Goal: Answer question/provide support: Share knowledge or assist other users

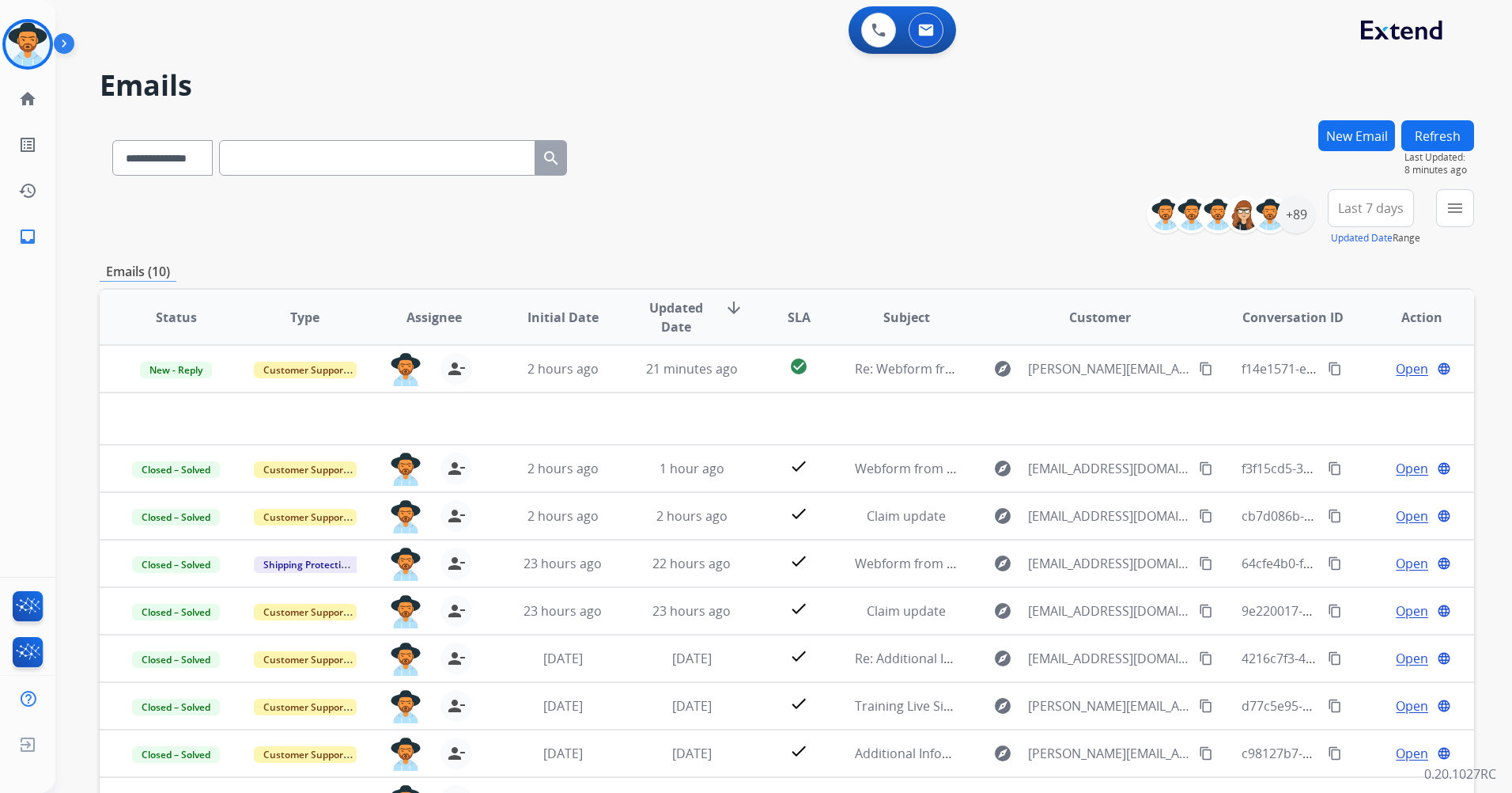
select select "**********"
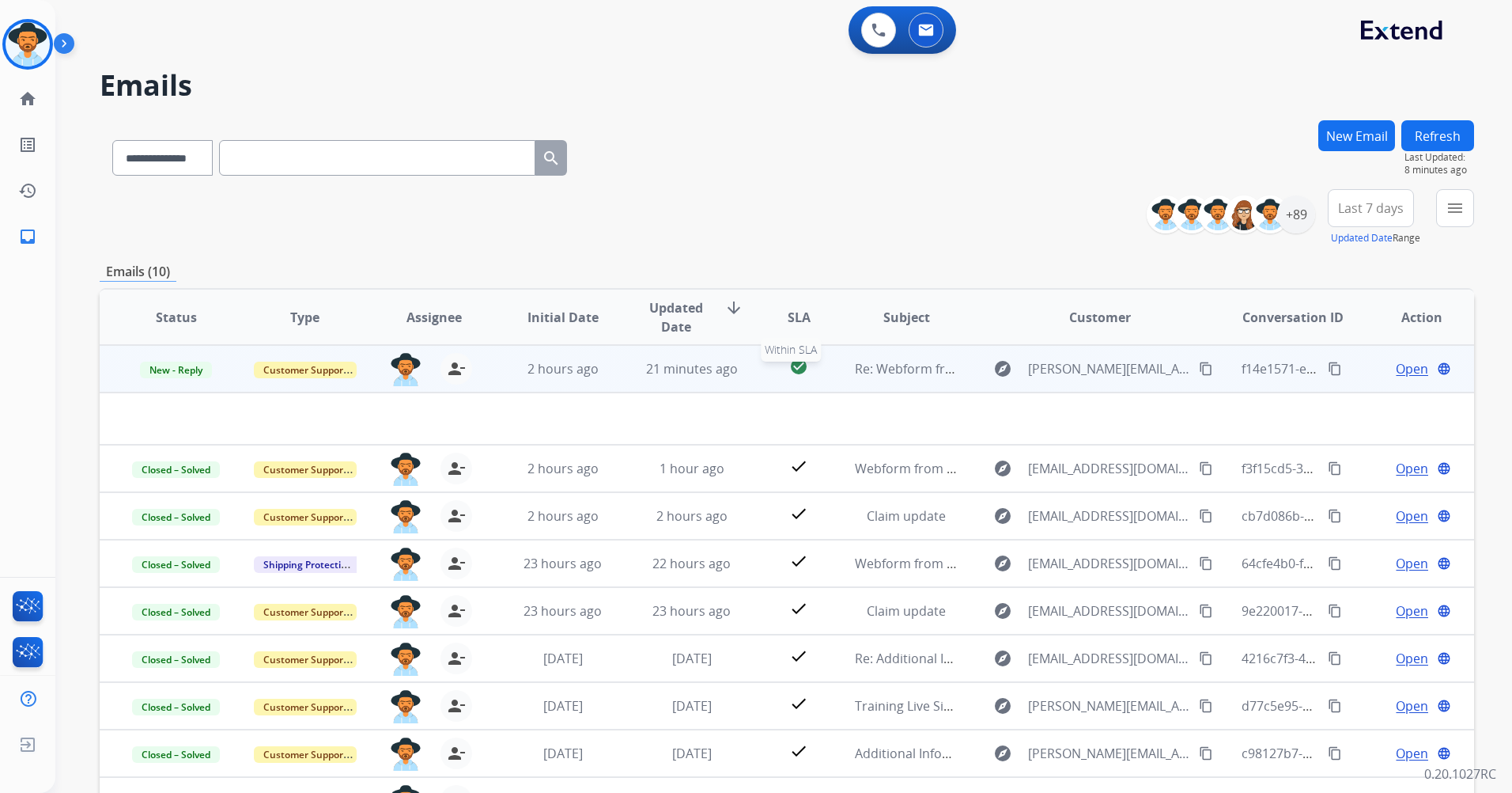
click at [777, 368] on div "check_circle" at bounding box center [799, 369] width 60 height 24
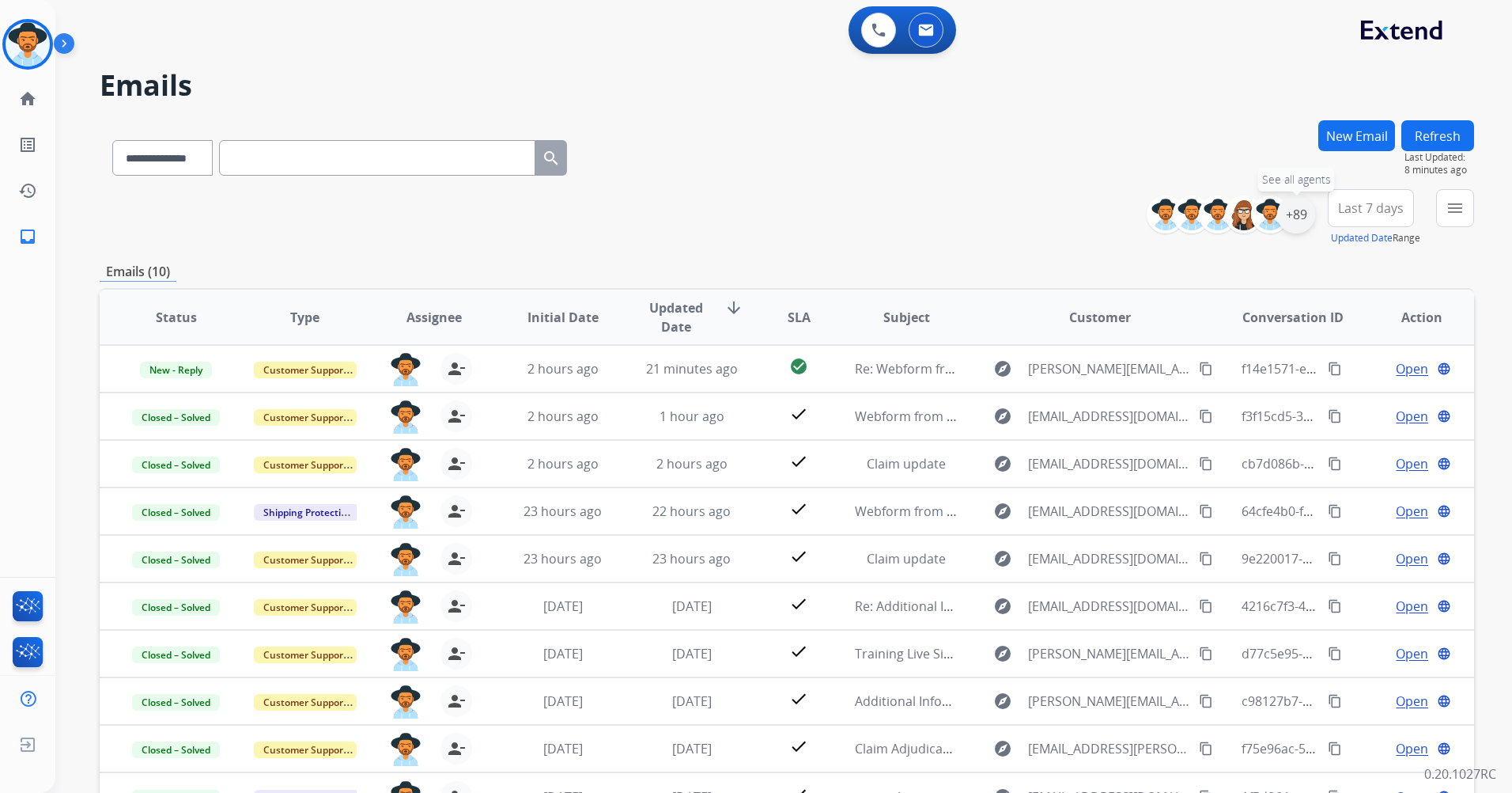
click at [1295, 218] on div "+89" at bounding box center [1295, 214] width 38 height 38
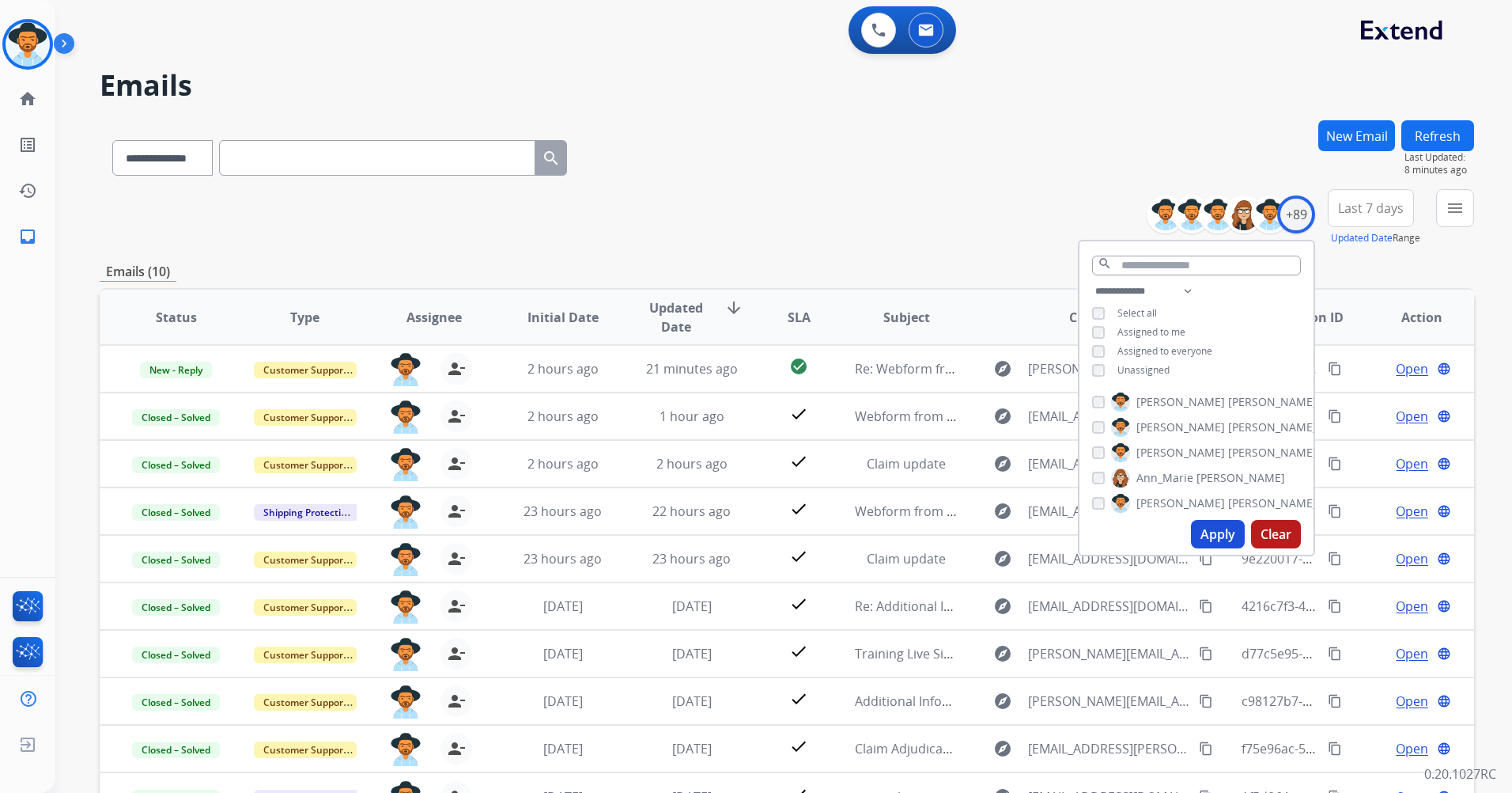
click at [1216, 539] on button "Apply" at bounding box center [1218, 534] width 54 height 29
drag, startPoint x: 878, startPoint y: 208, endPoint x: 931, endPoint y: 225, distance: 55.7
click at [881, 209] on div "**********" at bounding box center [787, 217] width 1374 height 57
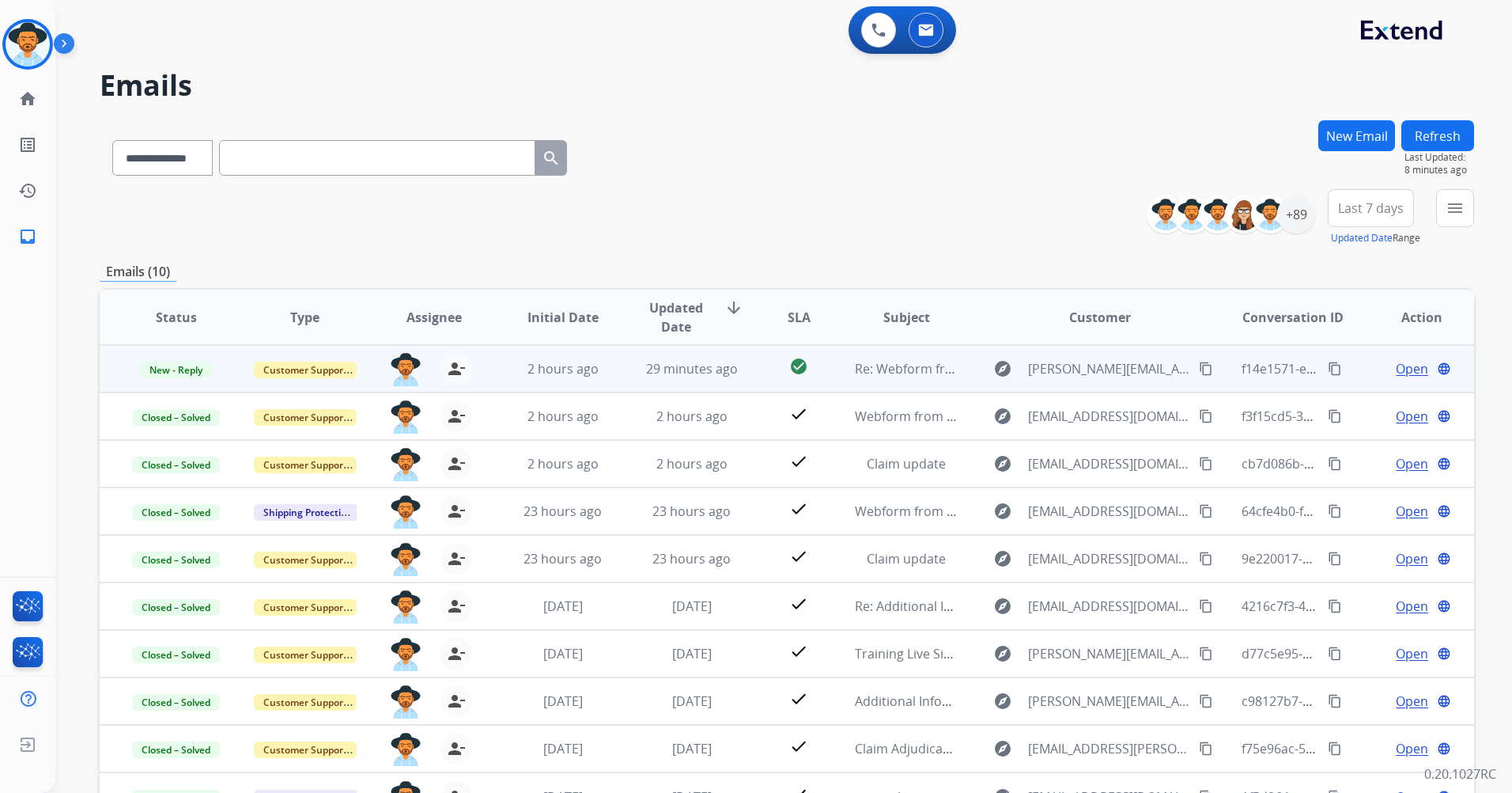
click at [746, 387] on td "check_circle" at bounding box center [787, 368] width 86 height 47
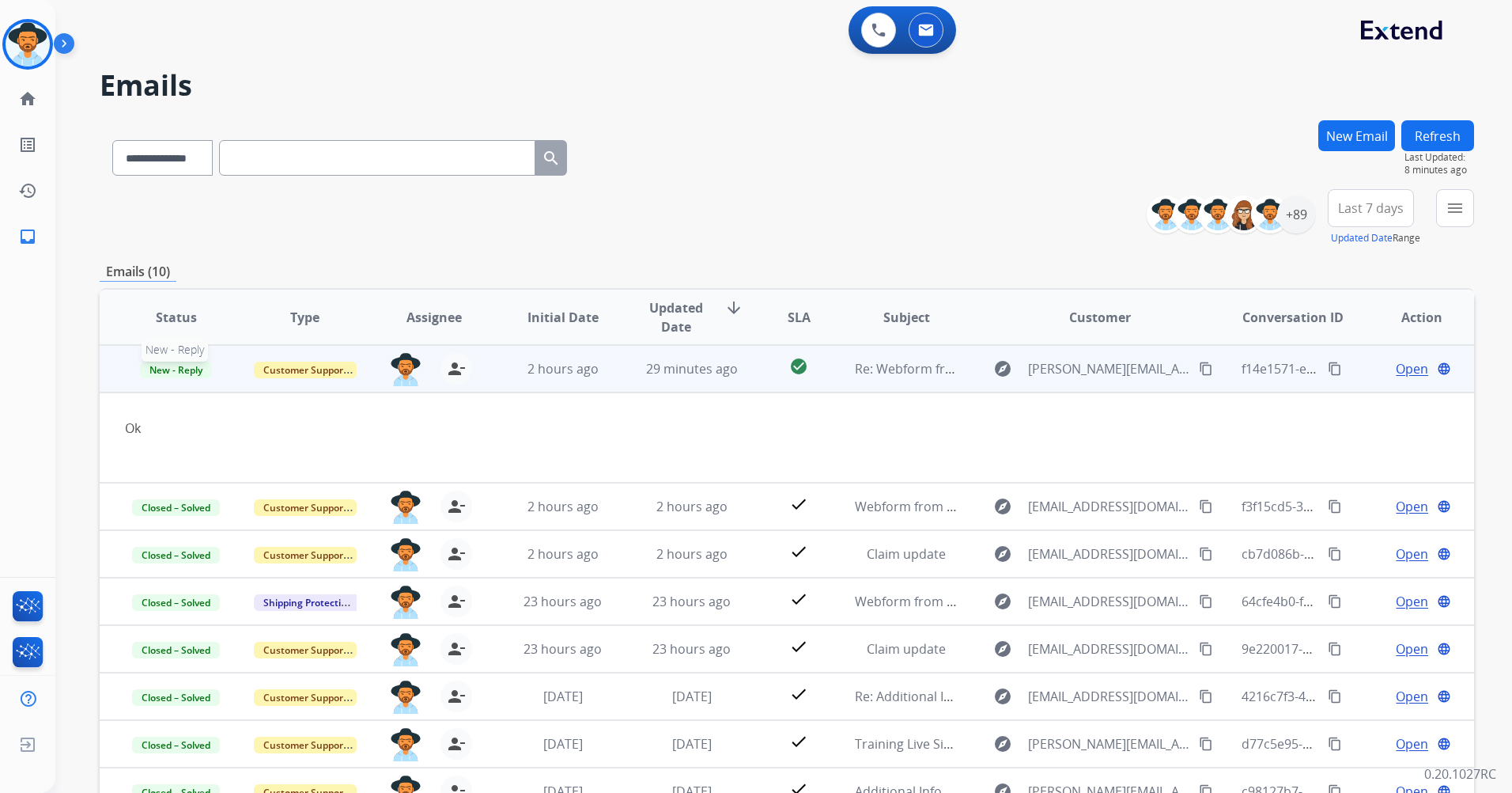
click at [187, 366] on span "New - Reply" at bounding box center [176, 370] width 72 height 17
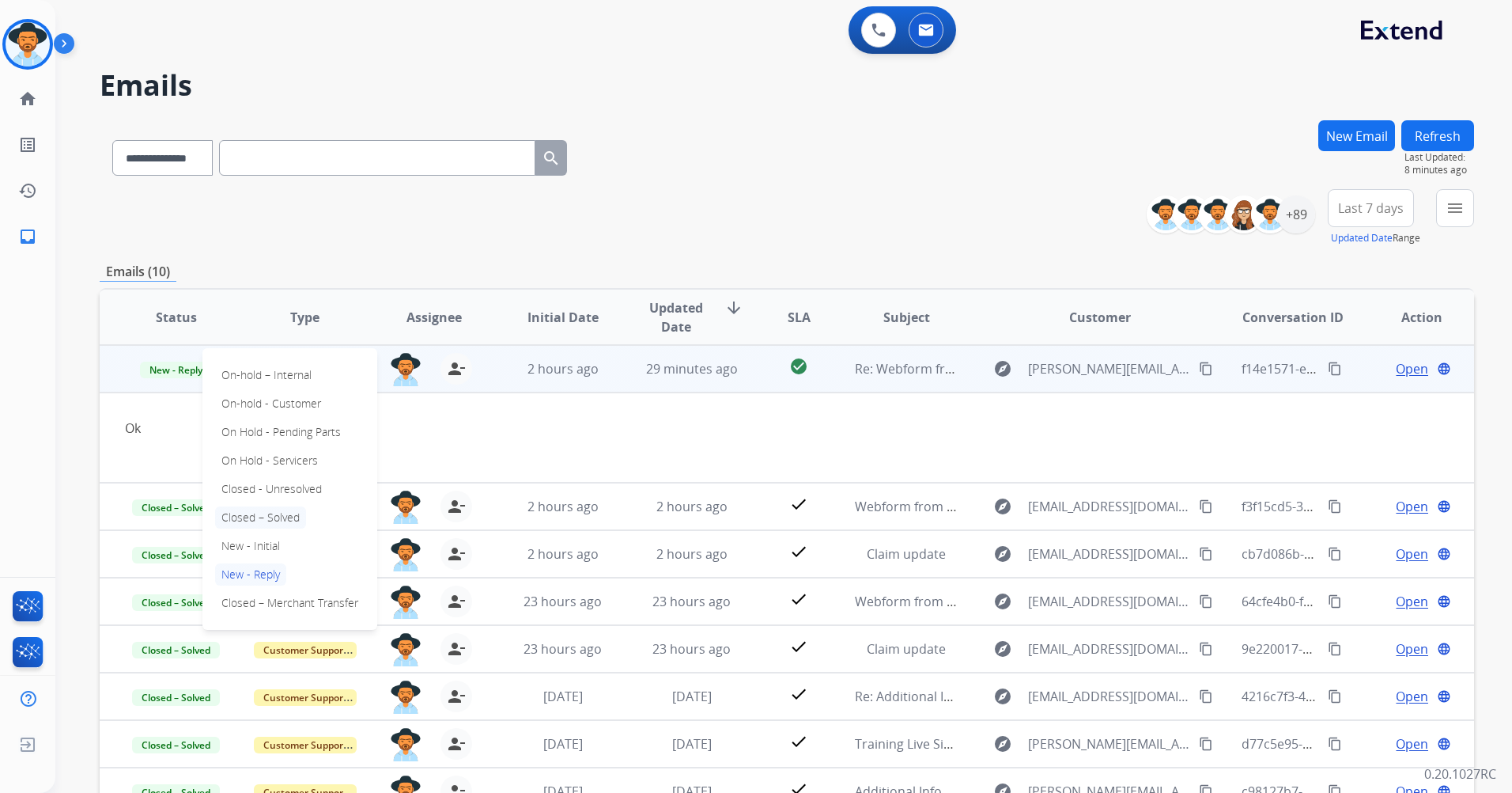
click at [282, 514] on p "Closed – Solved" at bounding box center [260, 518] width 91 height 22
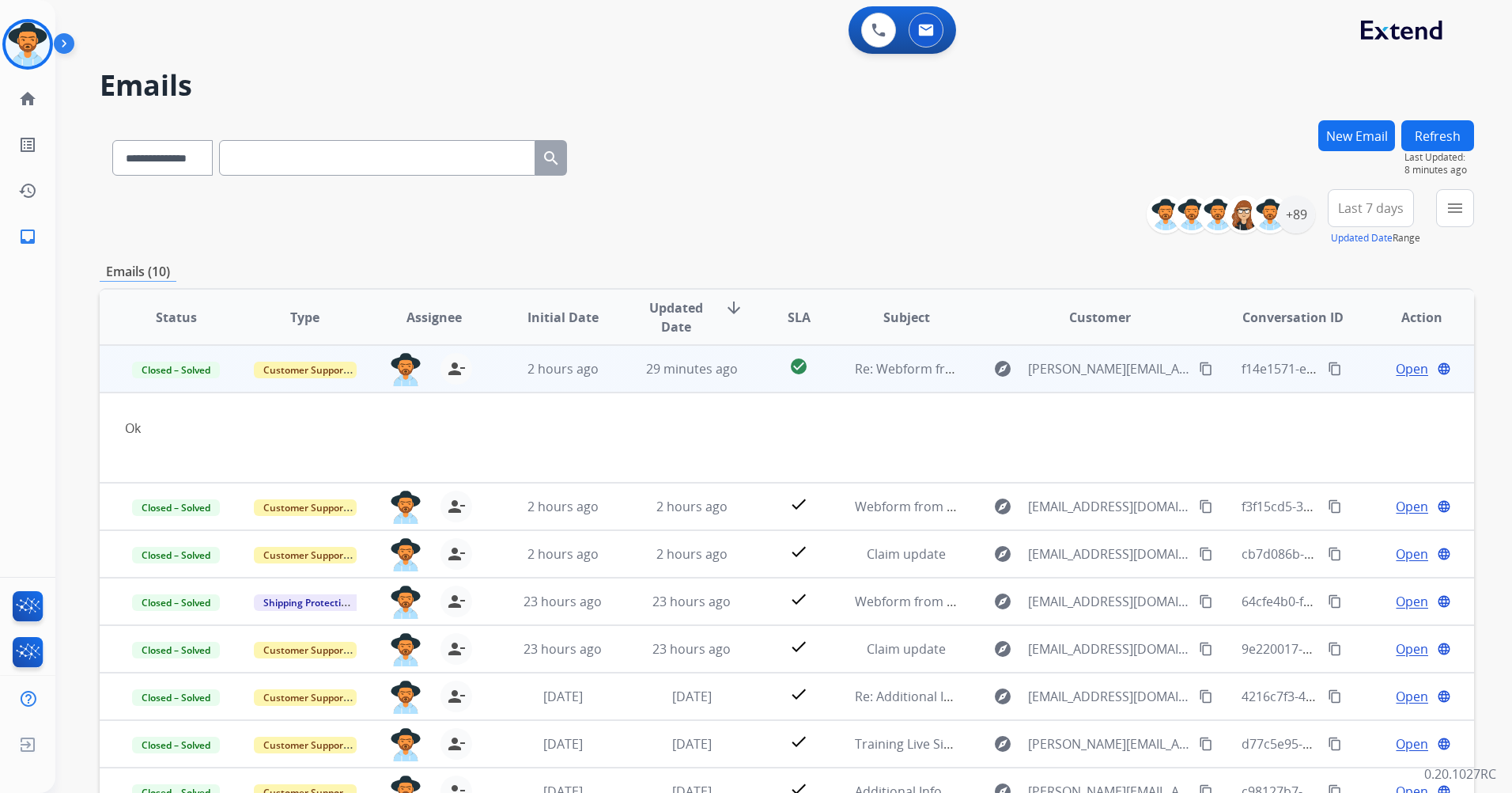
click at [676, 358] on td "29 minutes ago" at bounding box center [679, 368] width 129 height 47
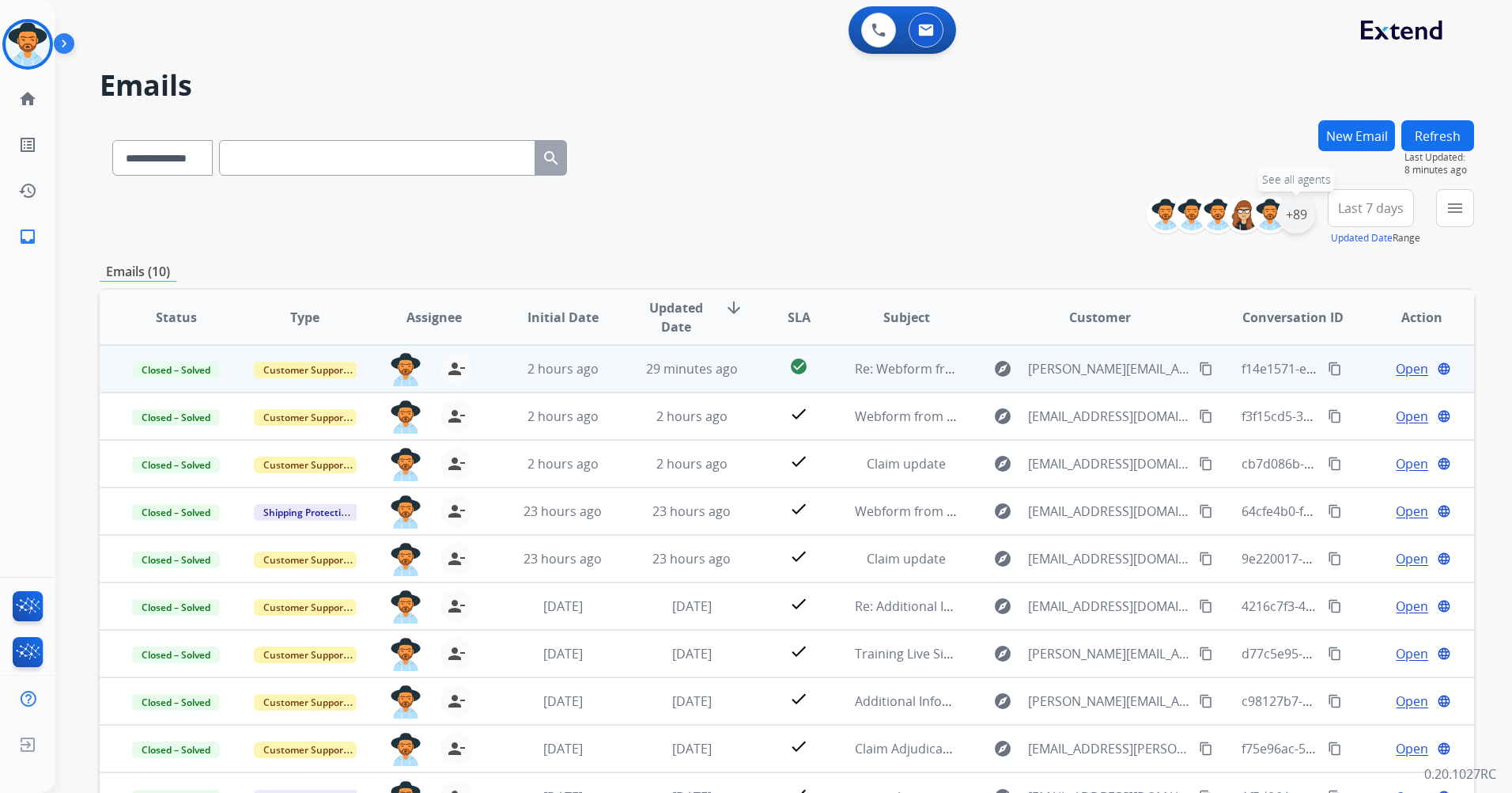
click at [1296, 212] on div "+89" at bounding box center [1295, 214] width 38 height 38
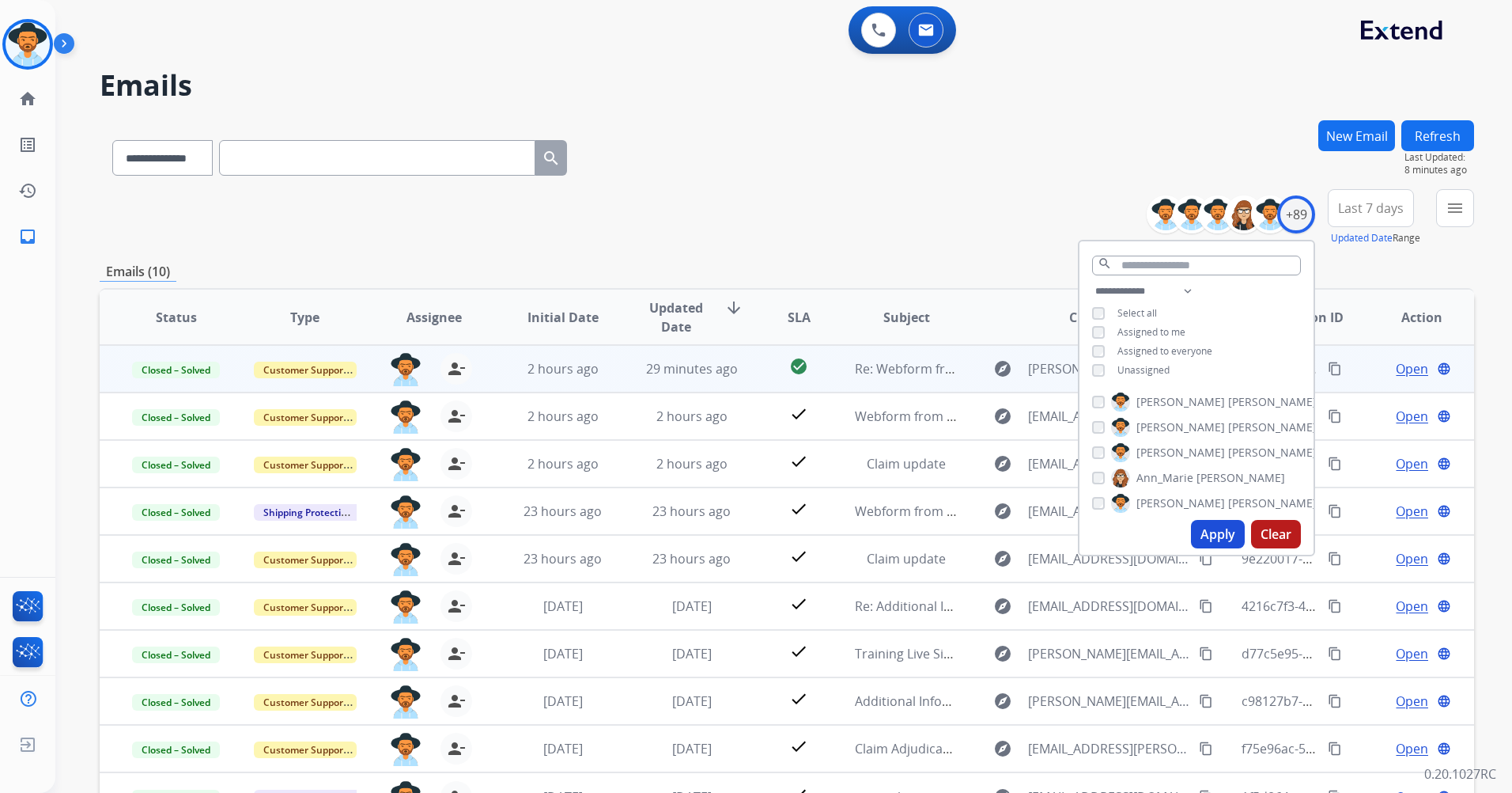
click at [1228, 535] on button "Apply" at bounding box center [1218, 534] width 54 height 29
click at [1048, 208] on div "**********" at bounding box center [787, 217] width 1374 height 57
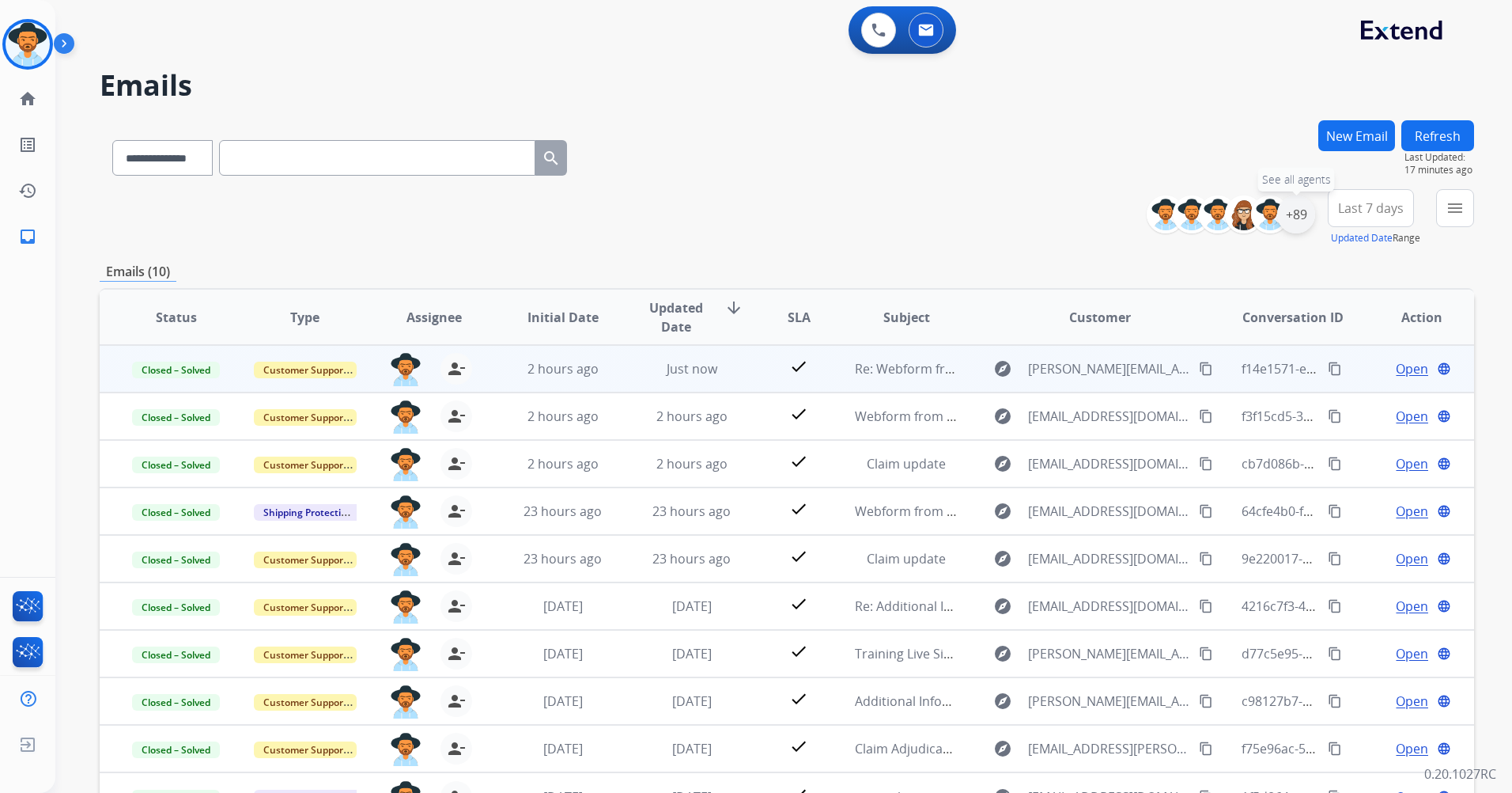
click at [1292, 213] on div "+89" at bounding box center [1295, 214] width 38 height 38
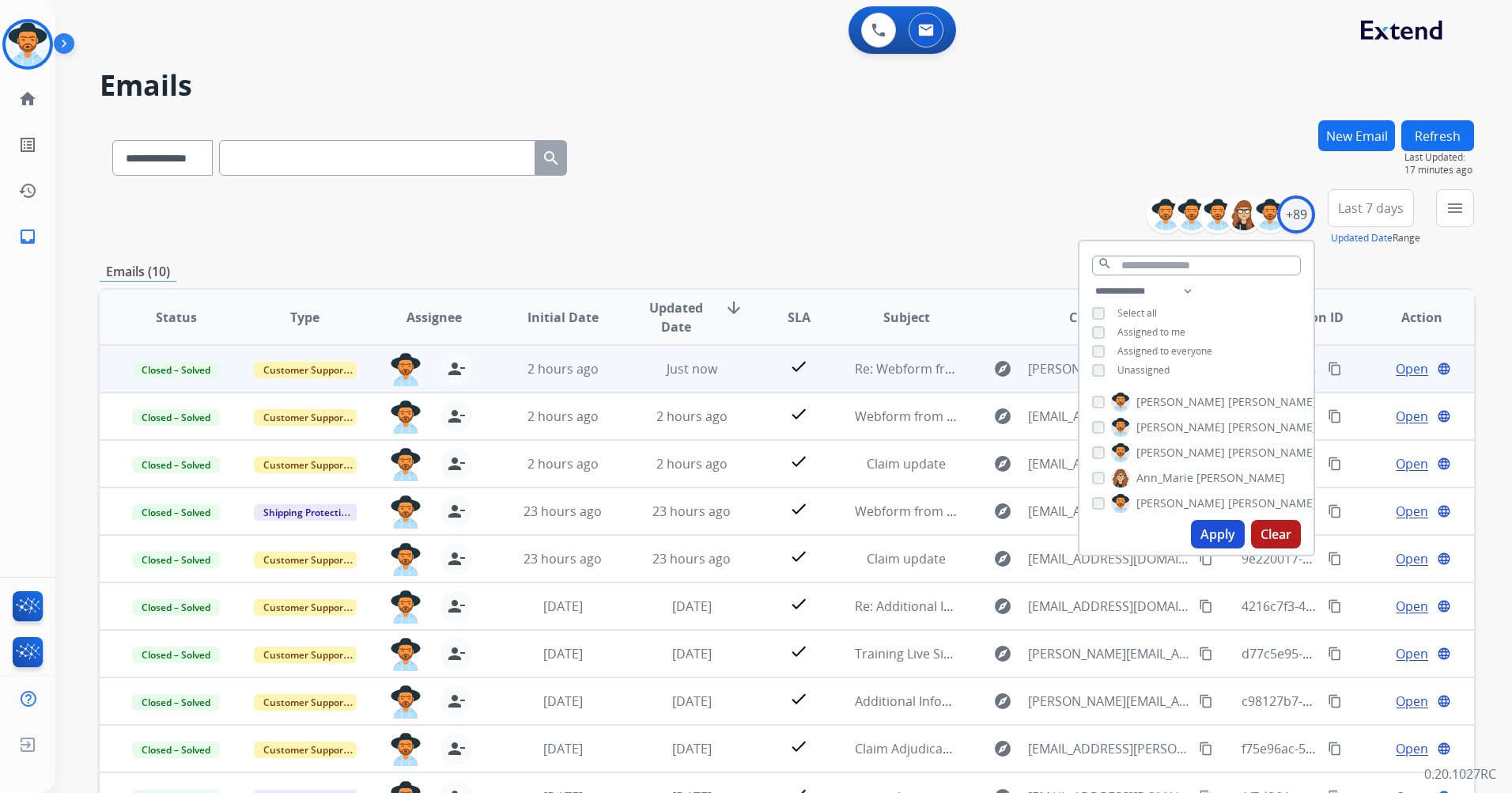
click at [1205, 534] on button "Apply" at bounding box center [1218, 534] width 54 height 29
click at [1198, 528] on button "Apply" at bounding box center [1218, 534] width 54 height 29
click at [1015, 183] on div "**********" at bounding box center [787, 155] width 1374 height 69
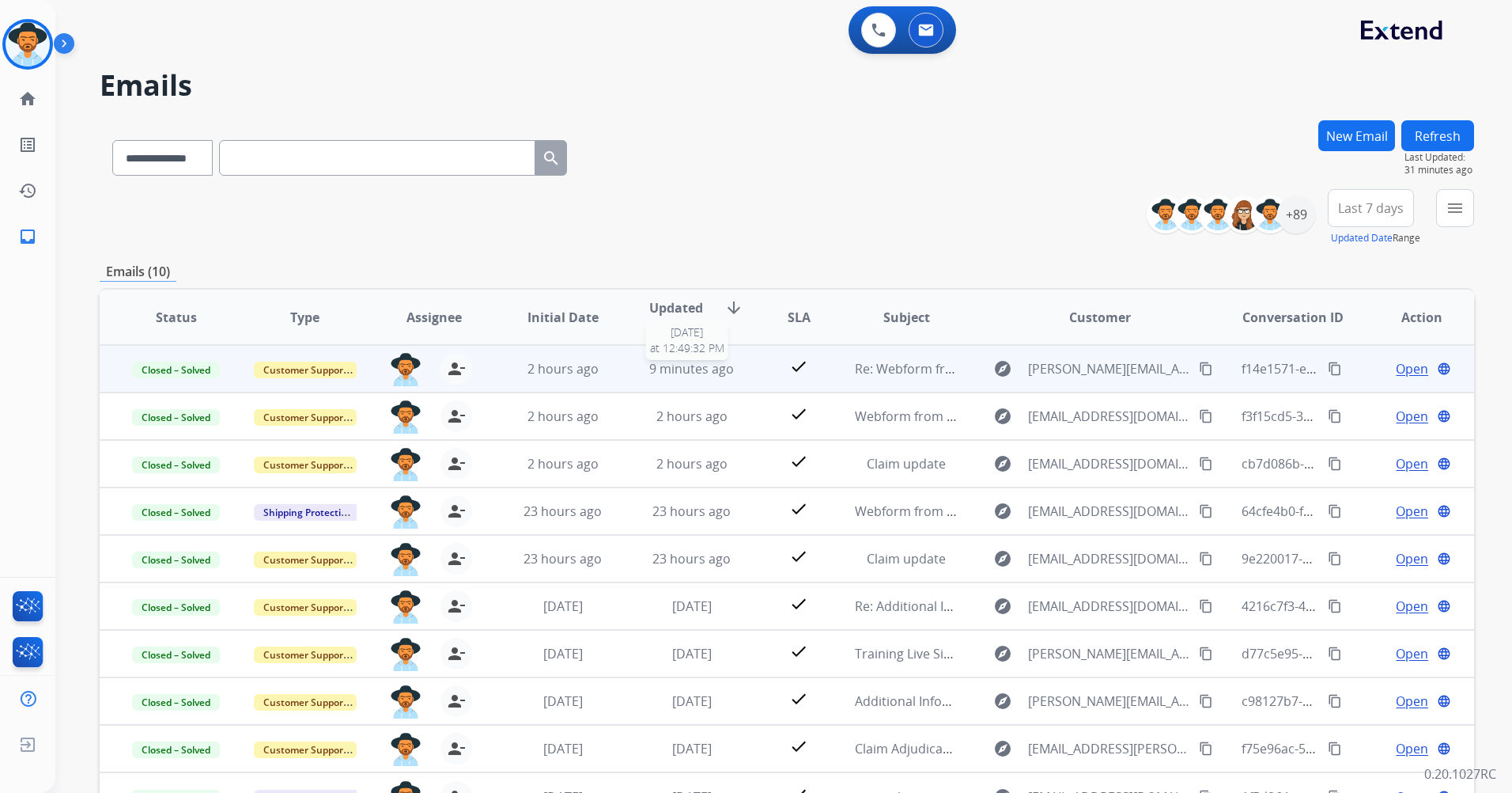
click at [683, 365] on span "9 minutes ago" at bounding box center [691, 369] width 84 height 18
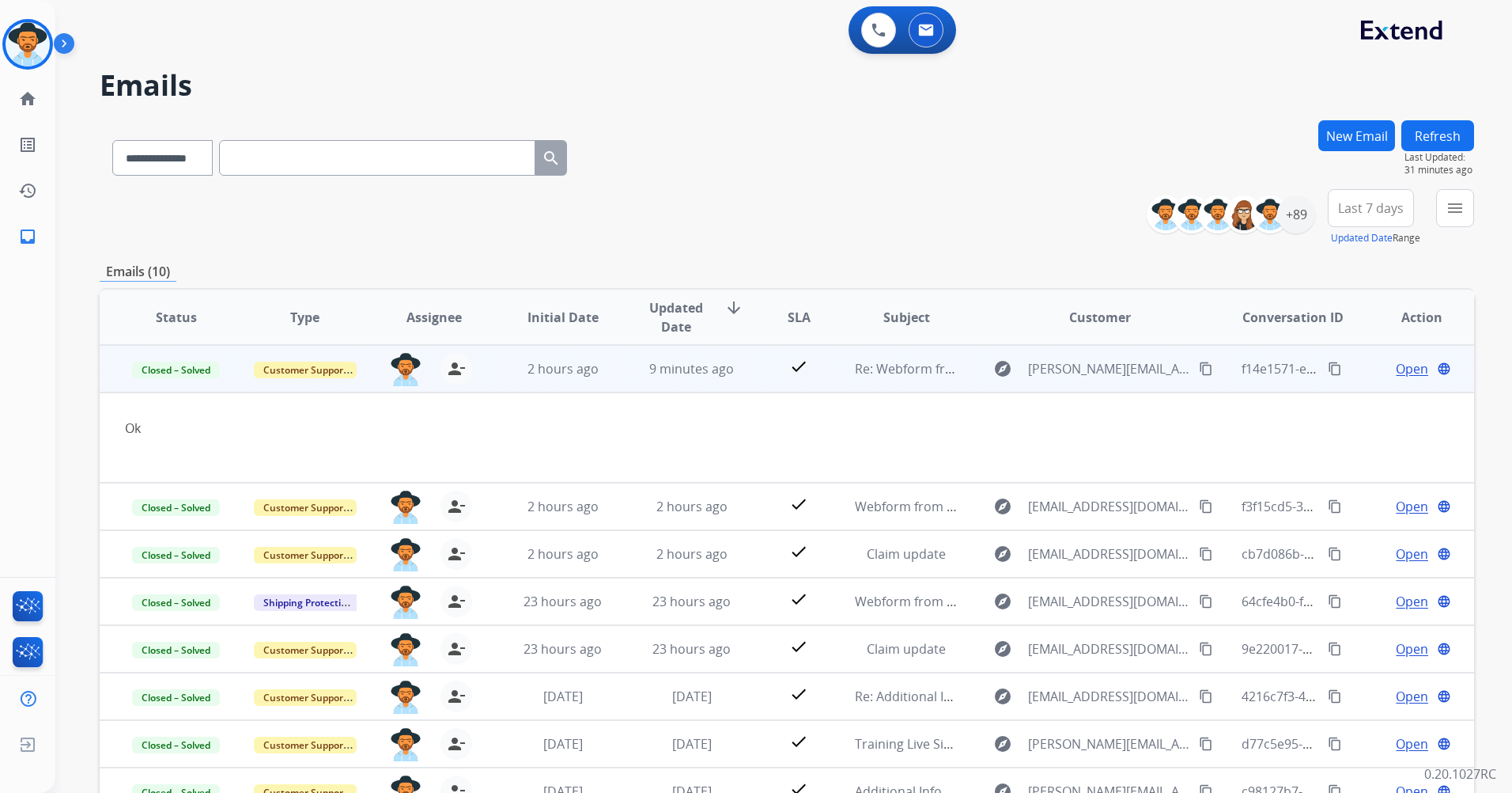
click at [1407, 363] on span "Open" at bounding box center [1411, 369] width 32 height 19
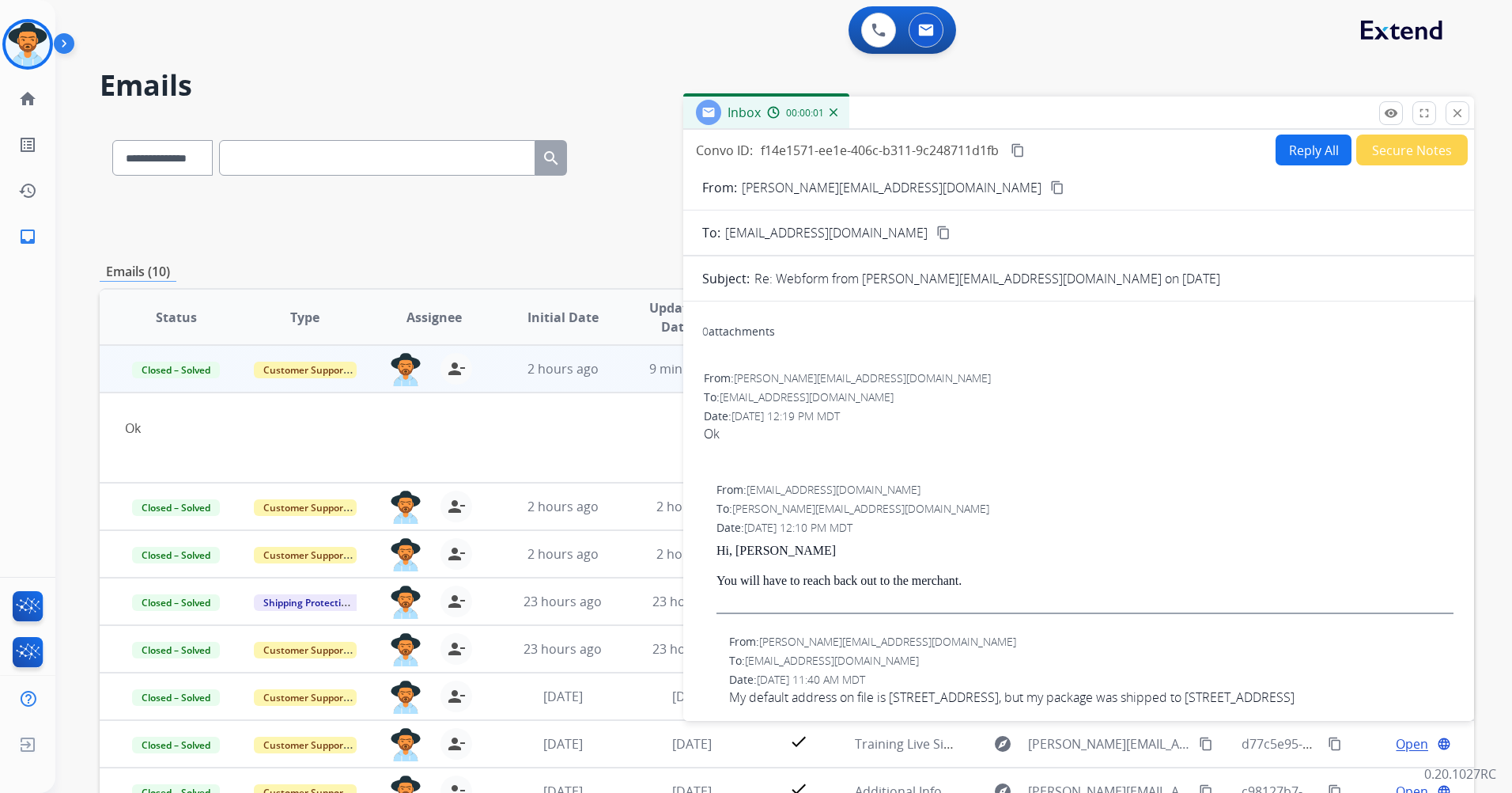
click at [1395, 148] on button "Secure Notes" at bounding box center [1412, 149] width 111 height 31
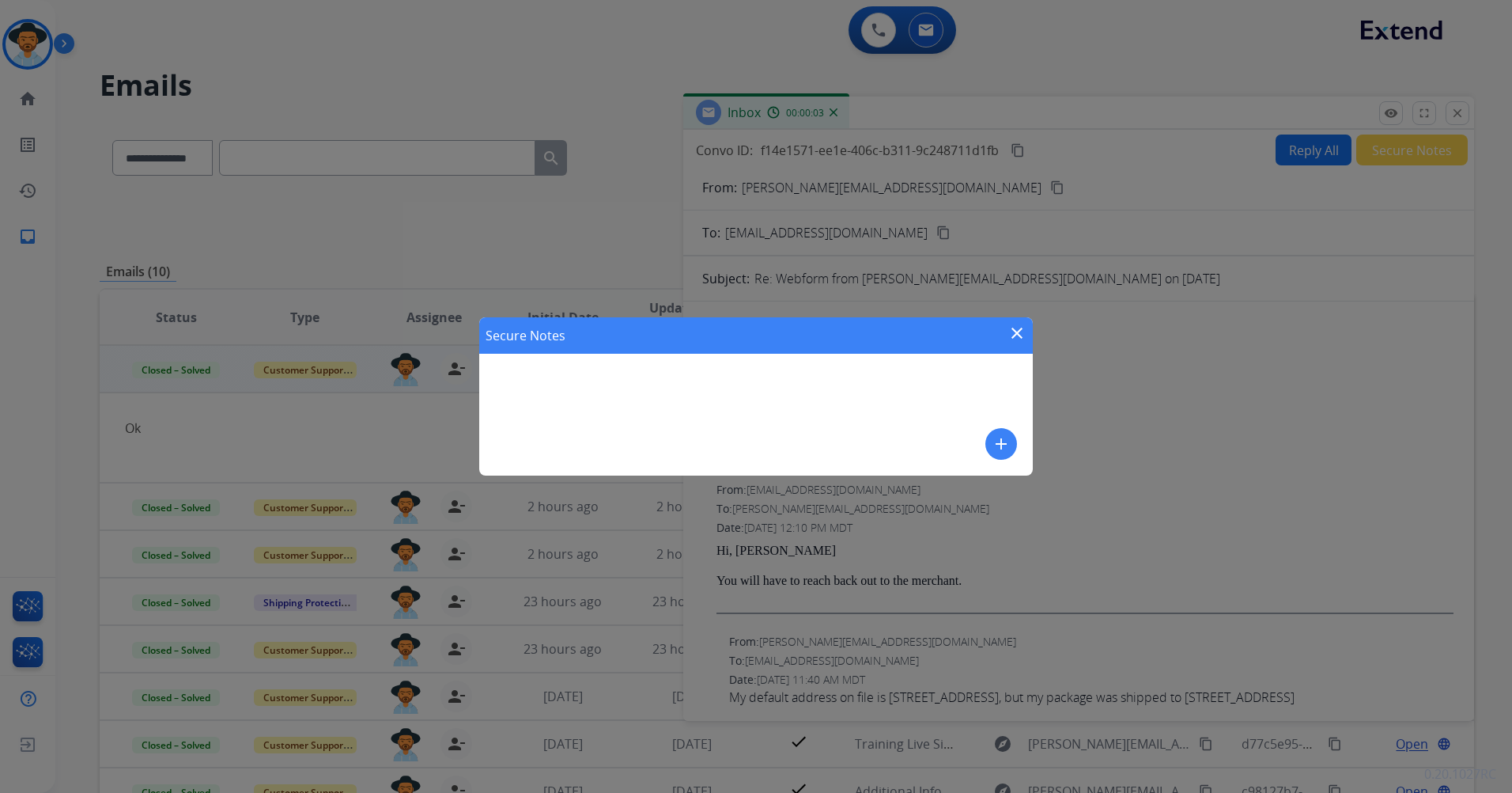
click at [1000, 447] on mat-icon "add" at bounding box center [1001, 444] width 19 height 19
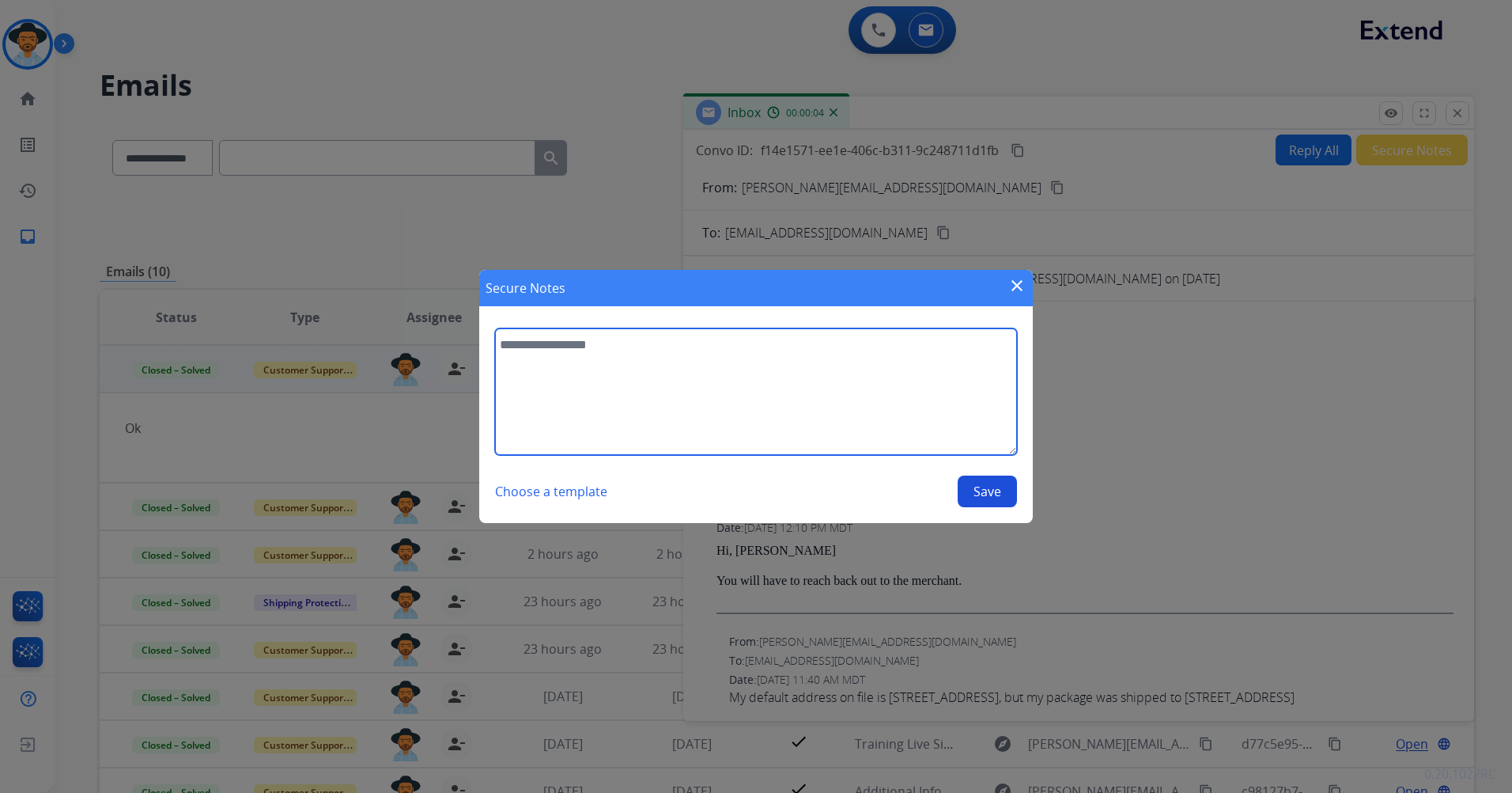
click at [656, 360] on textarea at bounding box center [756, 391] width 522 height 127
type textarea "**********"
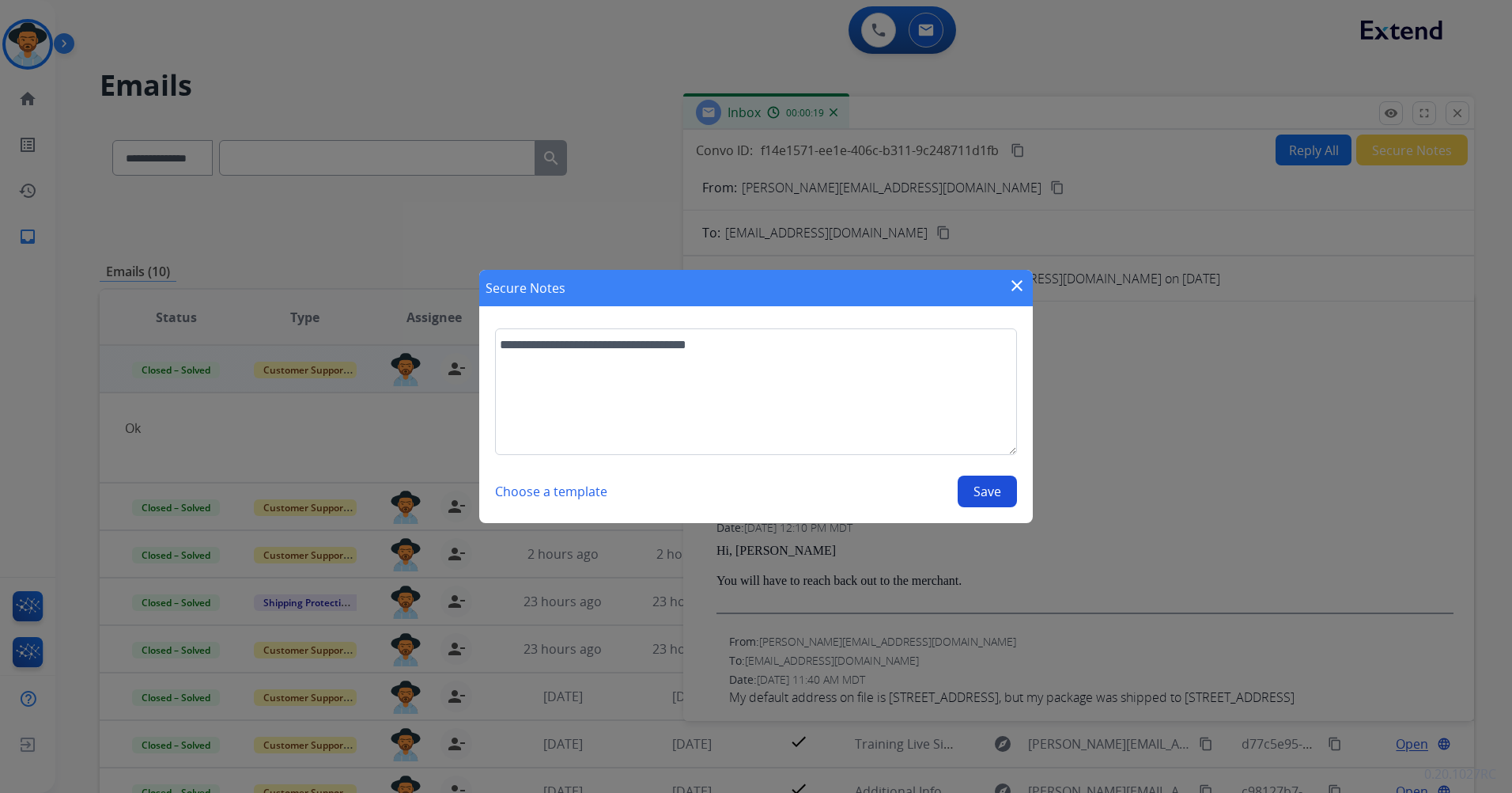
click at [1006, 490] on button "Save" at bounding box center [987, 491] width 59 height 31
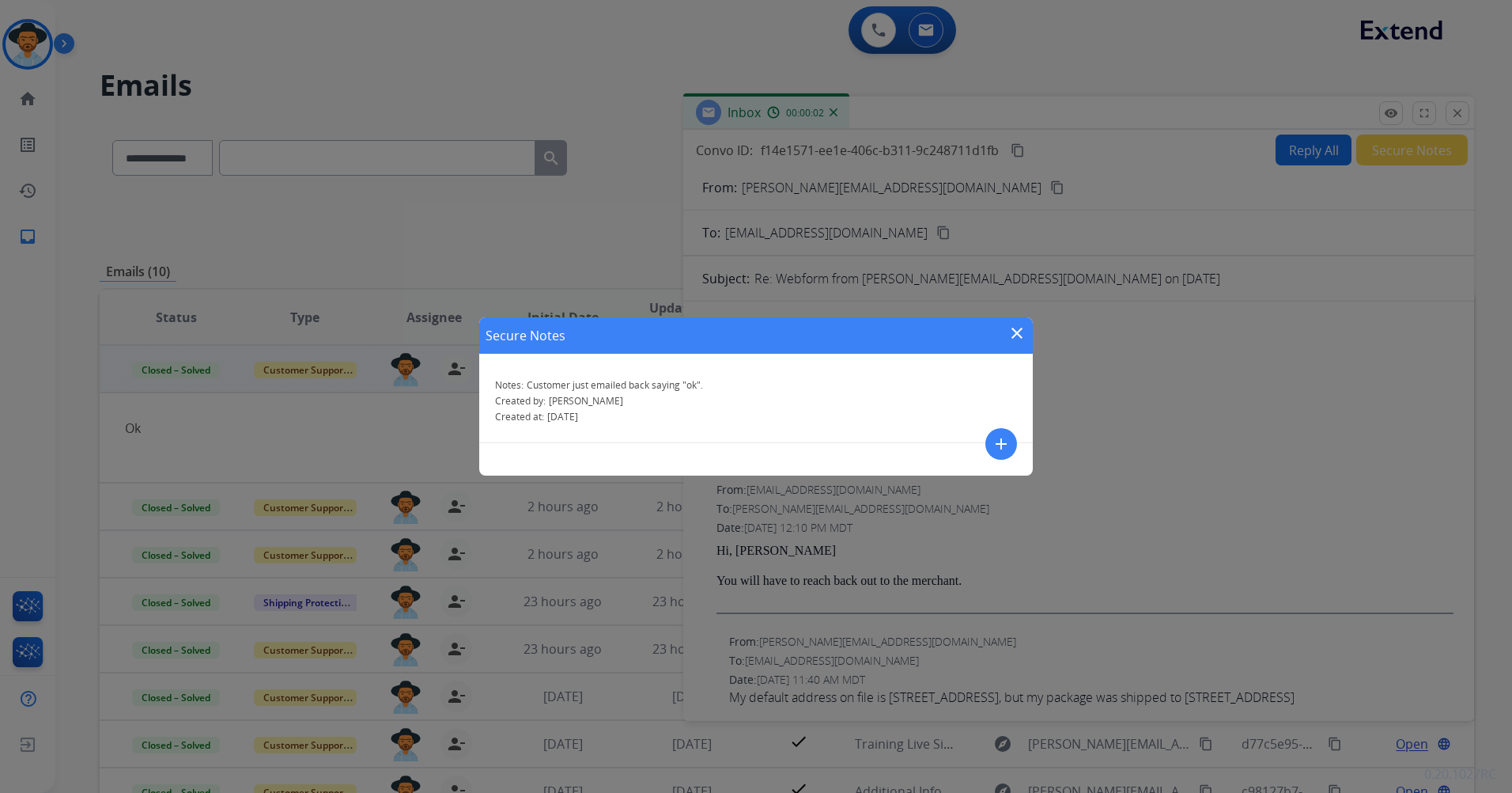
click at [1019, 327] on mat-icon "close" at bounding box center [1017, 333] width 19 height 19
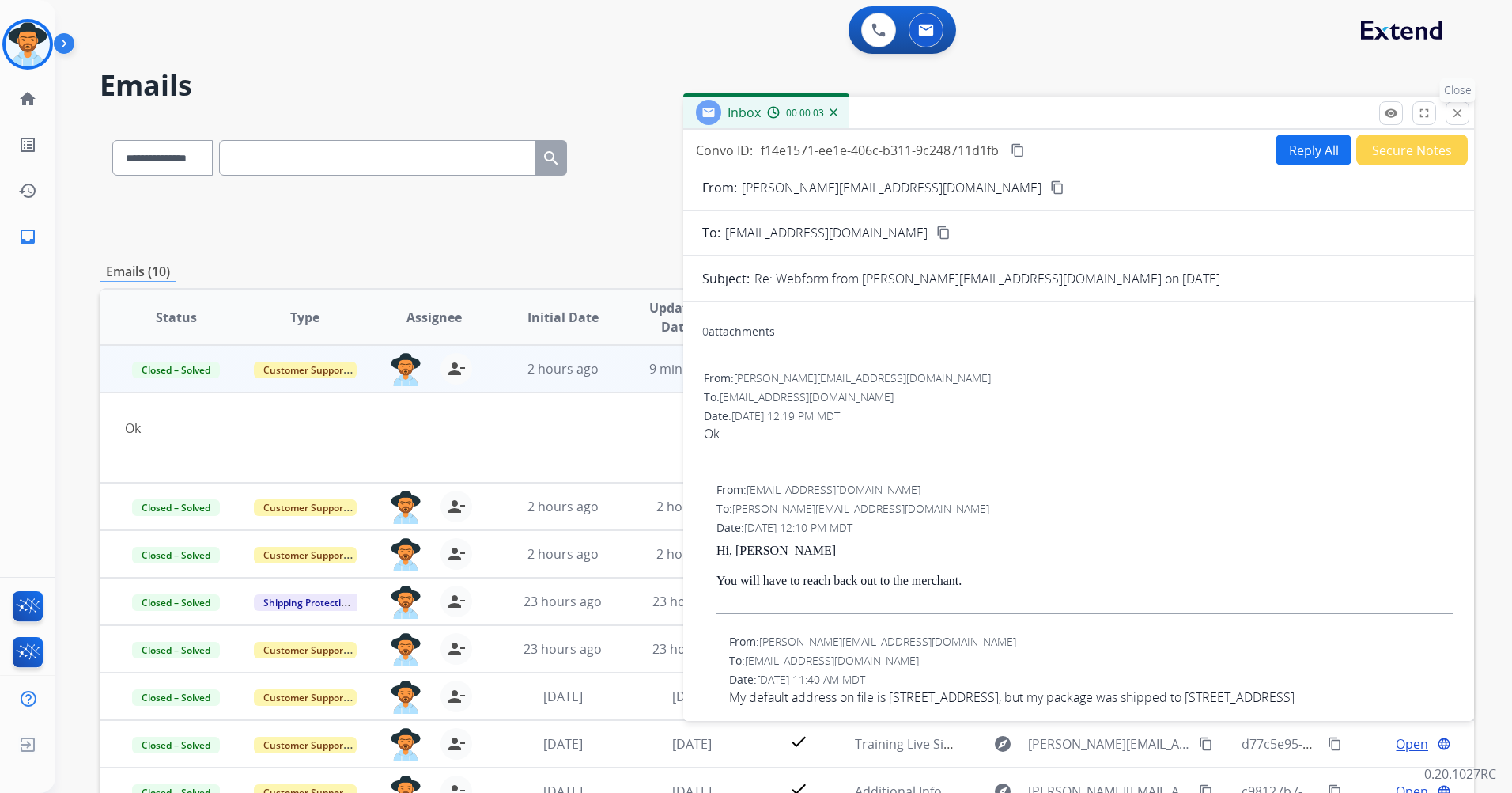
click at [1456, 107] on mat-icon "close" at bounding box center [1456, 112] width 14 height 14
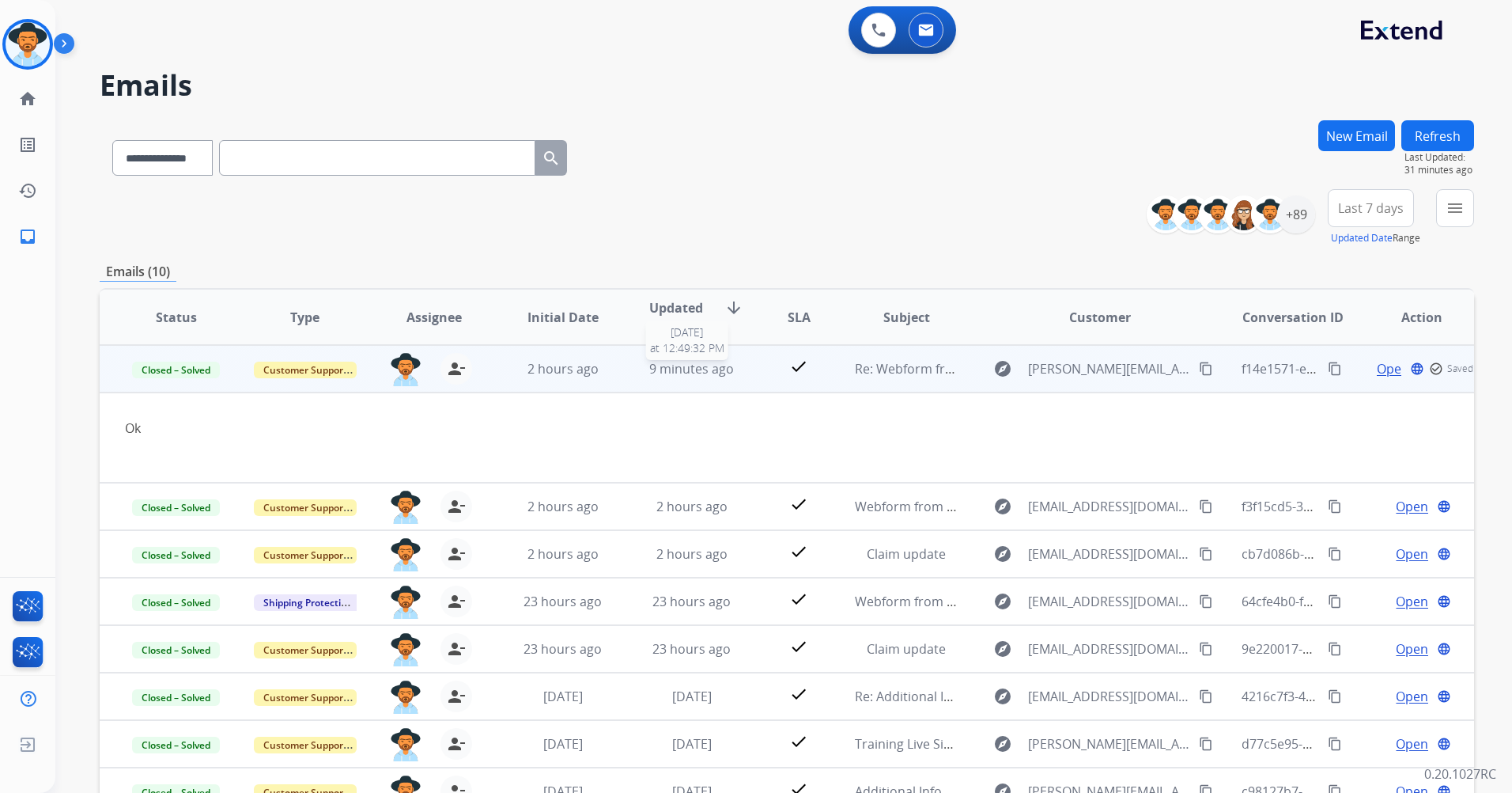
click at [700, 372] on span "9 minutes ago" at bounding box center [691, 369] width 84 height 18
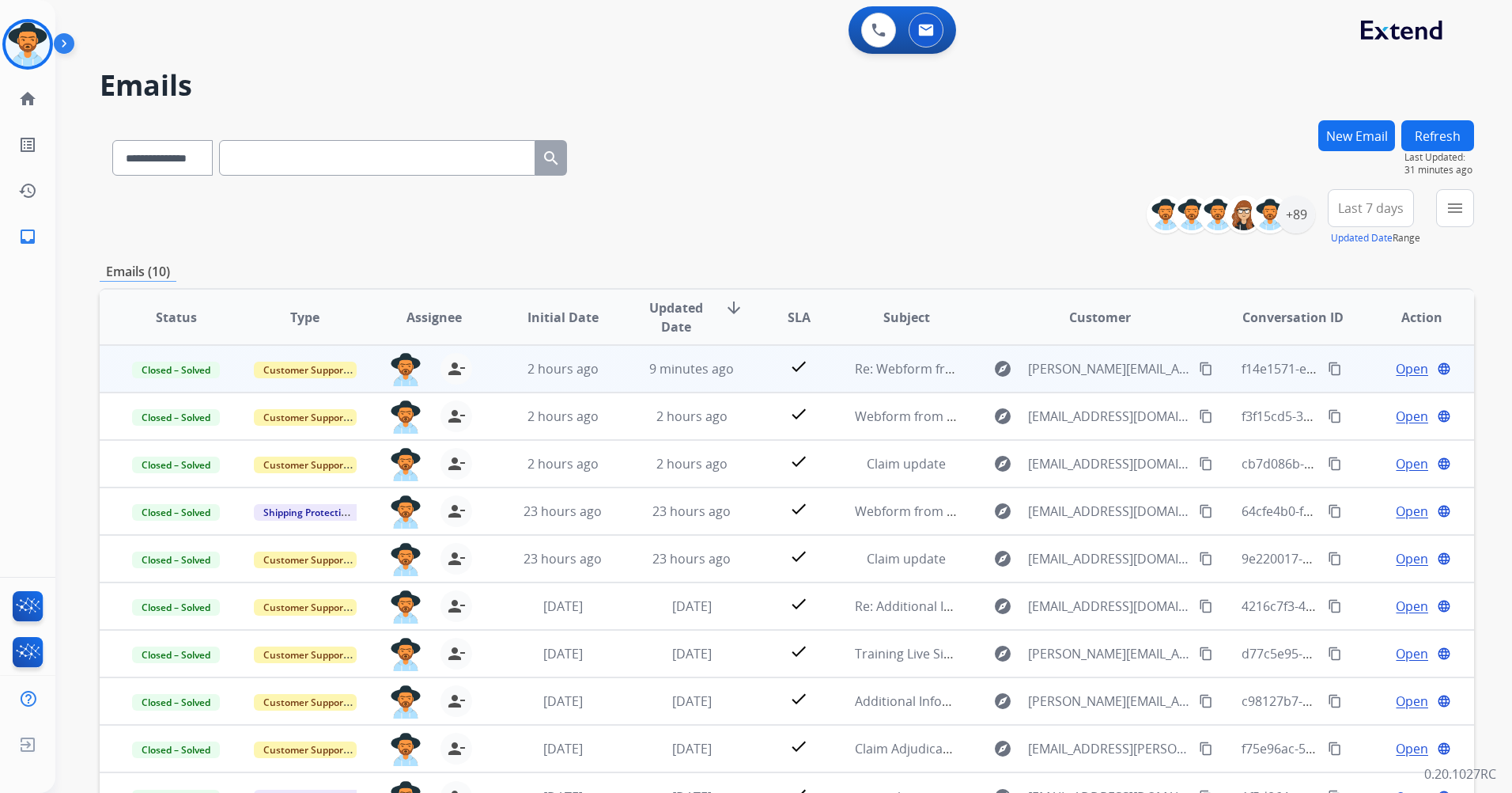
click at [1, 20] on div "[PERSON_NAME] Training Edit Avatar Agent: [PERSON_NAME] Profile: Extend_Trainin…" at bounding box center [28, 44] width 56 height 51
click at [14, 36] on img at bounding box center [28, 44] width 44 height 44
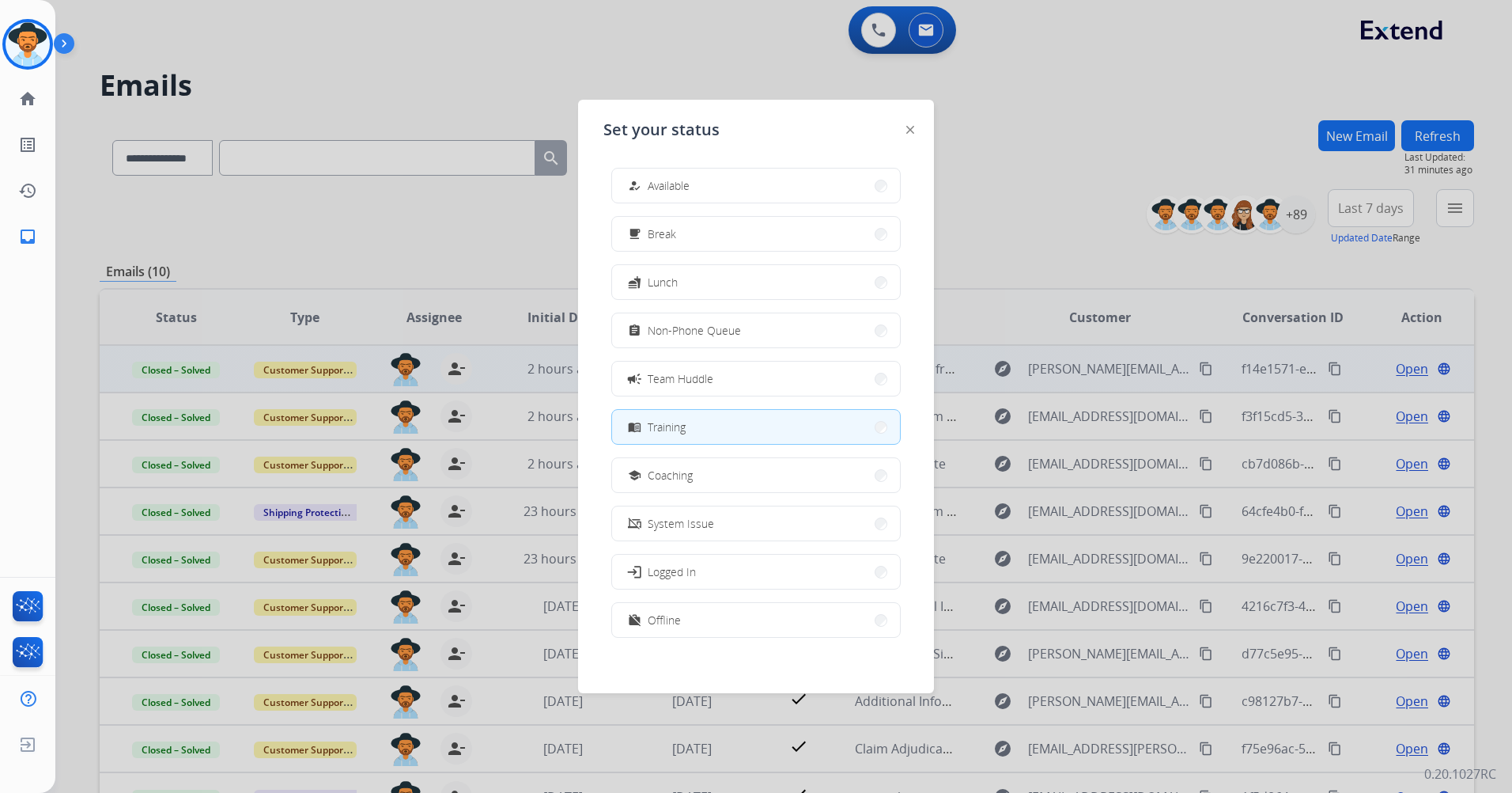
click at [992, 120] on div at bounding box center [756, 396] width 1512 height 793
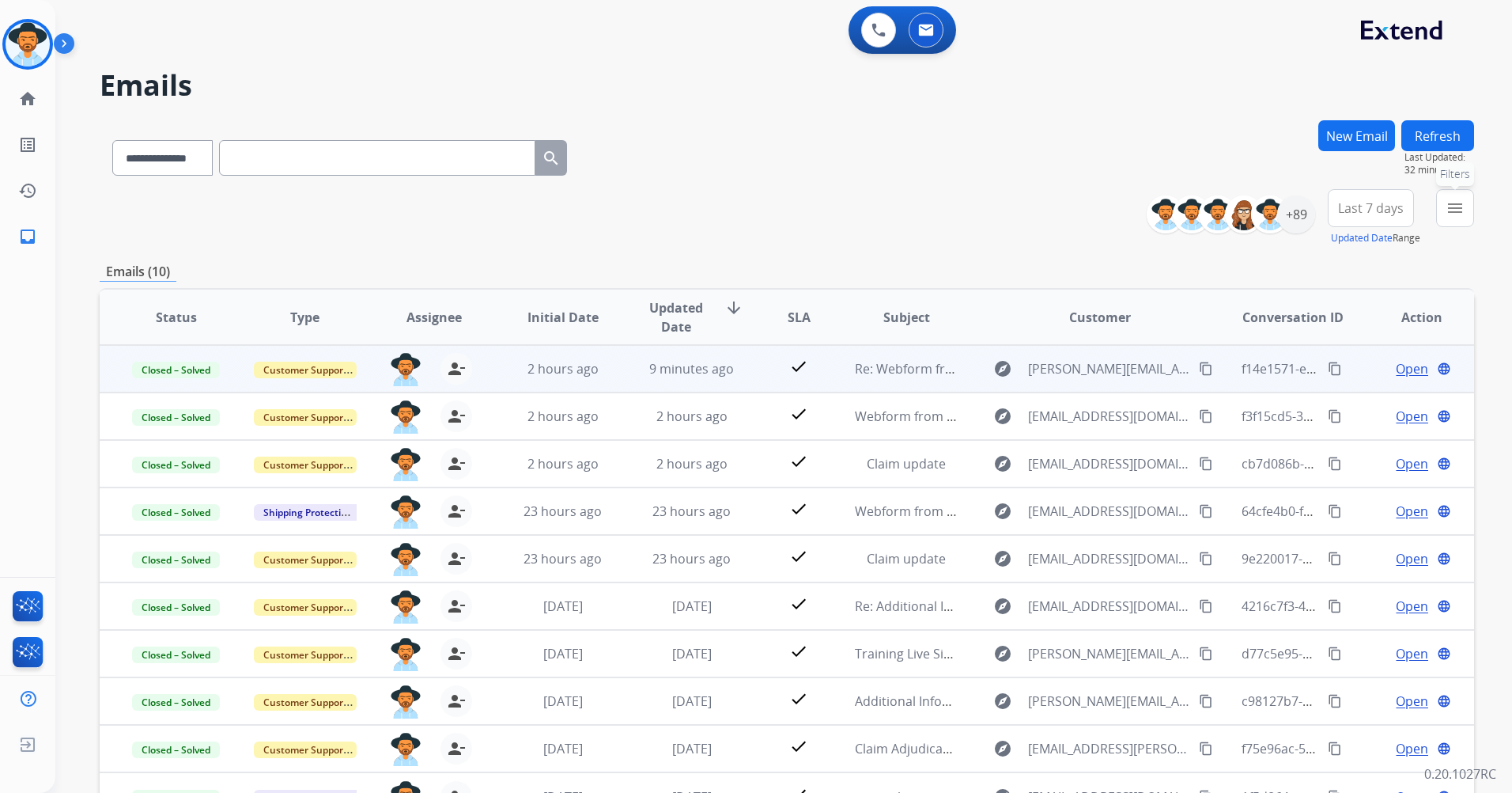
click at [1456, 209] on mat-icon "menu" at bounding box center [1455, 208] width 19 height 19
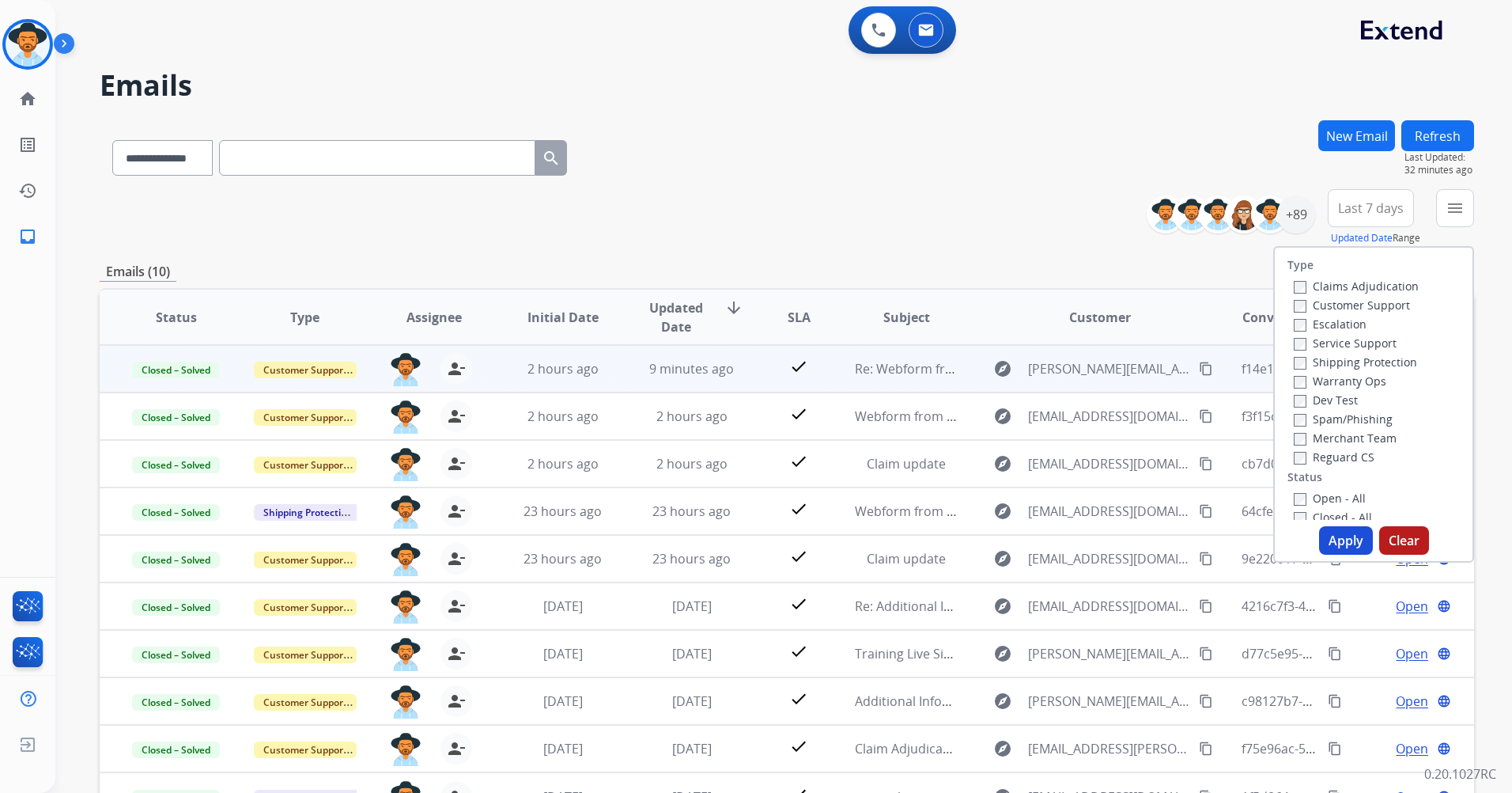
click at [1389, 211] on span "Last 7 days" at bounding box center [1370, 208] width 66 height 6
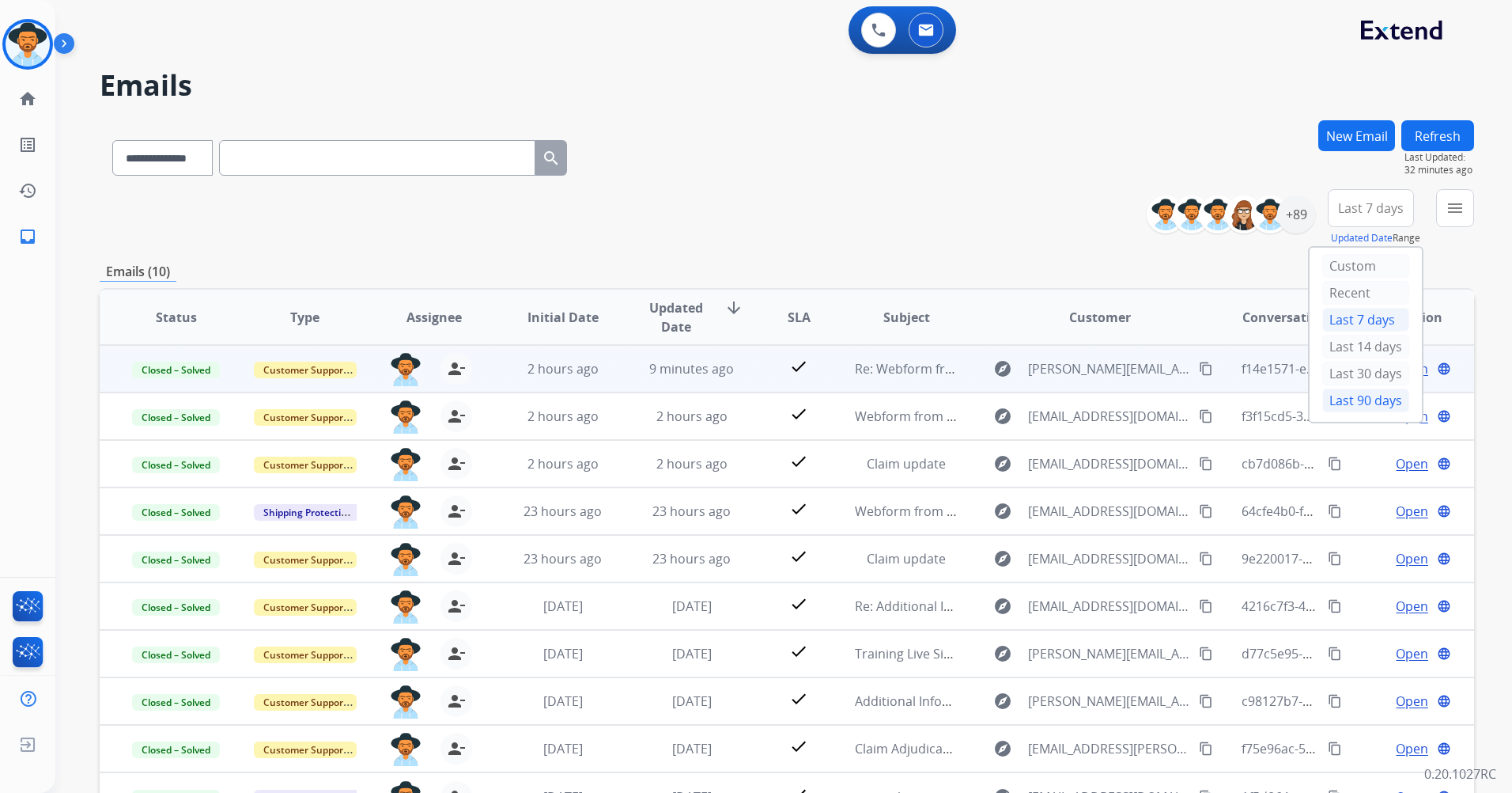
click at [1368, 398] on div "Last 90 days" at bounding box center [1366, 400] width 87 height 24
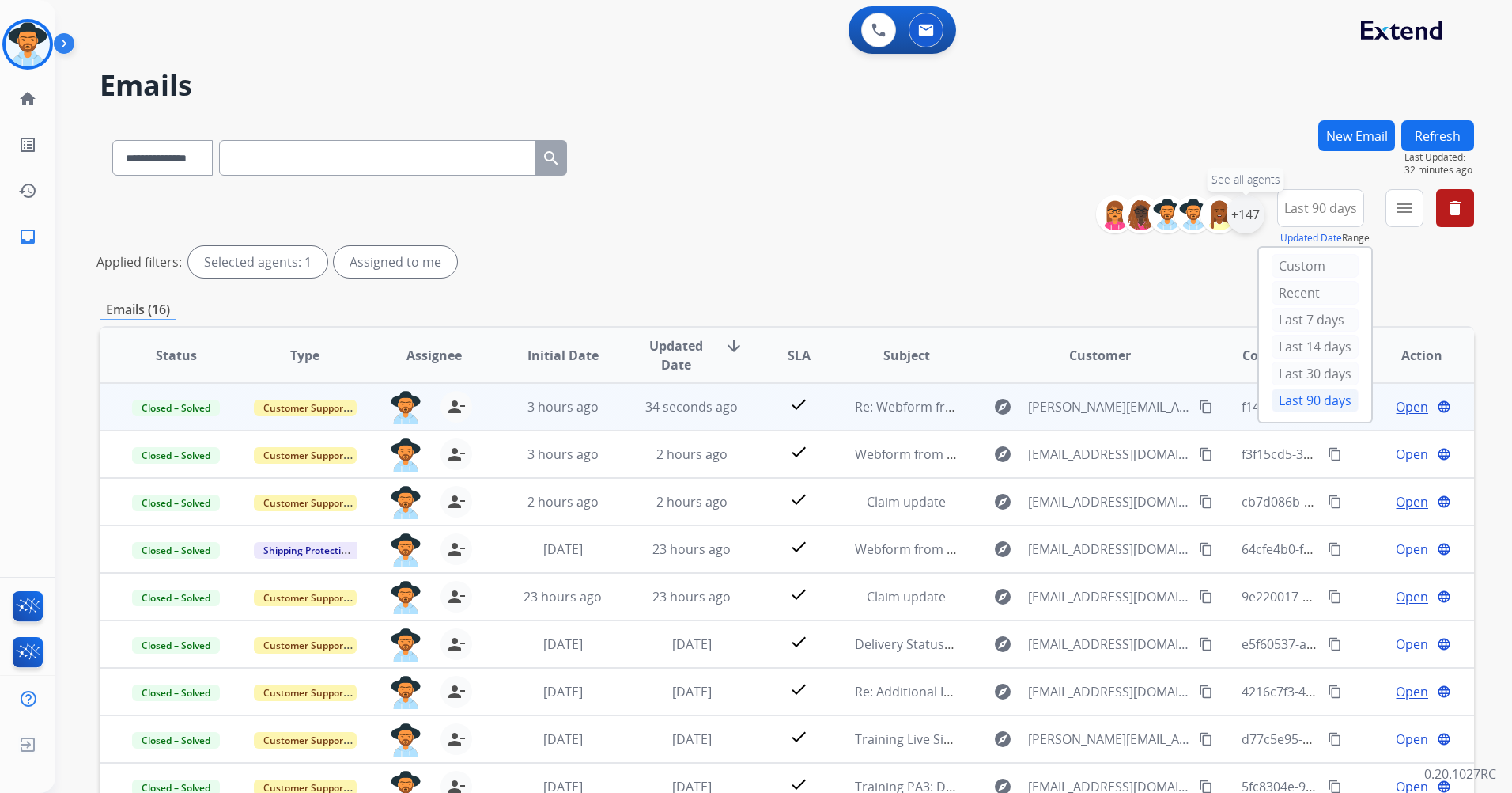
click at [1241, 214] on div "+147" at bounding box center [1244, 214] width 38 height 38
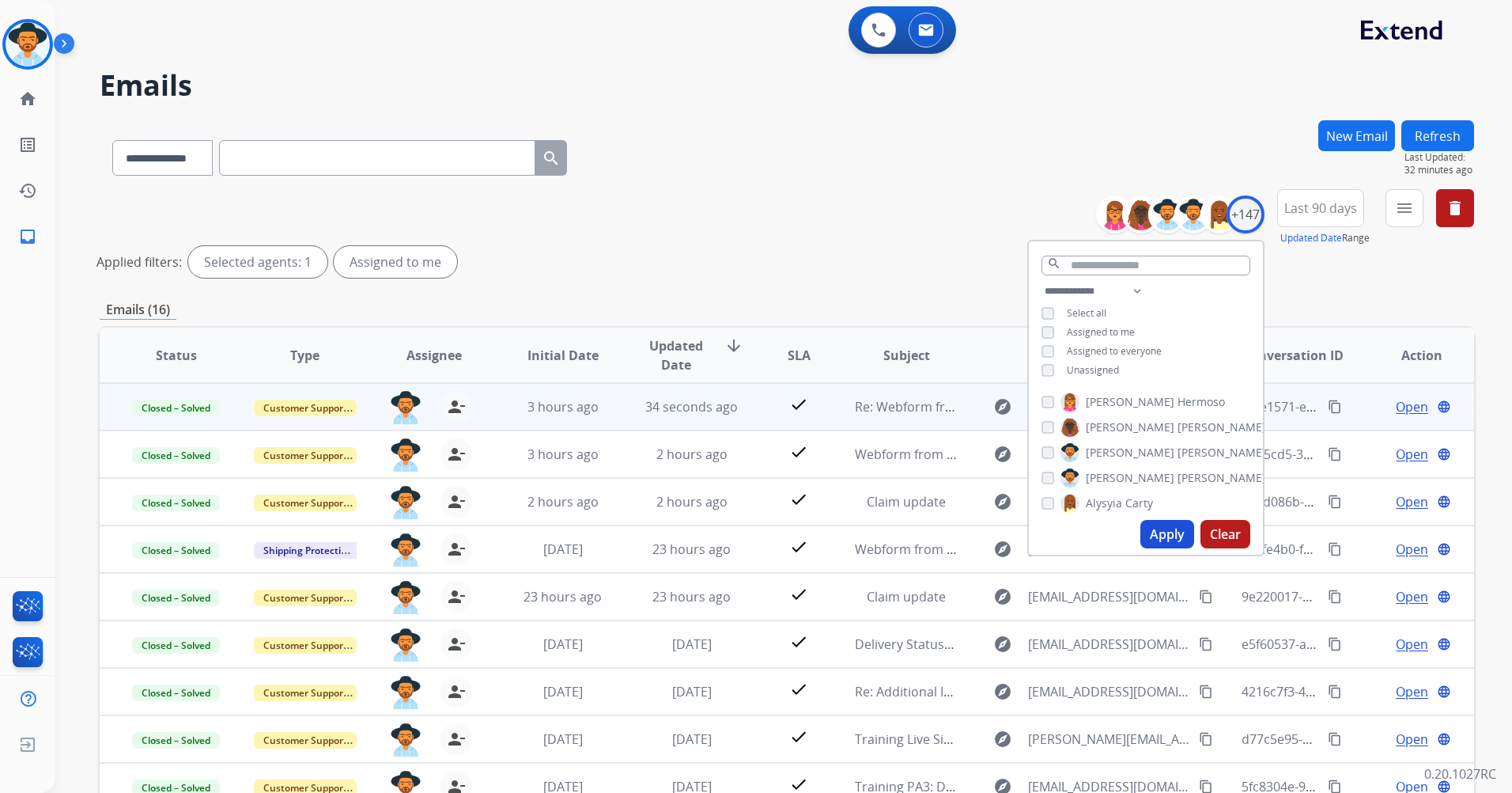
click at [1306, 272] on div "Applied filters: Selected agents: 1 Assigned to me" at bounding box center [783, 262] width 1374 height 31
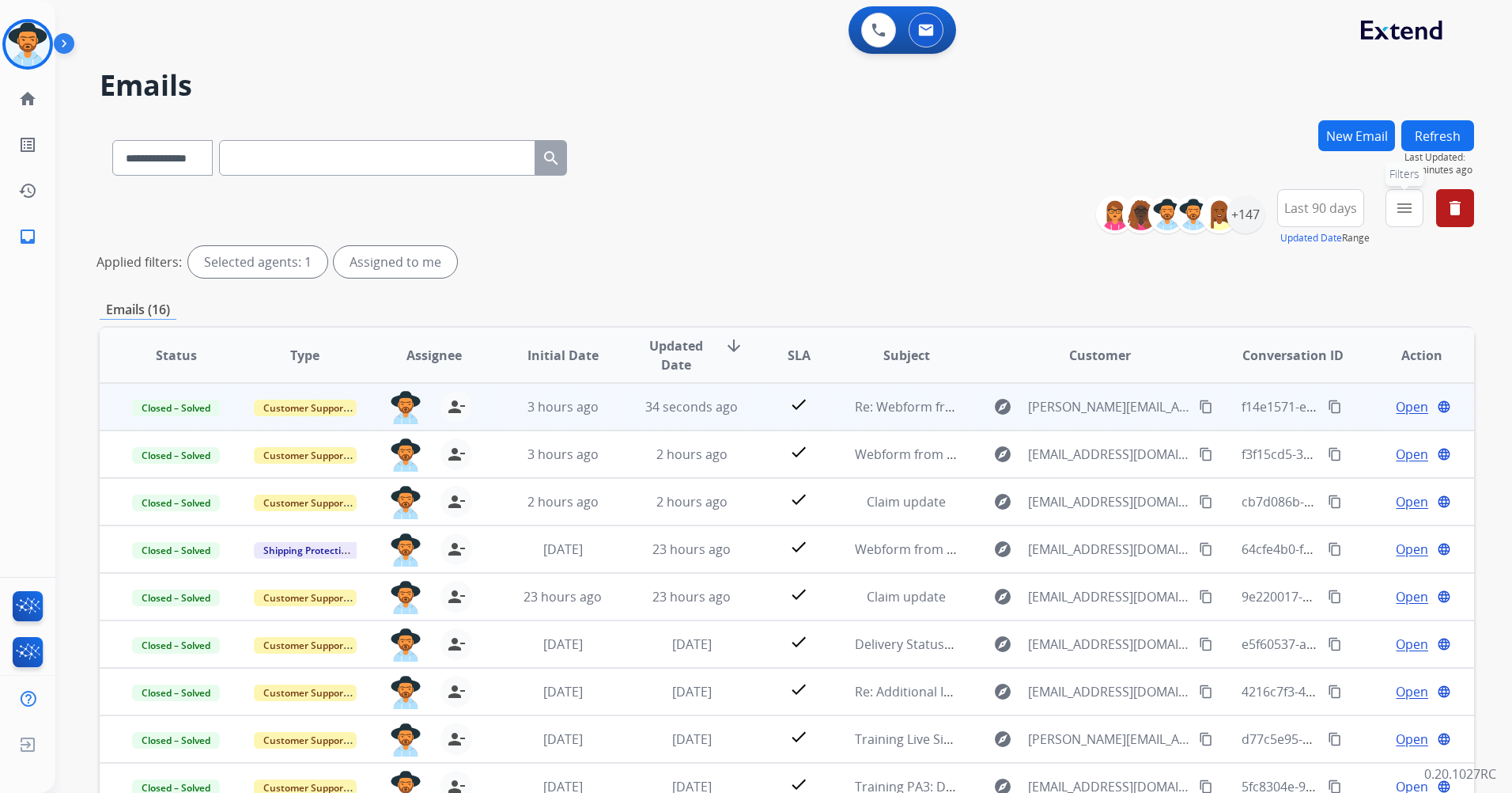
click at [1420, 213] on button "menu Filters" at bounding box center [1404, 208] width 38 height 38
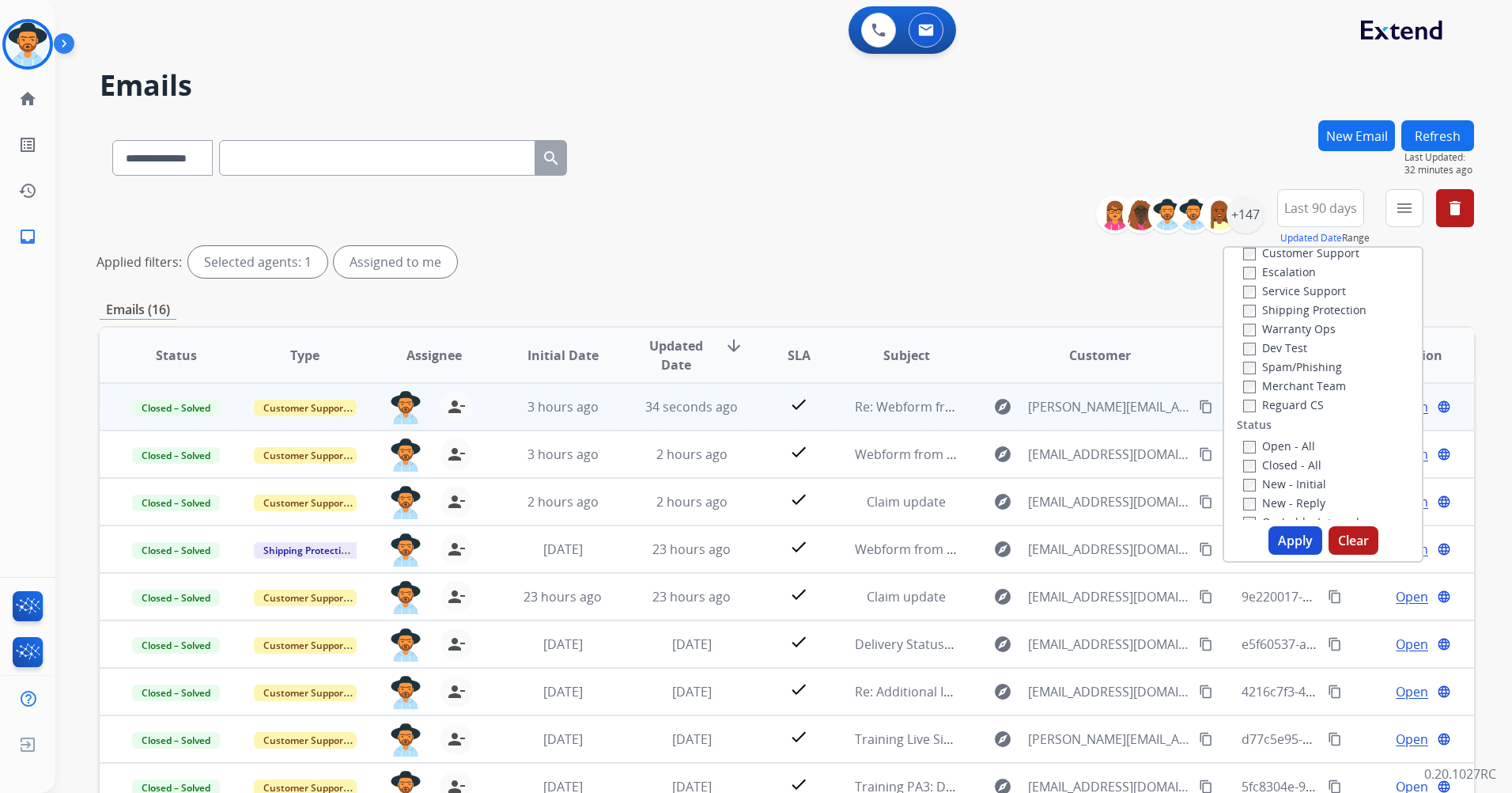
scroll to position [79, 0]
click at [1268, 414] on label "Open - All" at bounding box center [1279, 419] width 72 height 15
click at [1292, 534] on button "Apply" at bounding box center [1295, 540] width 54 height 29
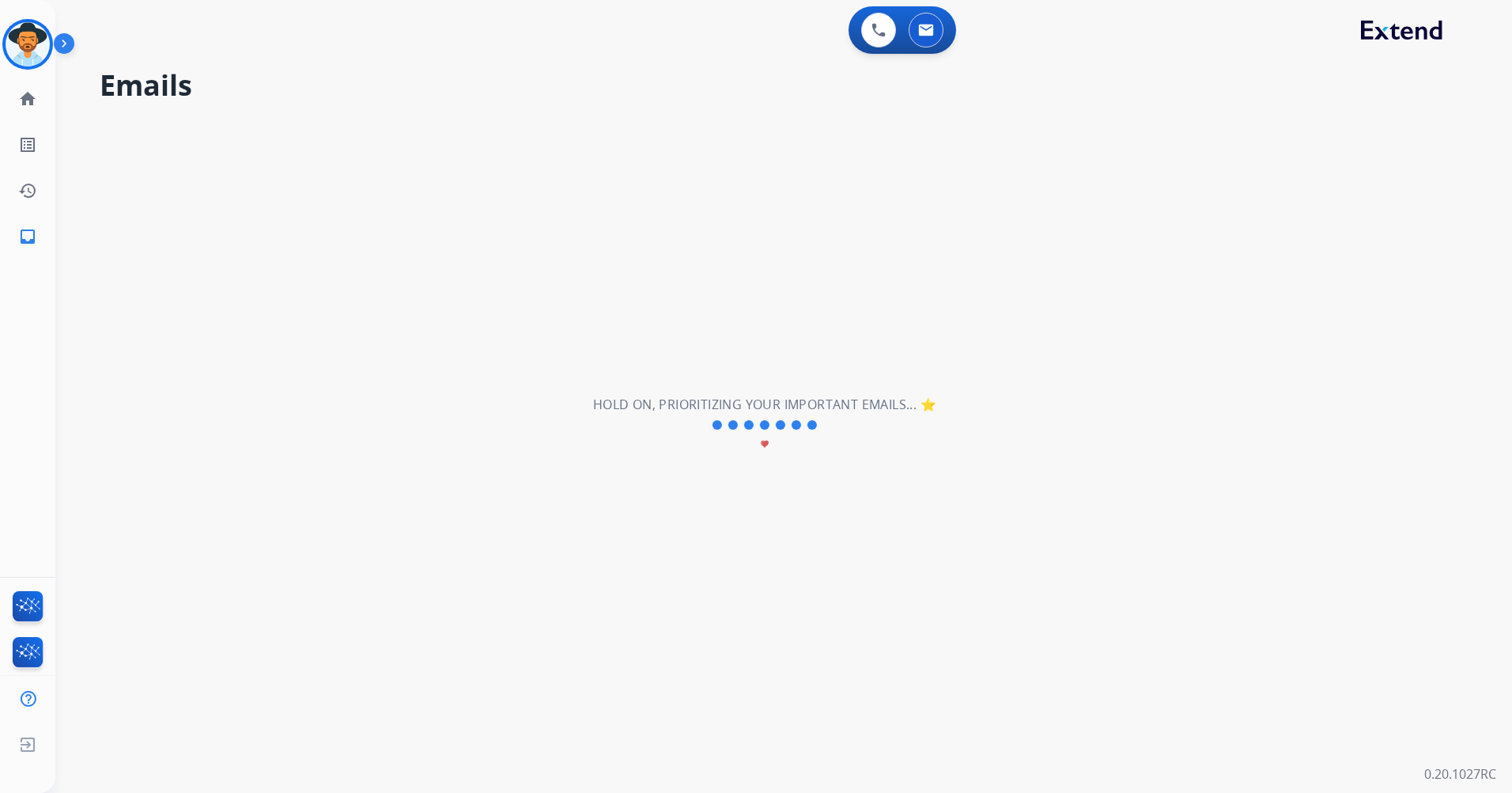
click at [1292, 534] on div "**********" at bounding box center [765, 424] width 1418 height 736
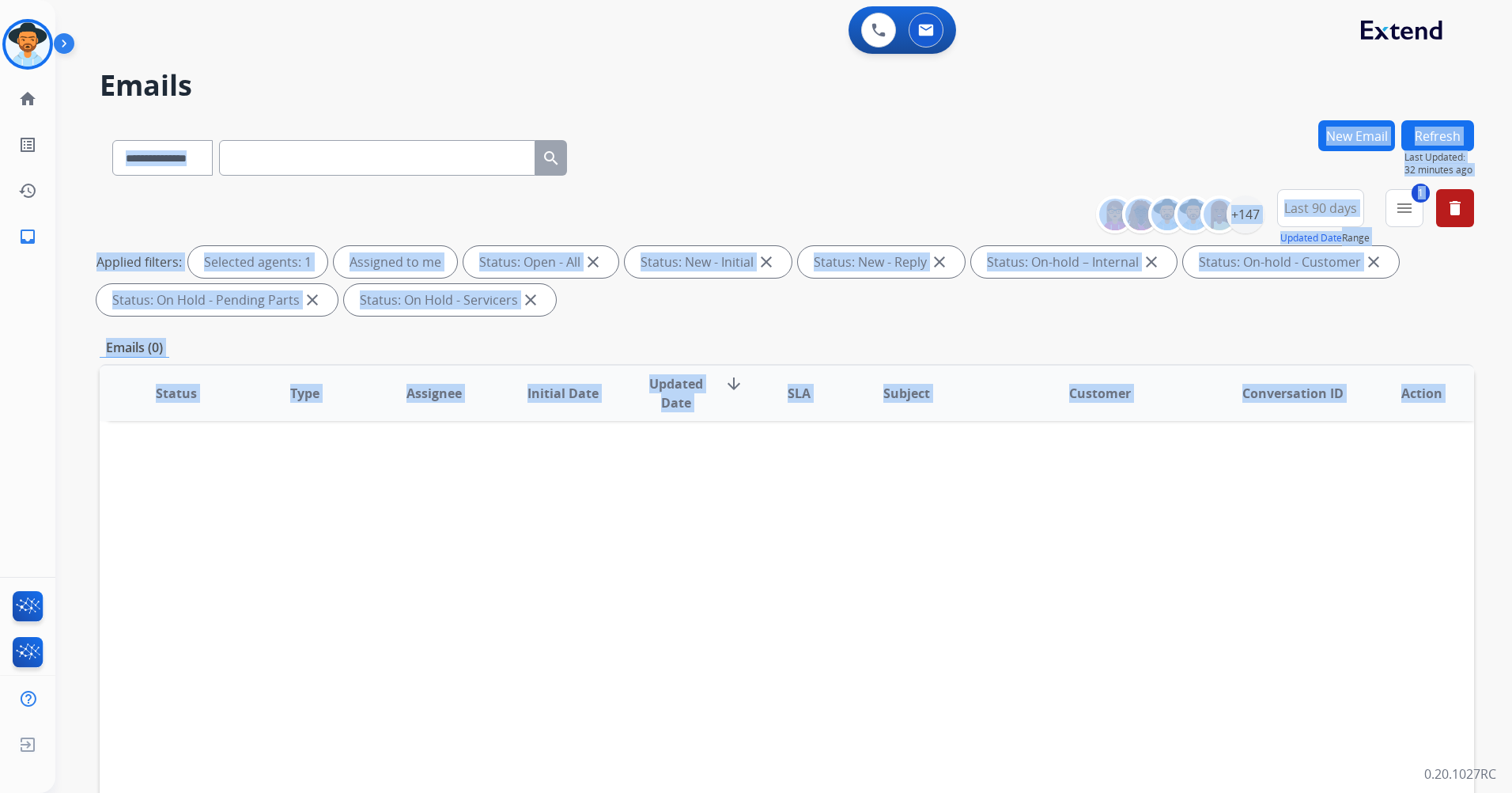
click at [1428, 225] on div "**********" at bounding box center [1290, 217] width 366 height 57
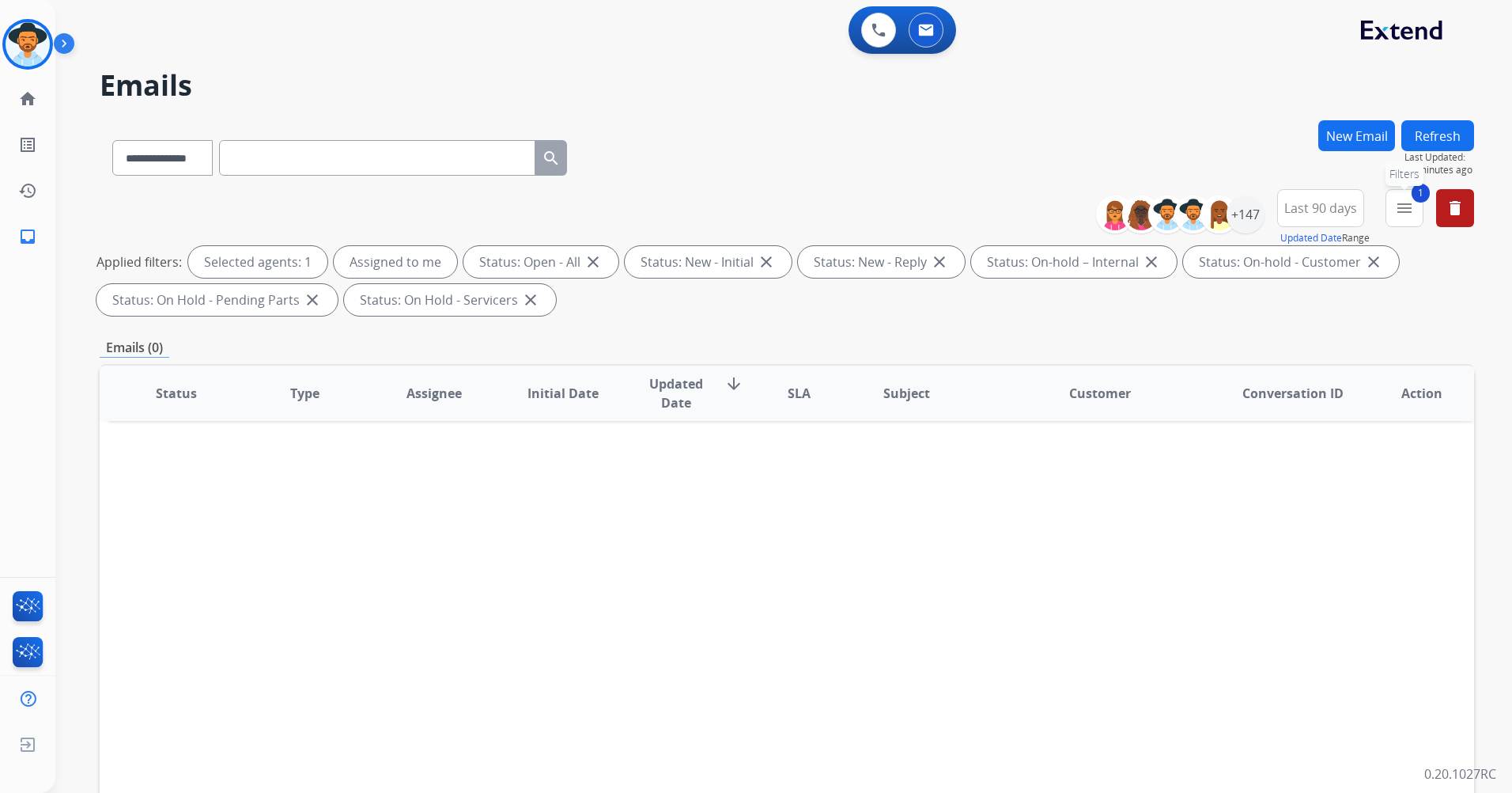
click at [1410, 208] on mat-icon "menu" at bounding box center [1404, 208] width 19 height 19
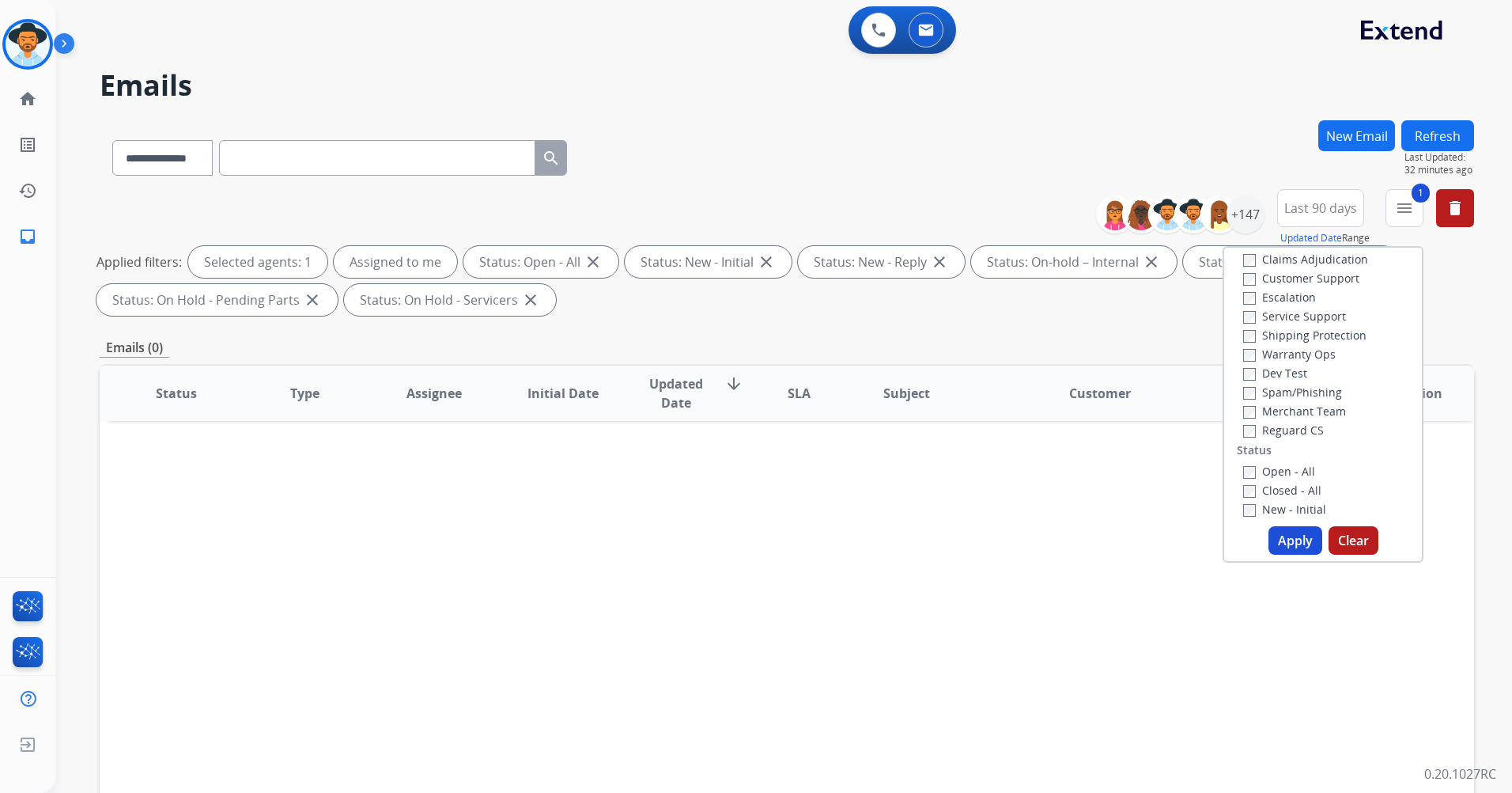
scroll to position [0, 0]
click at [1288, 458] on label "Reguard CS" at bounding box center [1282, 457] width 81 height 15
click at [1246, 459] on label "Reguard CS" at bounding box center [1282, 457] width 81 height 15
click at [1281, 532] on button "Apply" at bounding box center [1295, 540] width 54 height 29
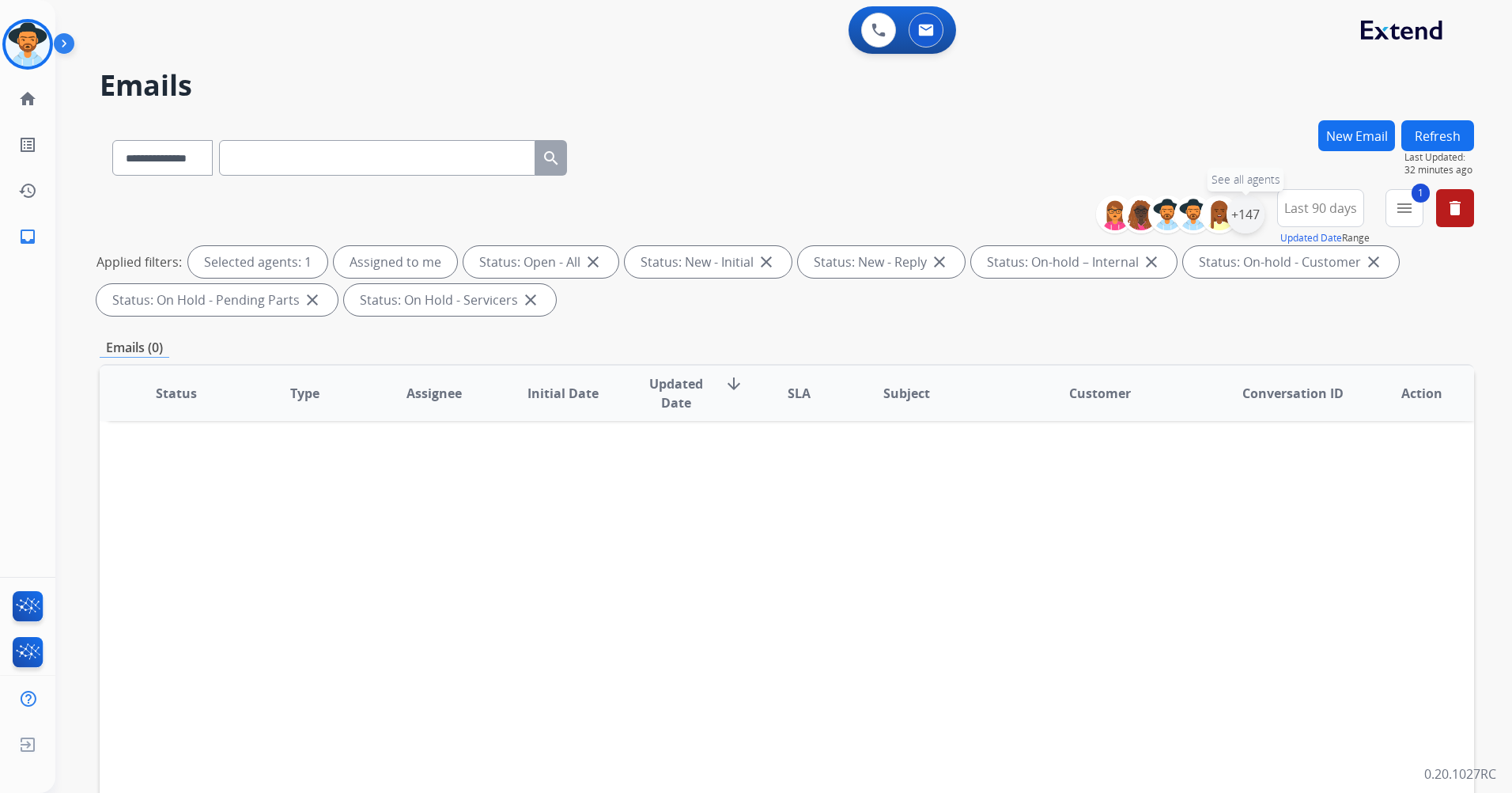
click at [1243, 221] on div "+147" at bounding box center [1244, 214] width 38 height 38
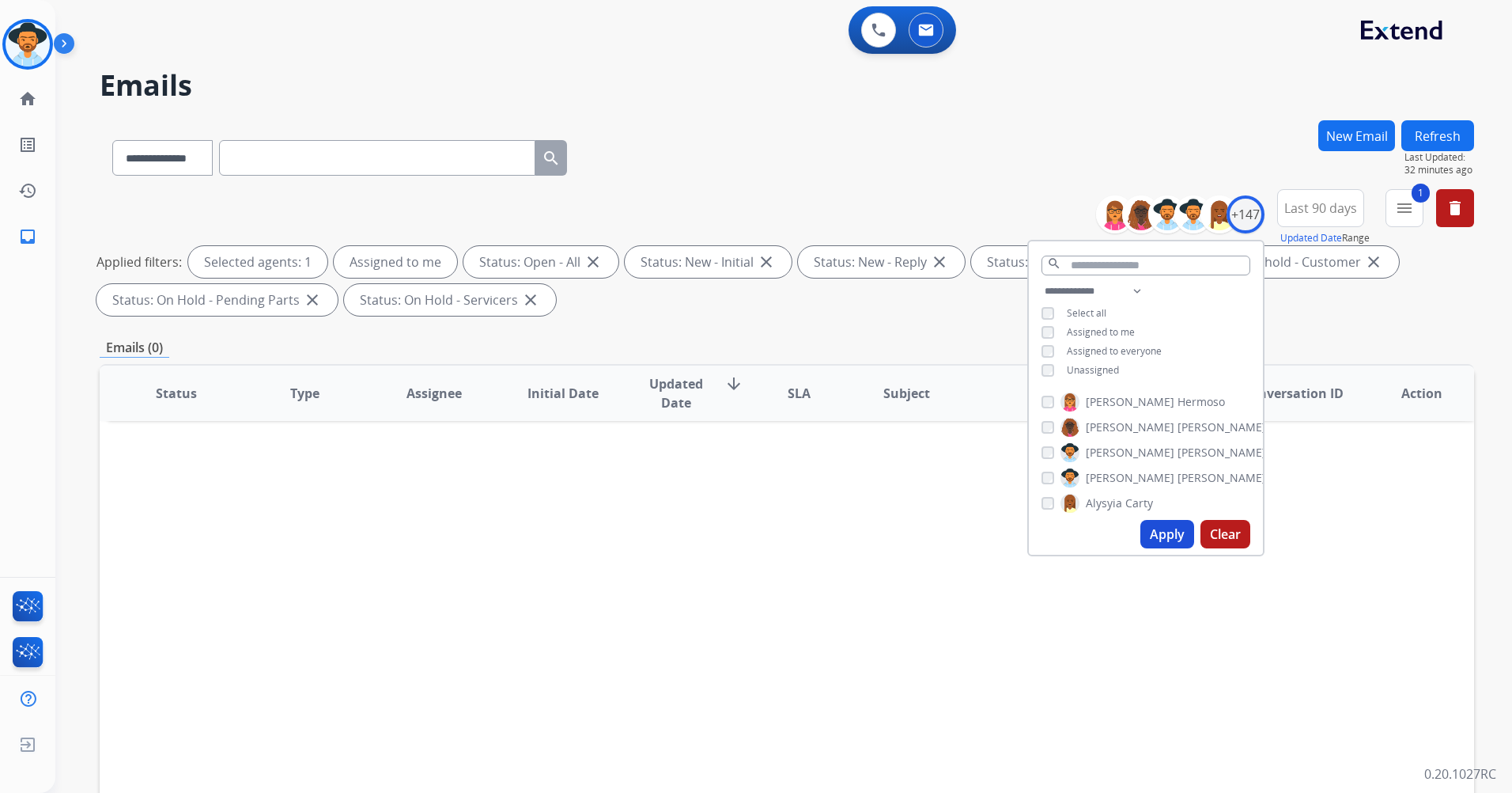
click at [1089, 366] on span "Unassigned" at bounding box center [1093, 370] width 52 height 14
click at [1160, 531] on button "Apply" at bounding box center [1167, 534] width 54 height 29
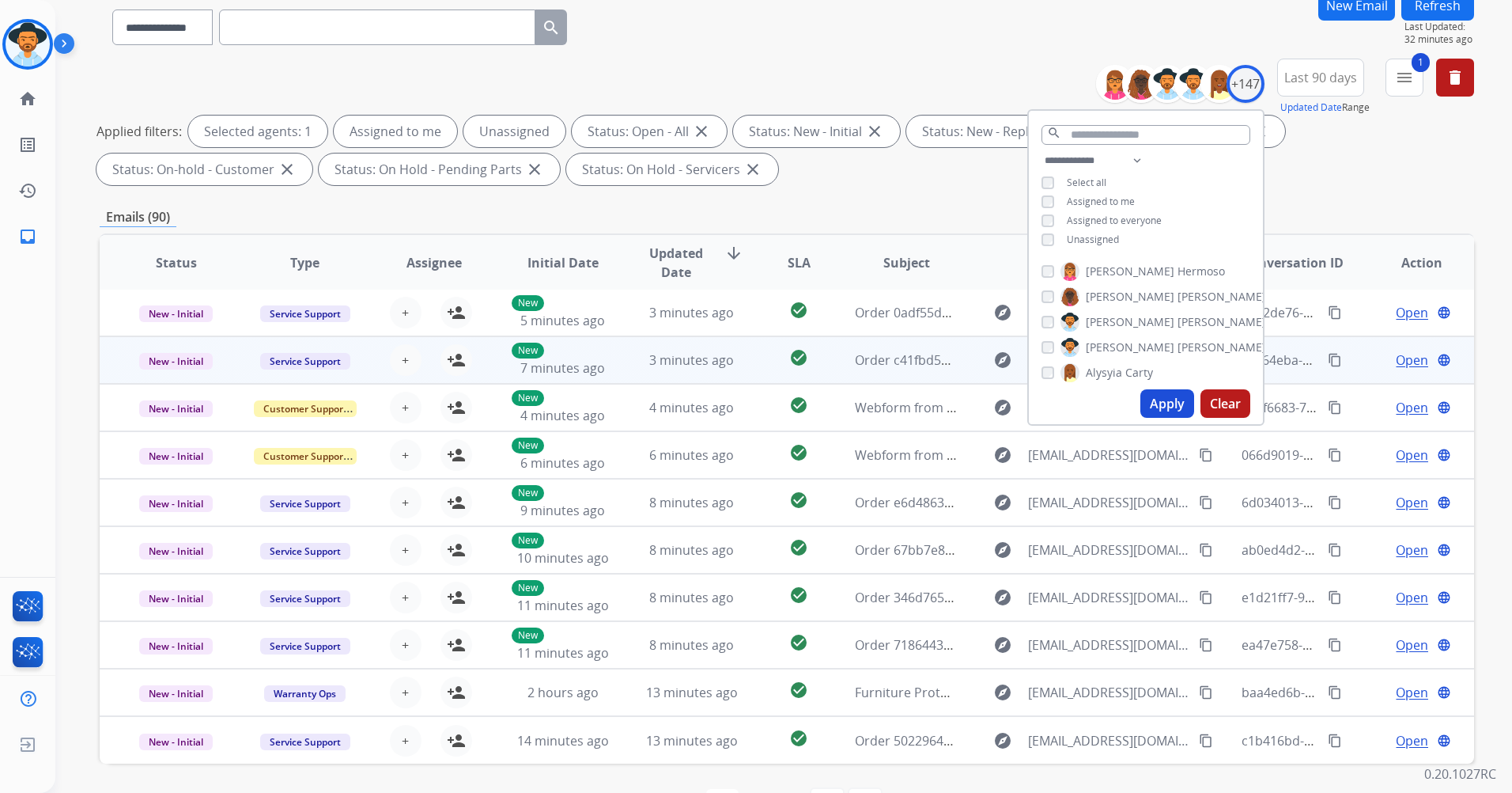
scroll to position [158, 0]
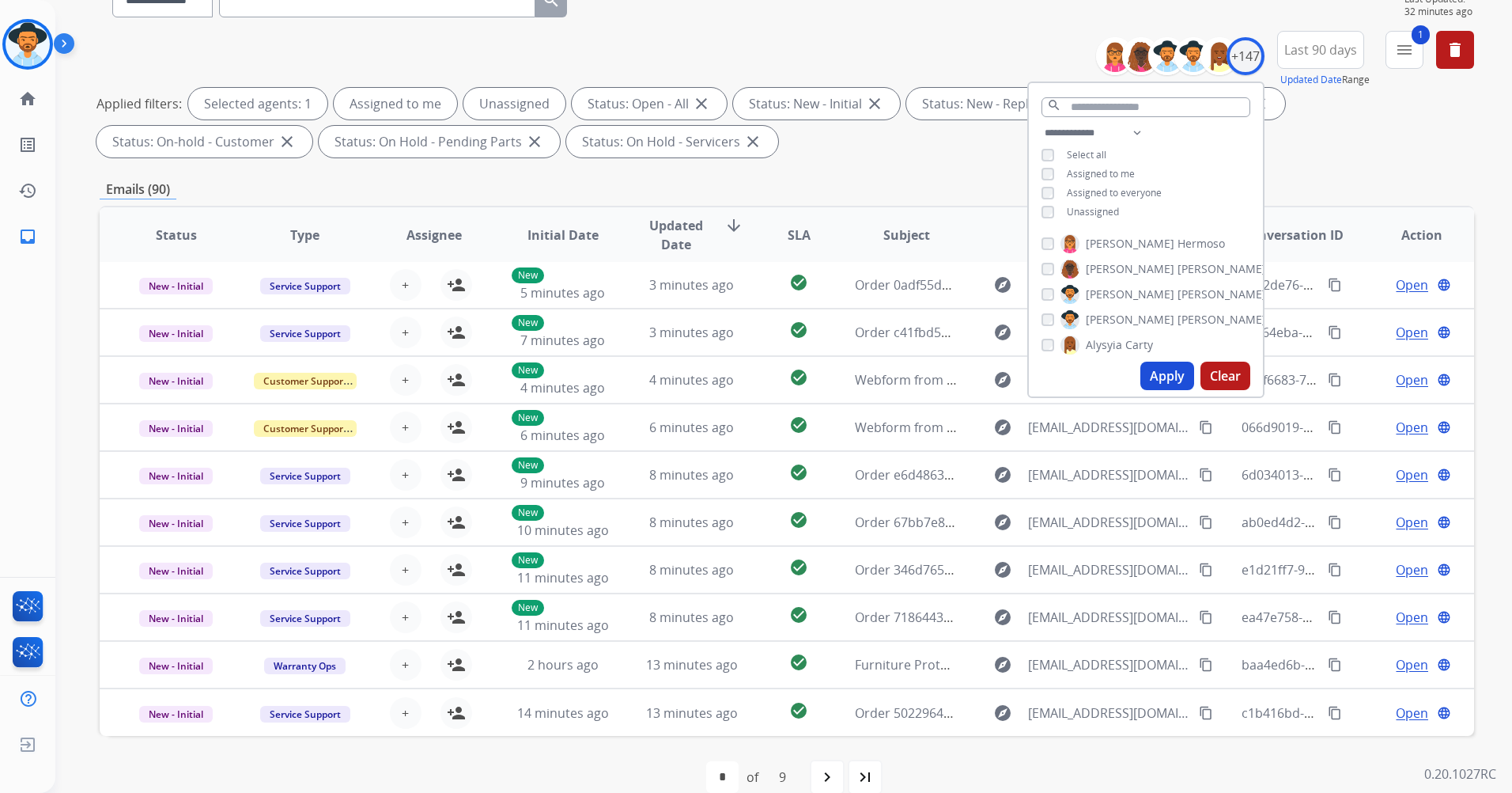
click at [874, 170] on div "**********" at bounding box center [787, 390] width 1374 height 856
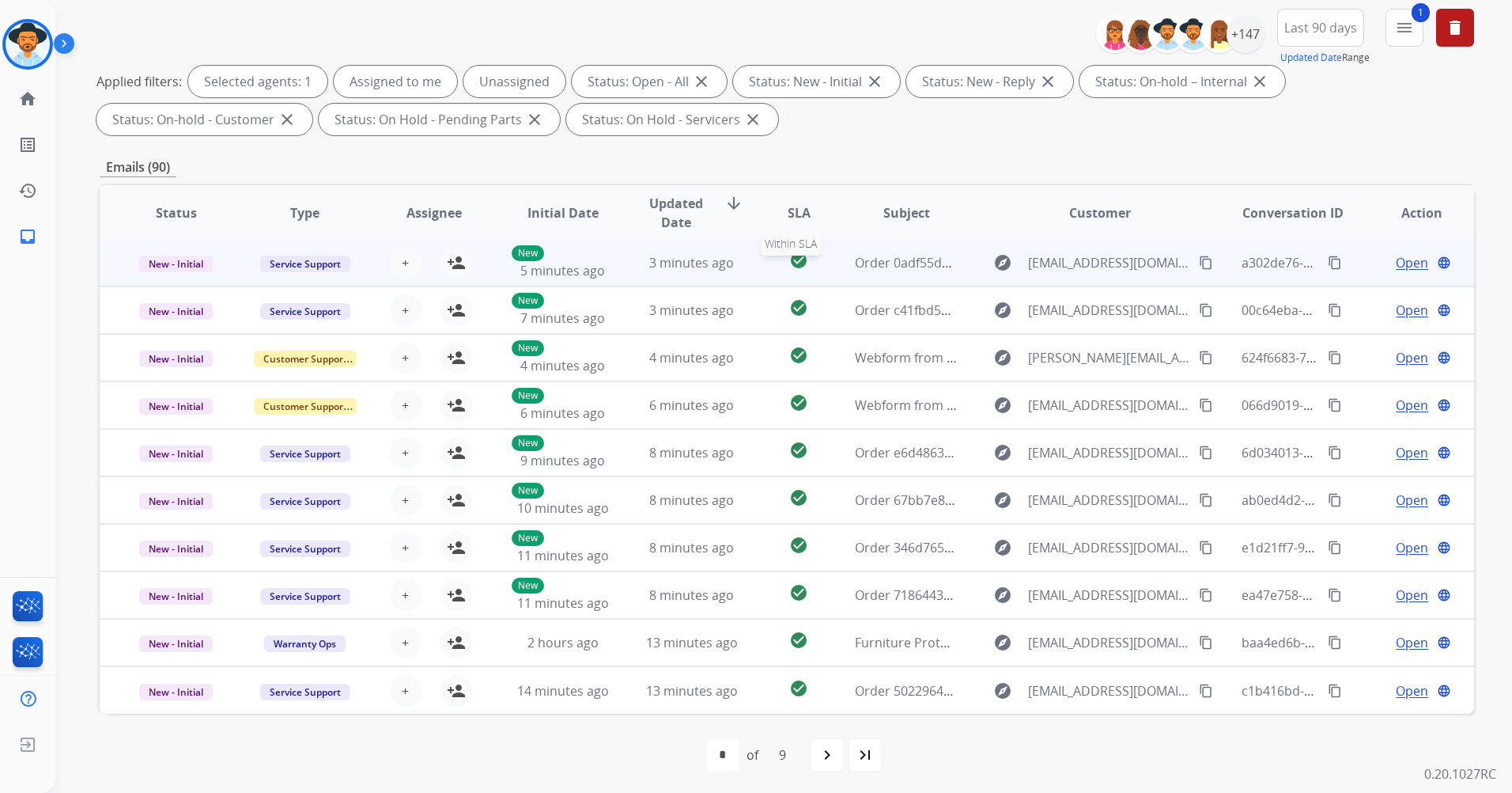
scroll to position [183, 0]
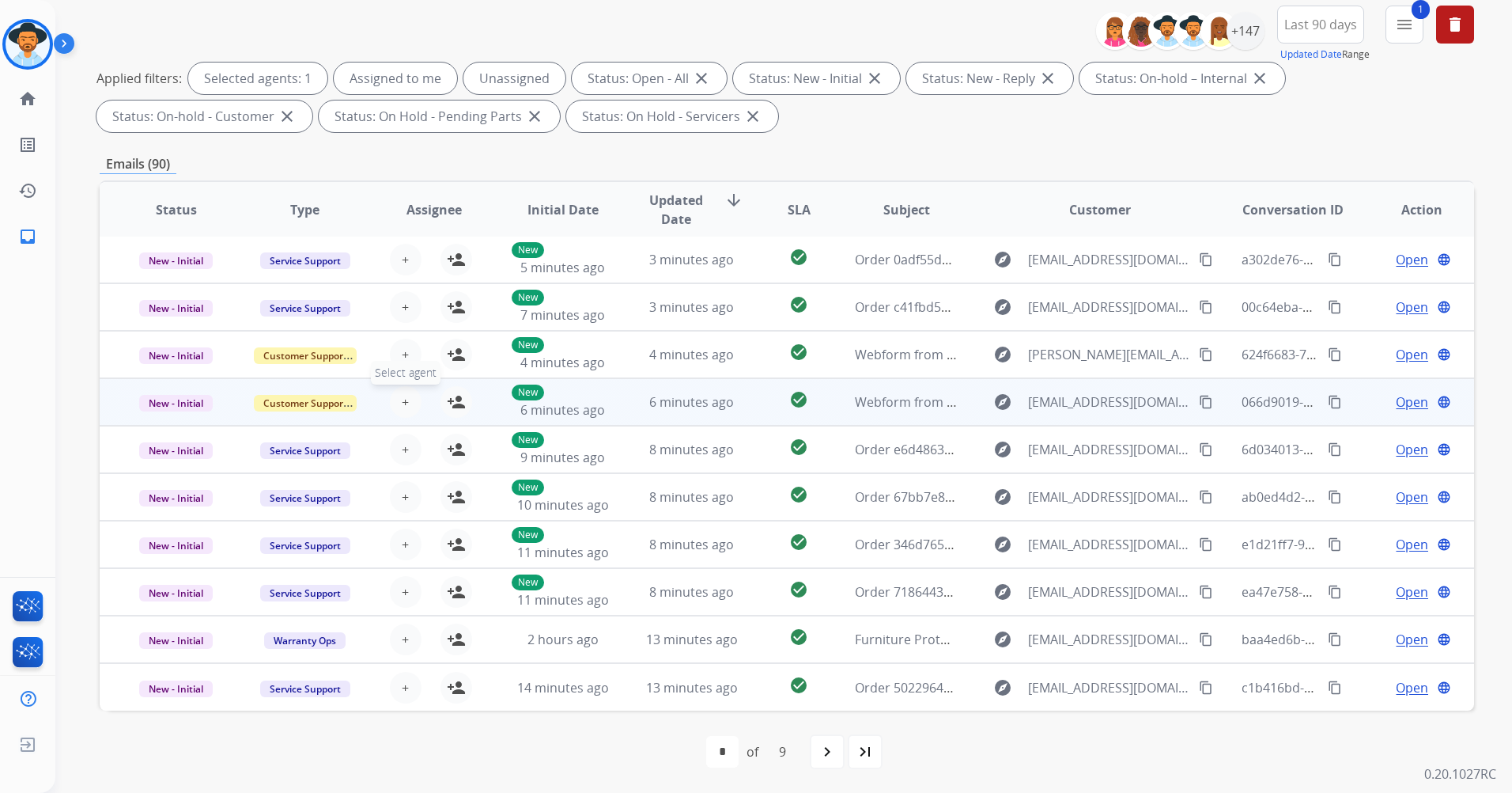
click at [406, 406] on span "+" at bounding box center [406, 402] width 7 height 19
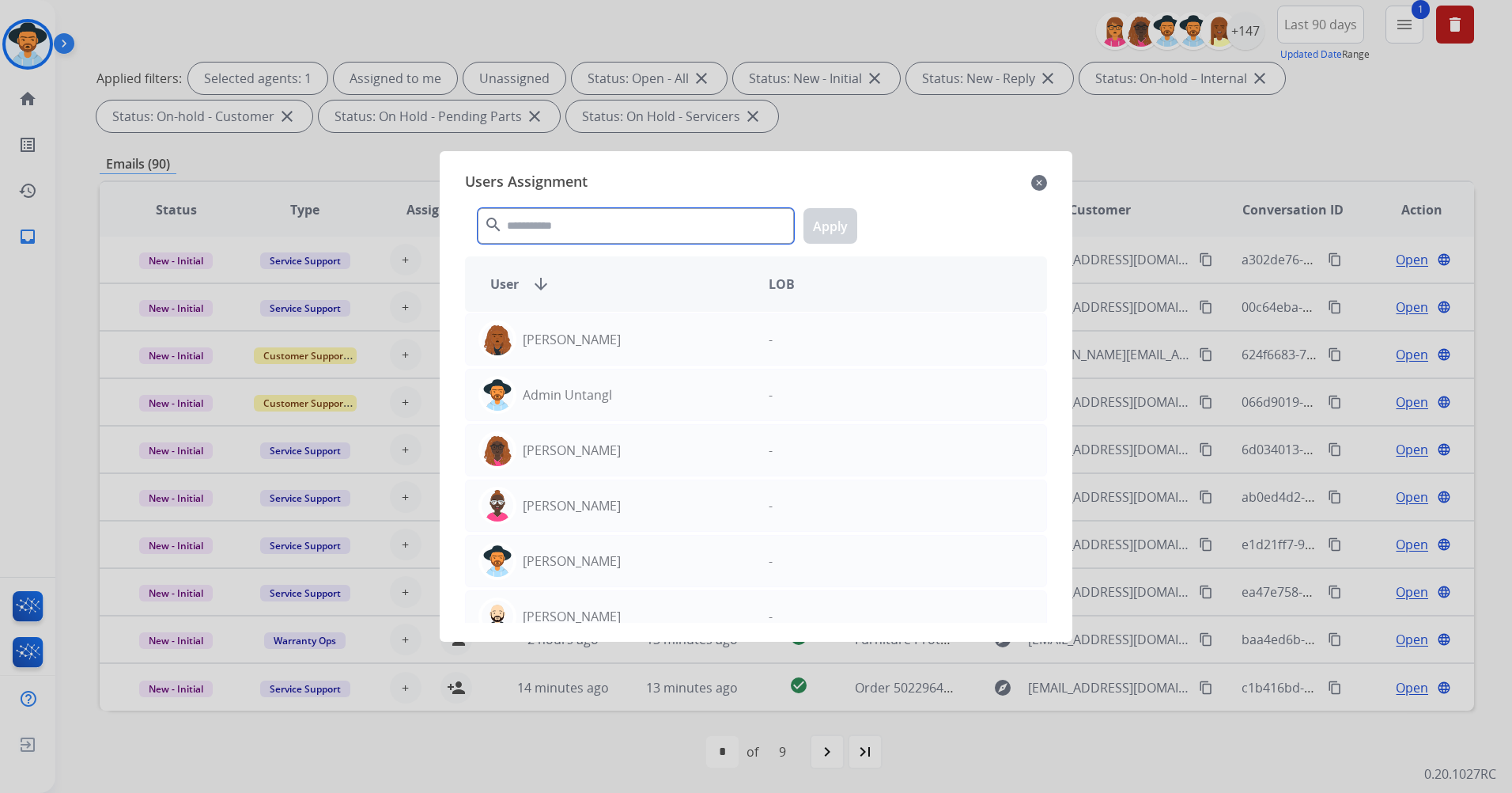
click at [593, 227] on input "text" at bounding box center [636, 226] width 317 height 35
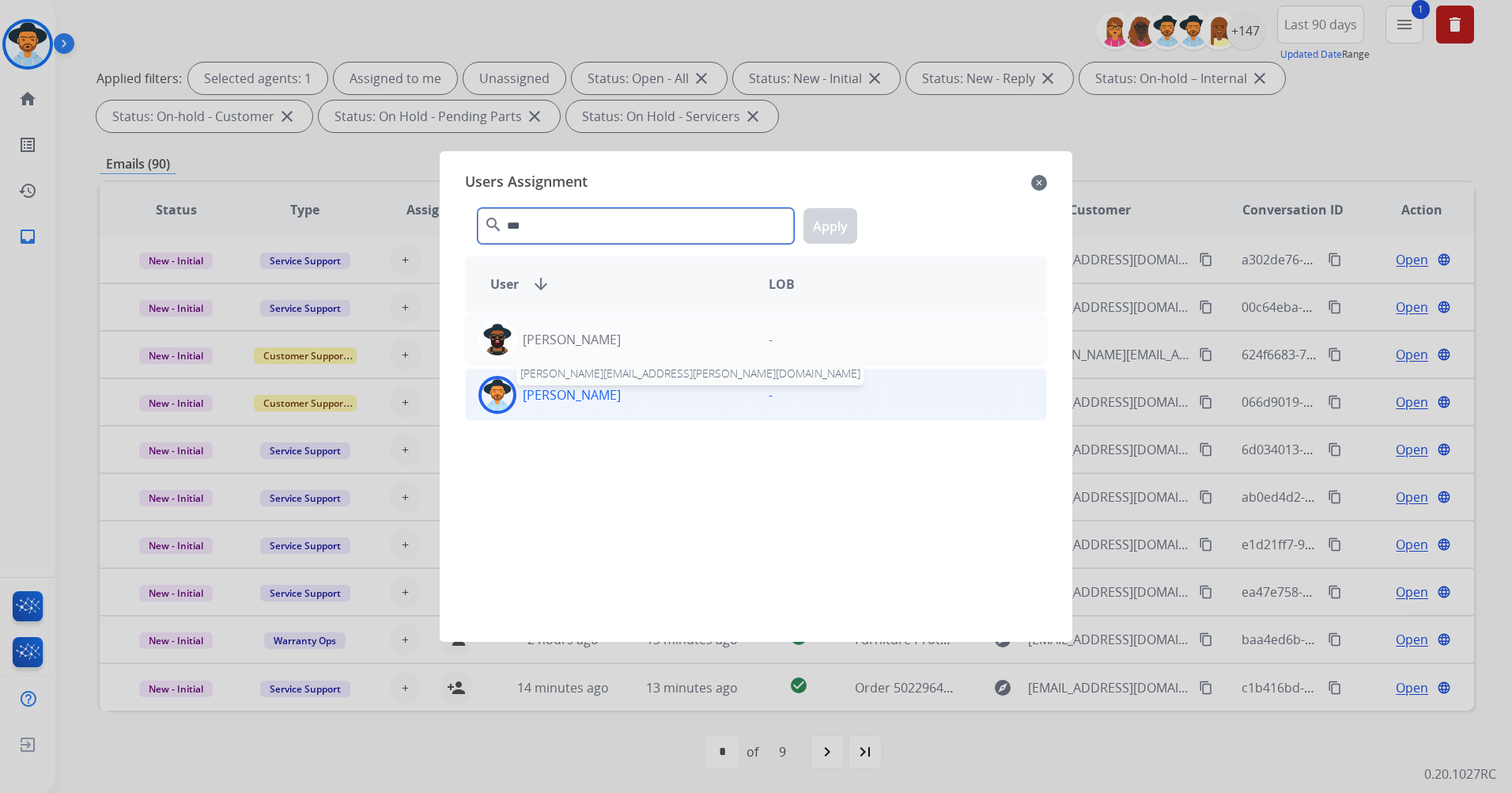
type input "***"
click at [615, 397] on p "[PERSON_NAME]" at bounding box center [571, 395] width 98 height 19
click at [836, 219] on button "Apply" at bounding box center [831, 226] width 54 height 35
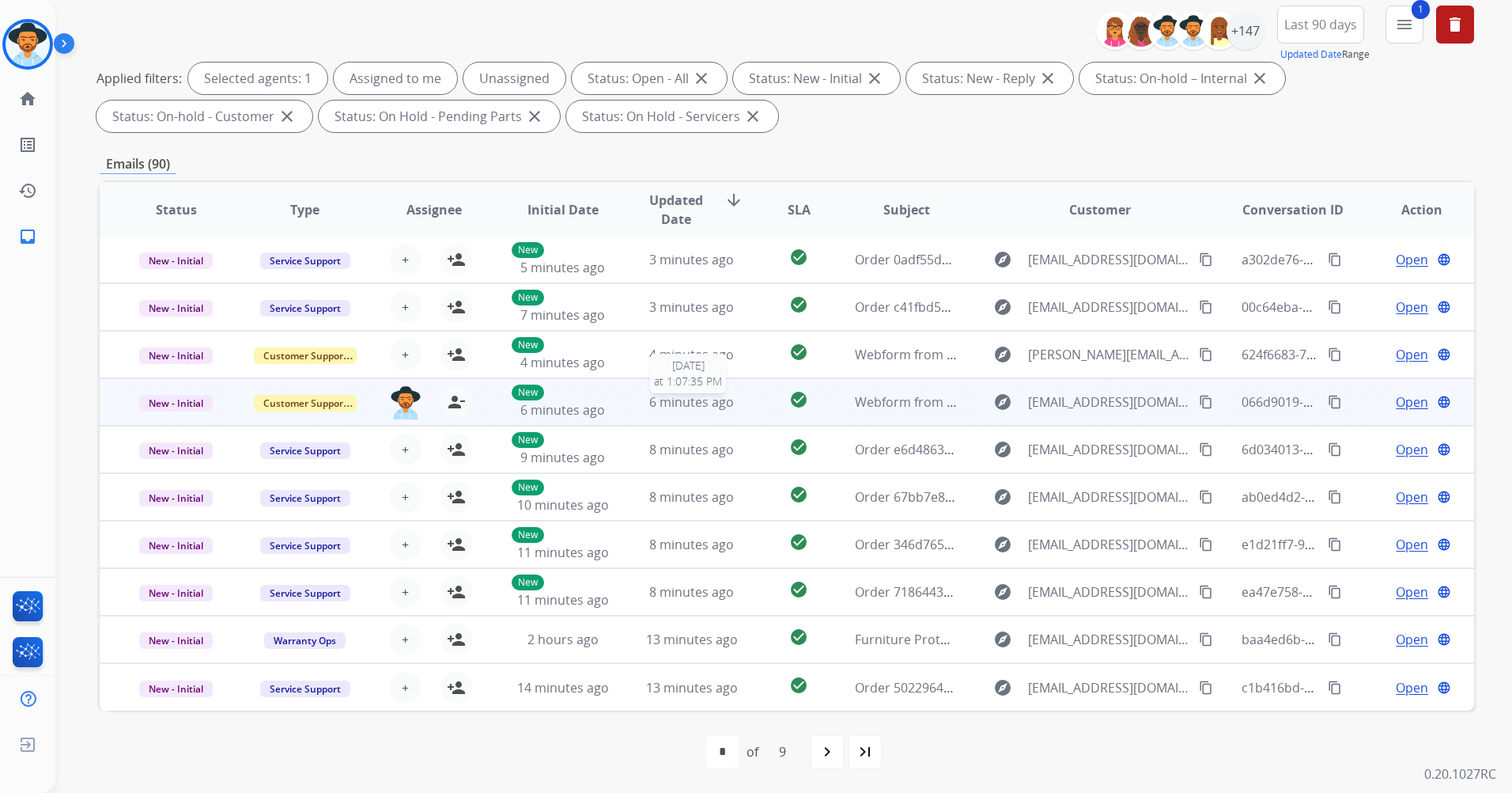
click at [695, 410] on div "6 minutes ago" at bounding box center [692, 402] width 103 height 19
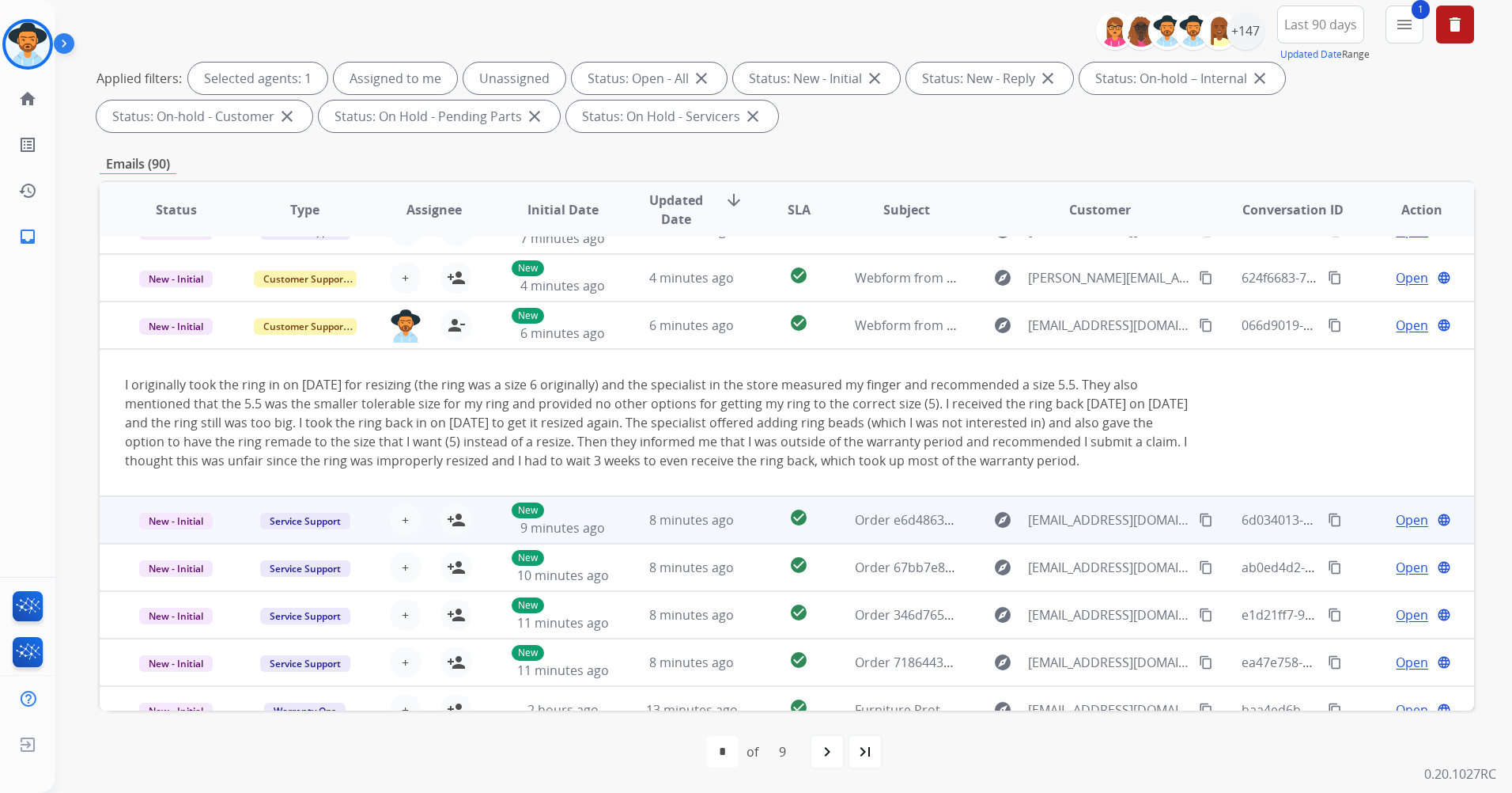
scroll to position [143, 0]
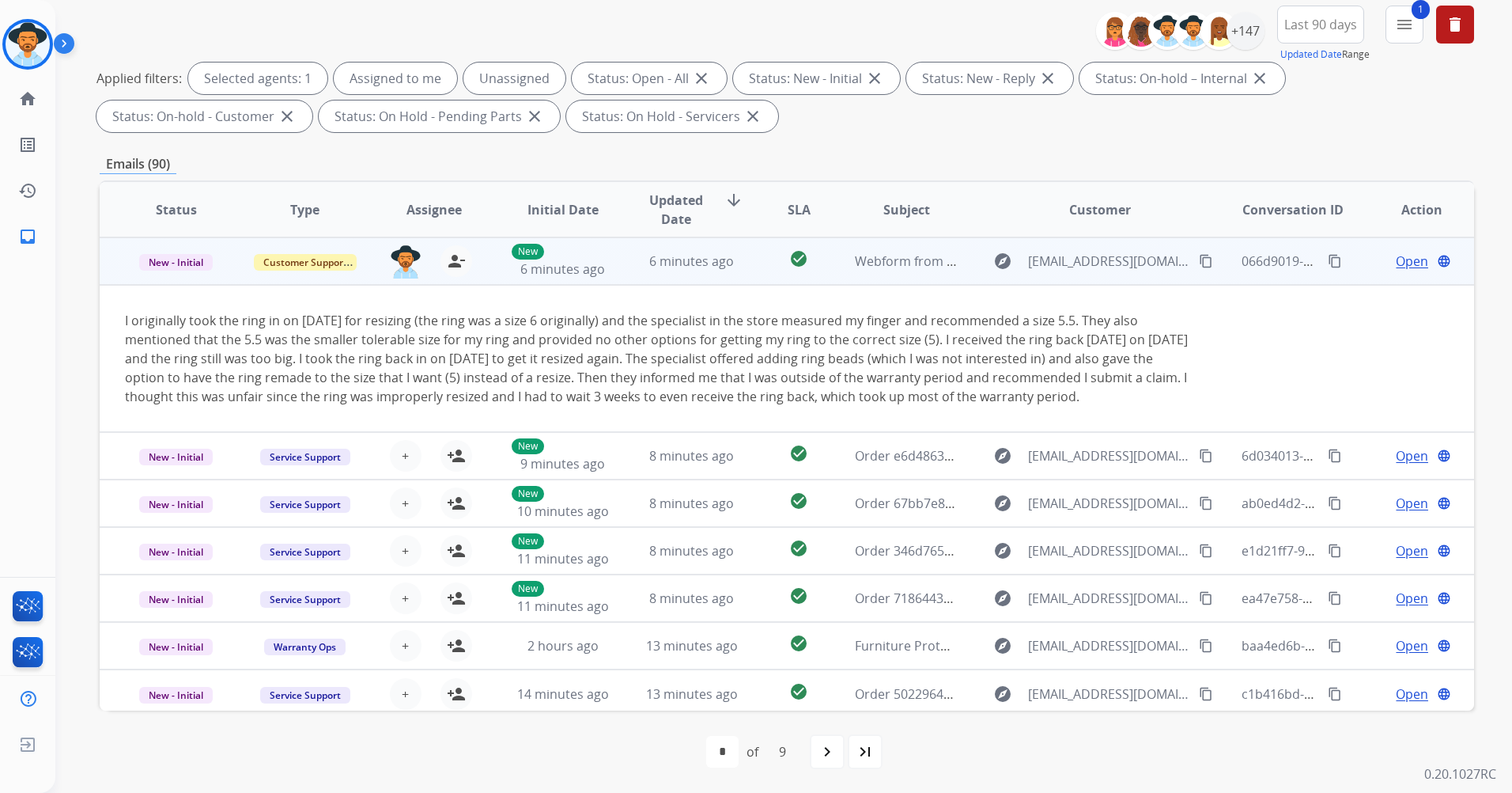
click at [1405, 258] on span "Open" at bounding box center [1411, 261] width 32 height 19
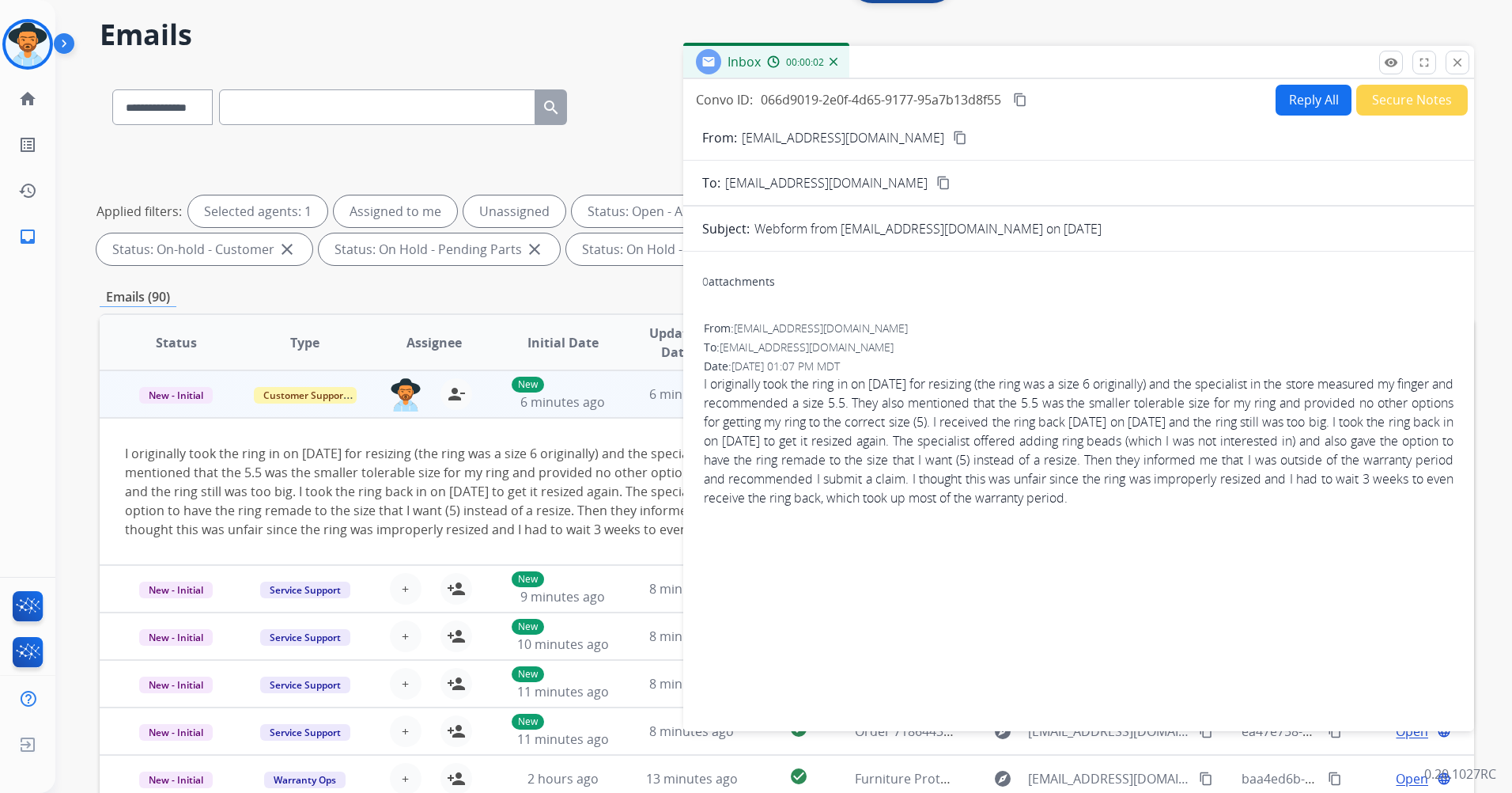
scroll to position [0, 0]
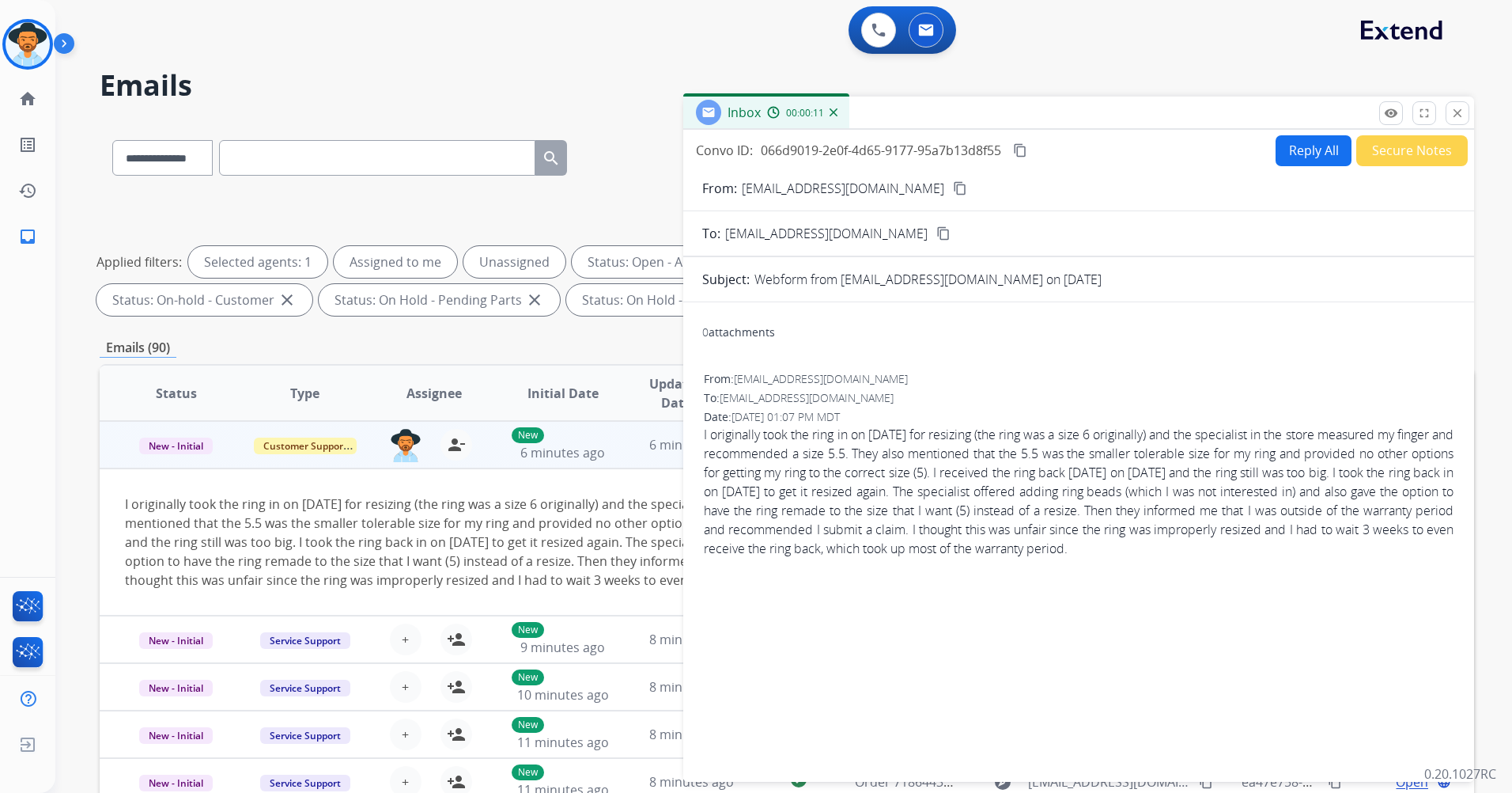
click at [953, 187] on mat-icon "content_copy" at bounding box center [959, 188] width 14 height 14
click at [1010, 472] on span "I originally took the ring in on [DATE] for resizing (the ring was a size 6 ori…" at bounding box center [1079, 491] width 750 height 132
click at [1295, 150] on button "Reply All" at bounding box center [1313, 150] width 76 height 31
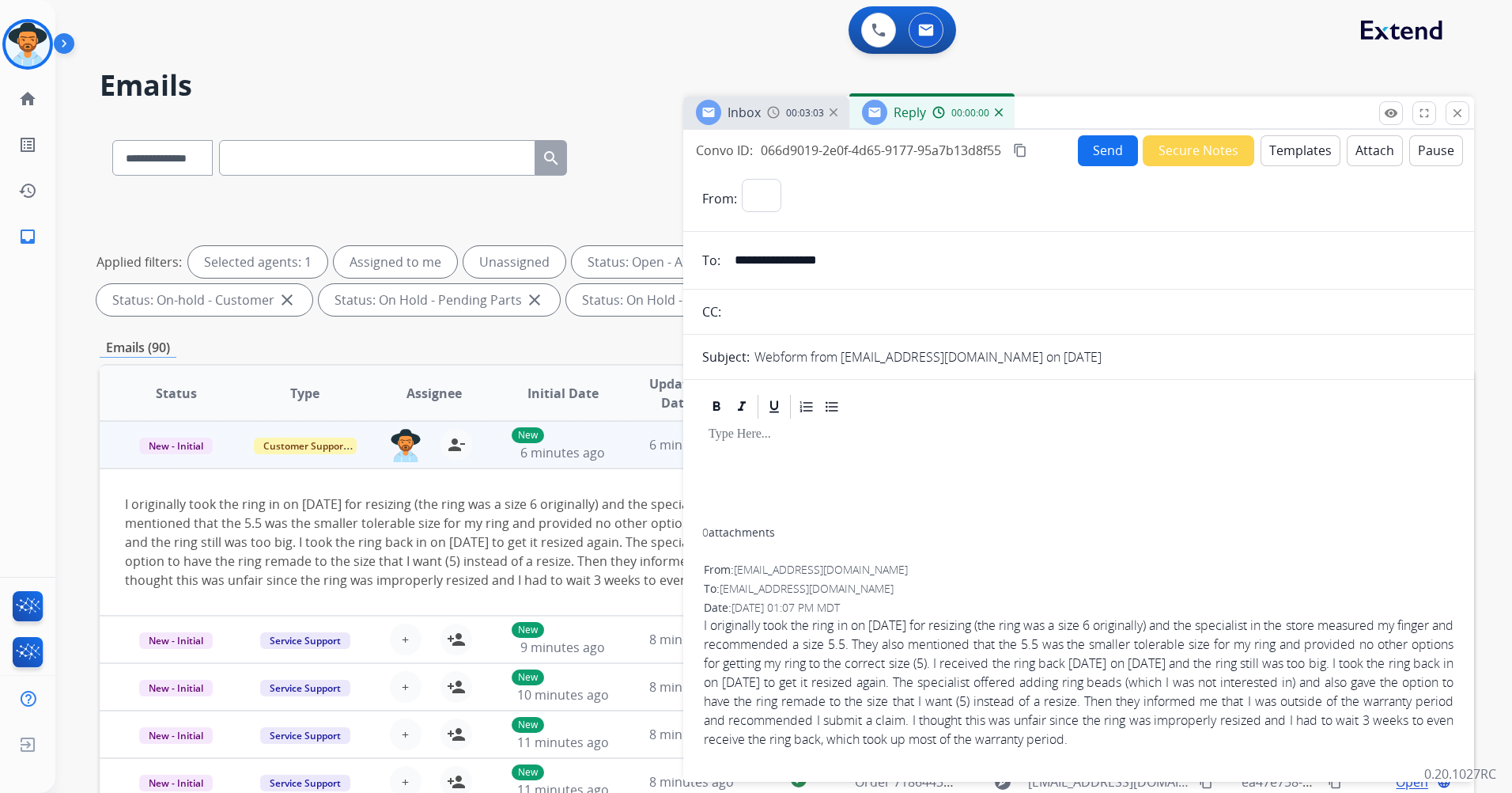
select select "**********"
click at [801, 452] on div at bounding box center [1078, 473] width 753 height 107
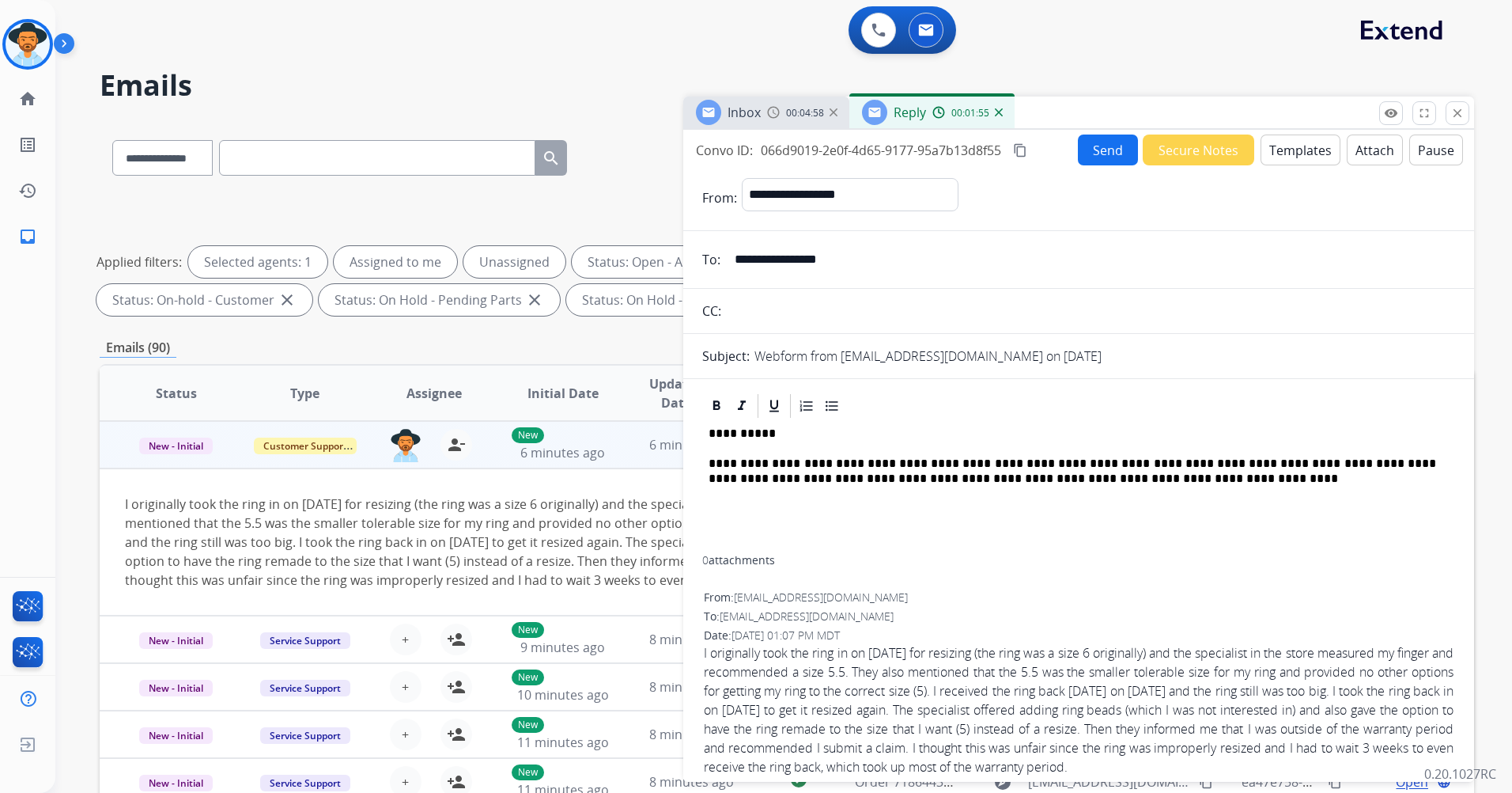
drag, startPoint x: 736, startPoint y: 462, endPoint x: 792, endPoint y: 442, distance: 59.5
click at [792, 442] on div "**********" at bounding box center [1078, 487] width 753 height 135
click at [755, 463] on p "**********" at bounding box center [1072, 472] width 728 height 30
drag, startPoint x: 728, startPoint y: 462, endPoint x: 785, endPoint y: 444, distance: 59.8
click at [786, 445] on div "**********" at bounding box center [1078, 487] width 753 height 135
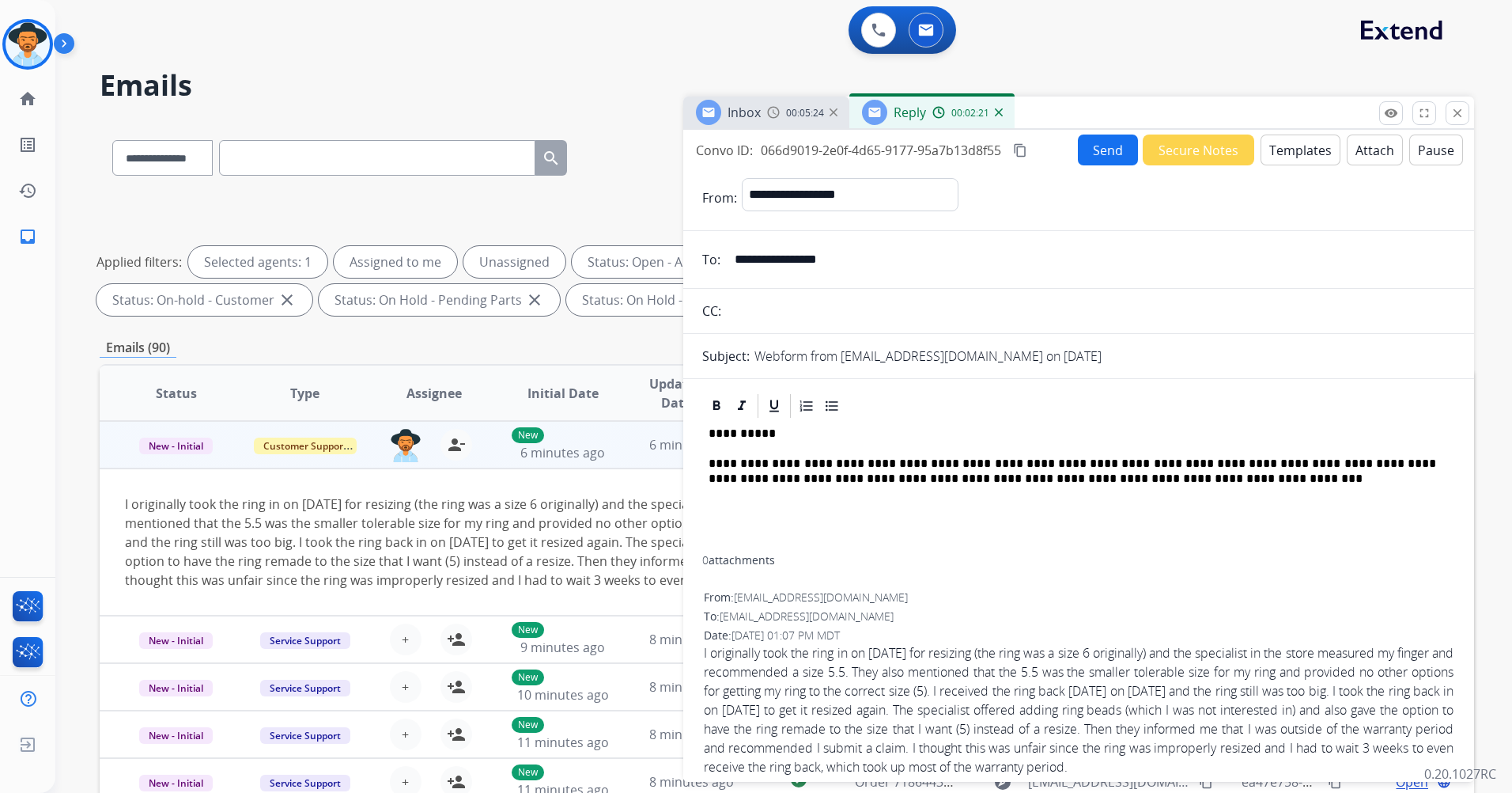
click at [735, 496] on div "**********" at bounding box center [1078, 487] width 753 height 135
drag, startPoint x: 733, startPoint y: 463, endPoint x: 867, endPoint y: 524, distance: 147.2
click at [934, 559] on div "0 attachments" at bounding box center [1078, 561] width 753 height 19
drag, startPoint x: 721, startPoint y: 463, endPoint x: 779, endPoint y: 485, distance: 62.0
click at [721, 463] on p "**********" at bounding box center [1072, 472] width 728 height 30
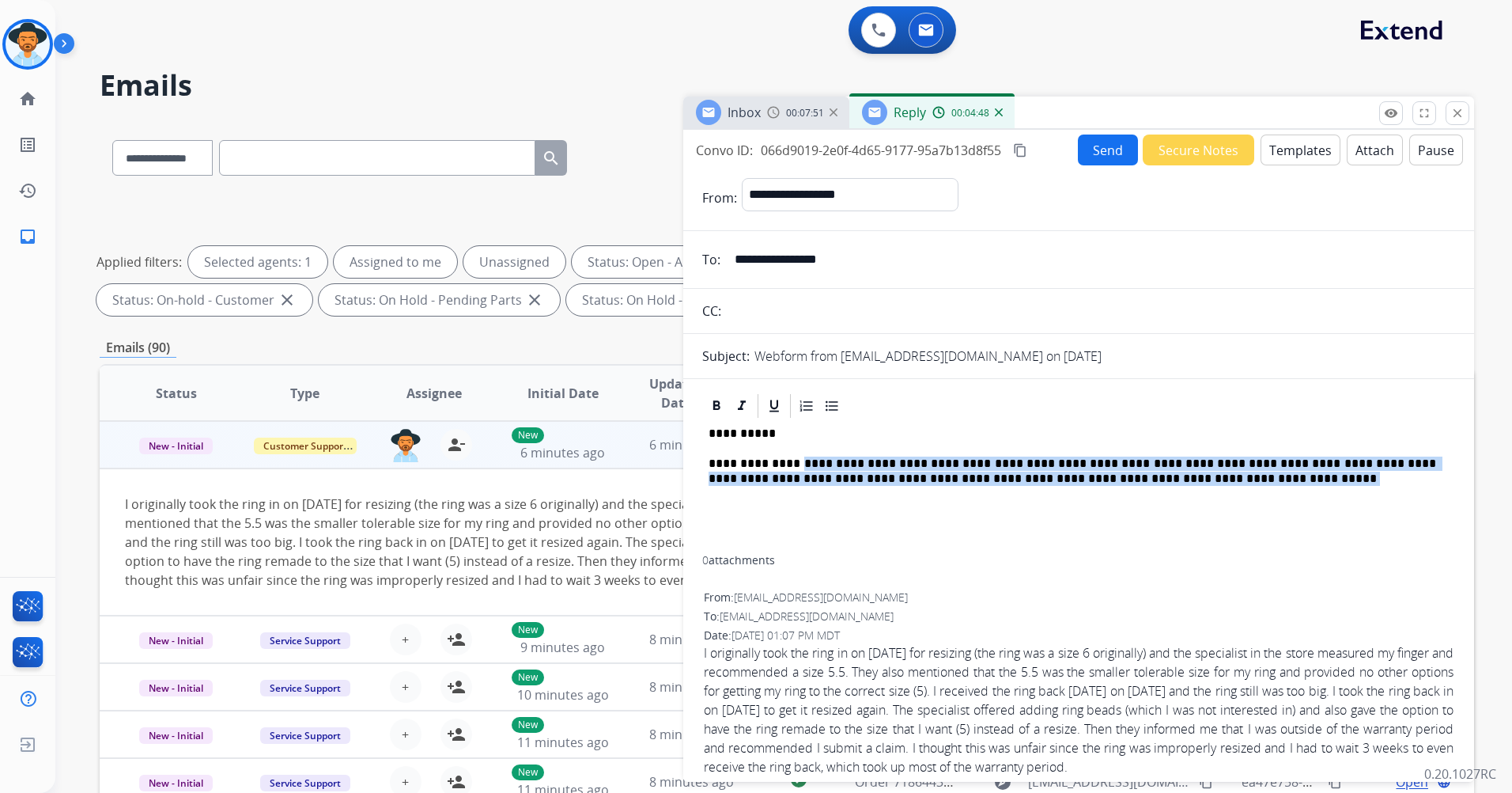
drag, startPoint x: 787, startPoint y: 461, endPoint x: 1138, endPoint y: 479, distance: 351.5
click at [1138, 479] on p "**********" at bounding box center [1072, 472] width 728 height 30
copy p "**********"
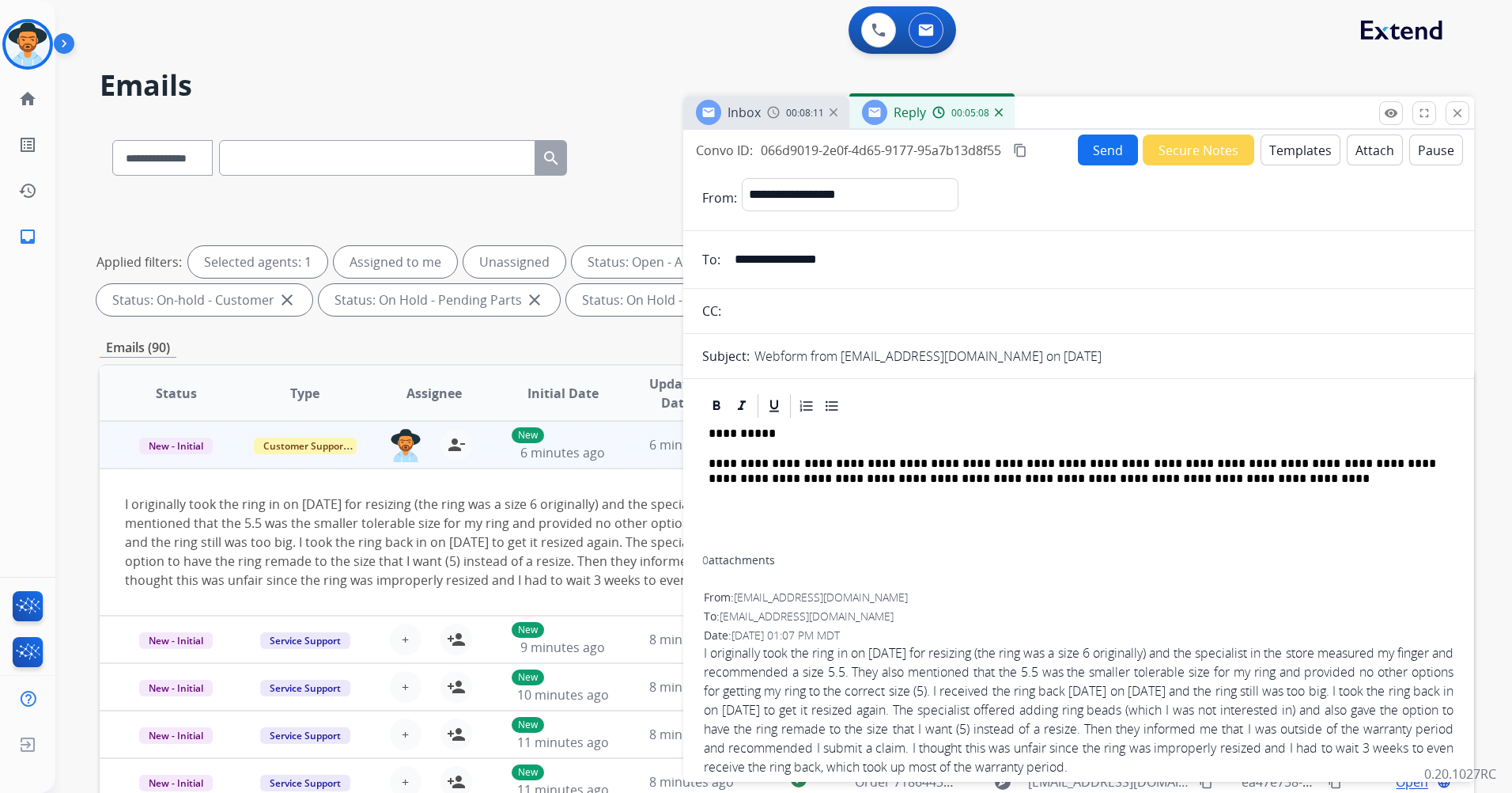
drag, startPoint x: 1025, startPoint y: 155, endPoint x: 1055, endPoint y: 212, distance: 64.4
click at [1025, 155] on mat-icon "content_copy" at bounding box center [1019, 150] width 14 height 14
click at [1096, 150] on button "Send" at bounding box center [1107, 149] width 60 height 31
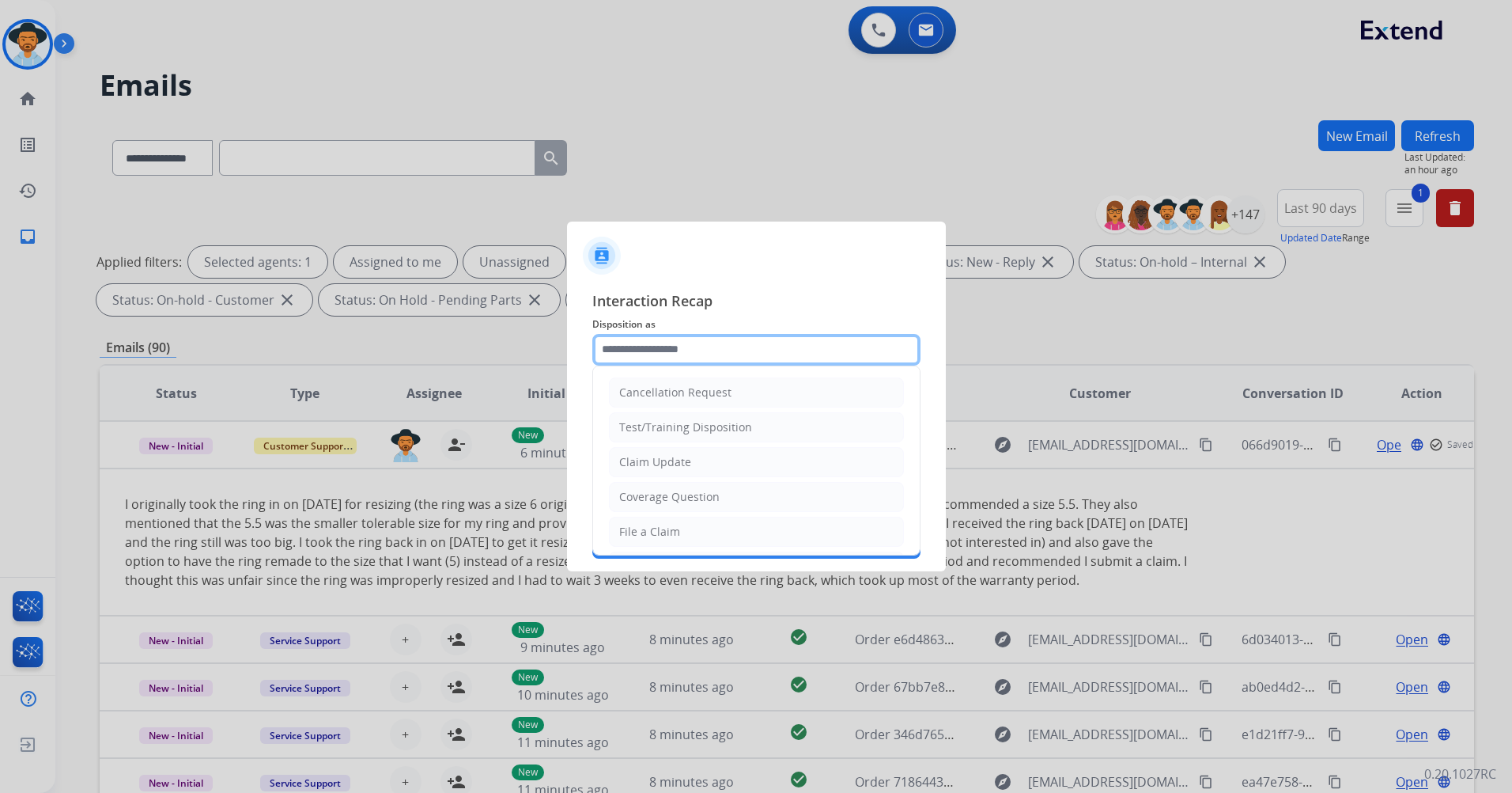
click at [726, 359] on input "text" at bounding box center [756, 349] width 328 height 31
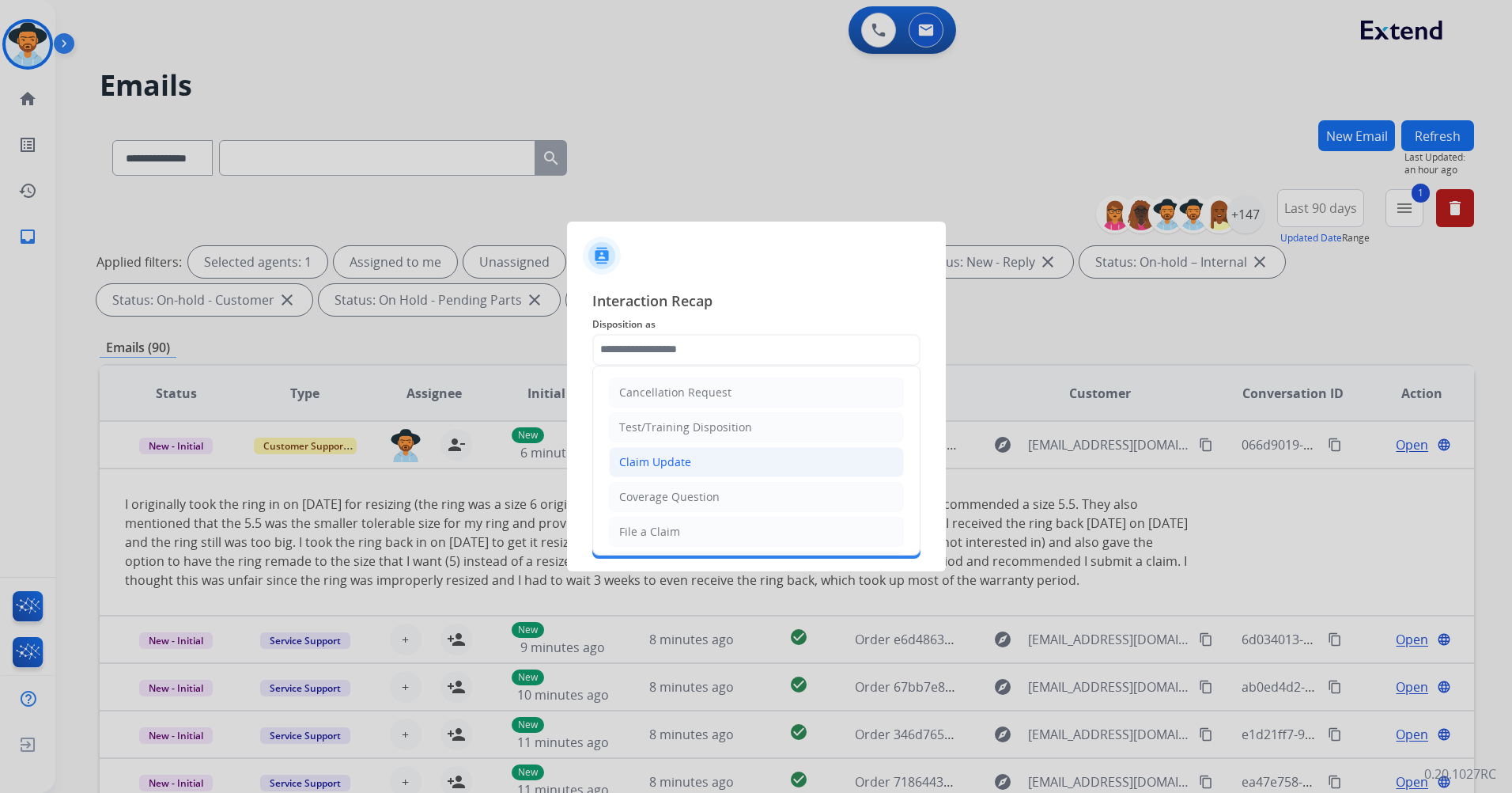
click at [743, 463] on li "Claim Update" at bounding box center [756, 461] width 295 height 30
type input "**********"
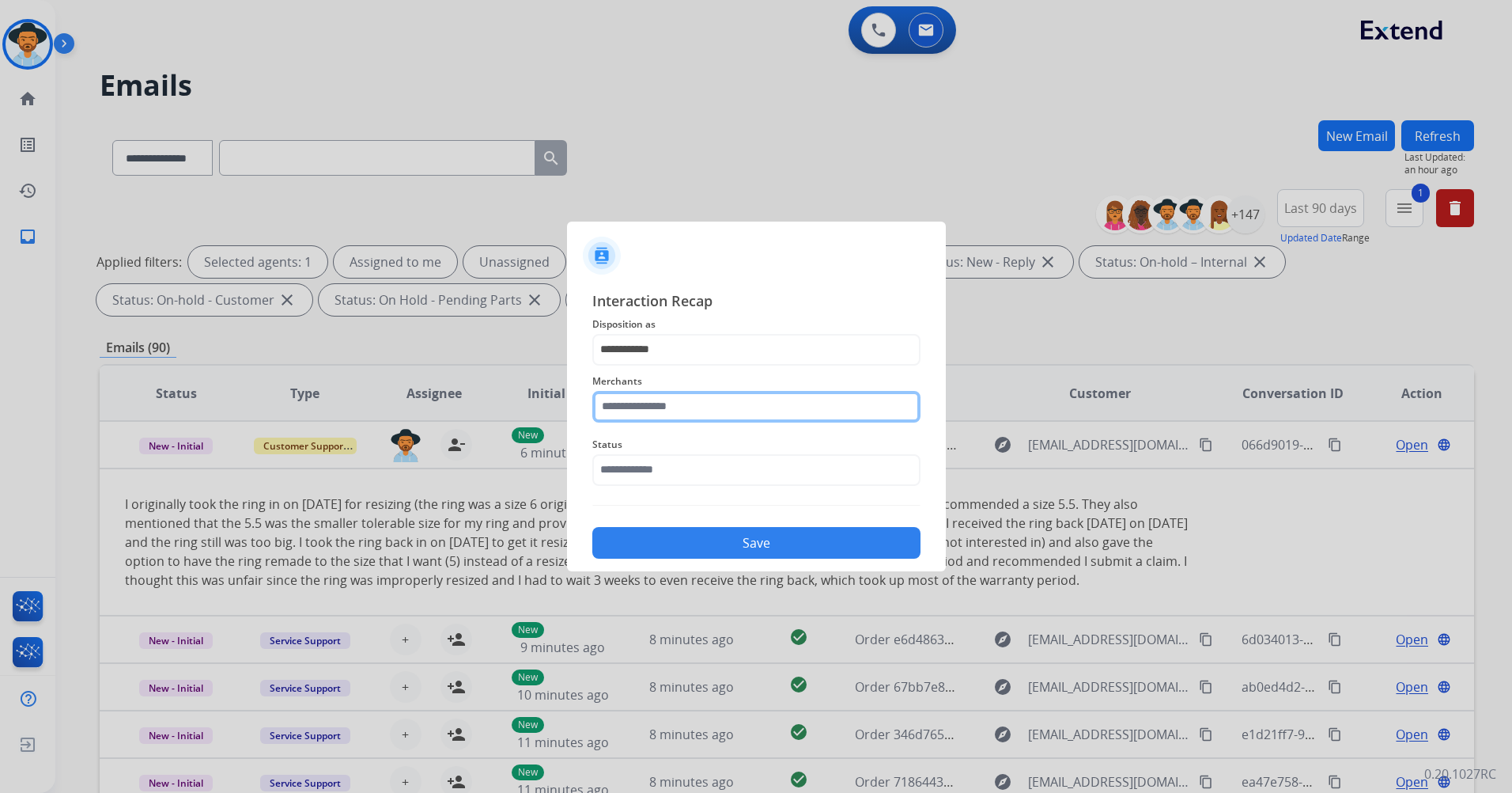
click at [692, 408] on input "text" at bounding box center [756, 407] width 328 height 31
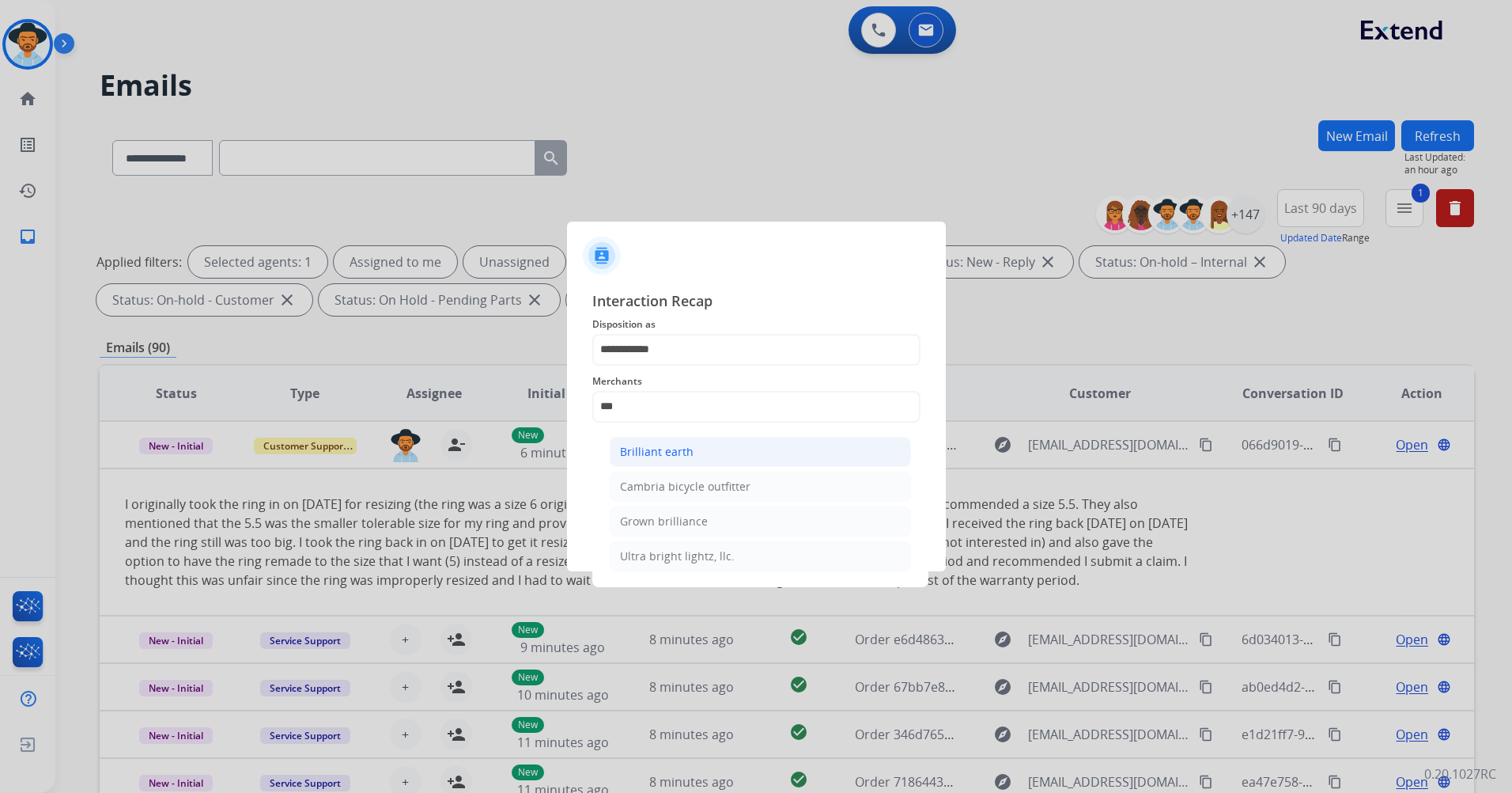
click at [711, 447] on li "Brilliant earth" at bounding box center [759, 451] width 301 height 30
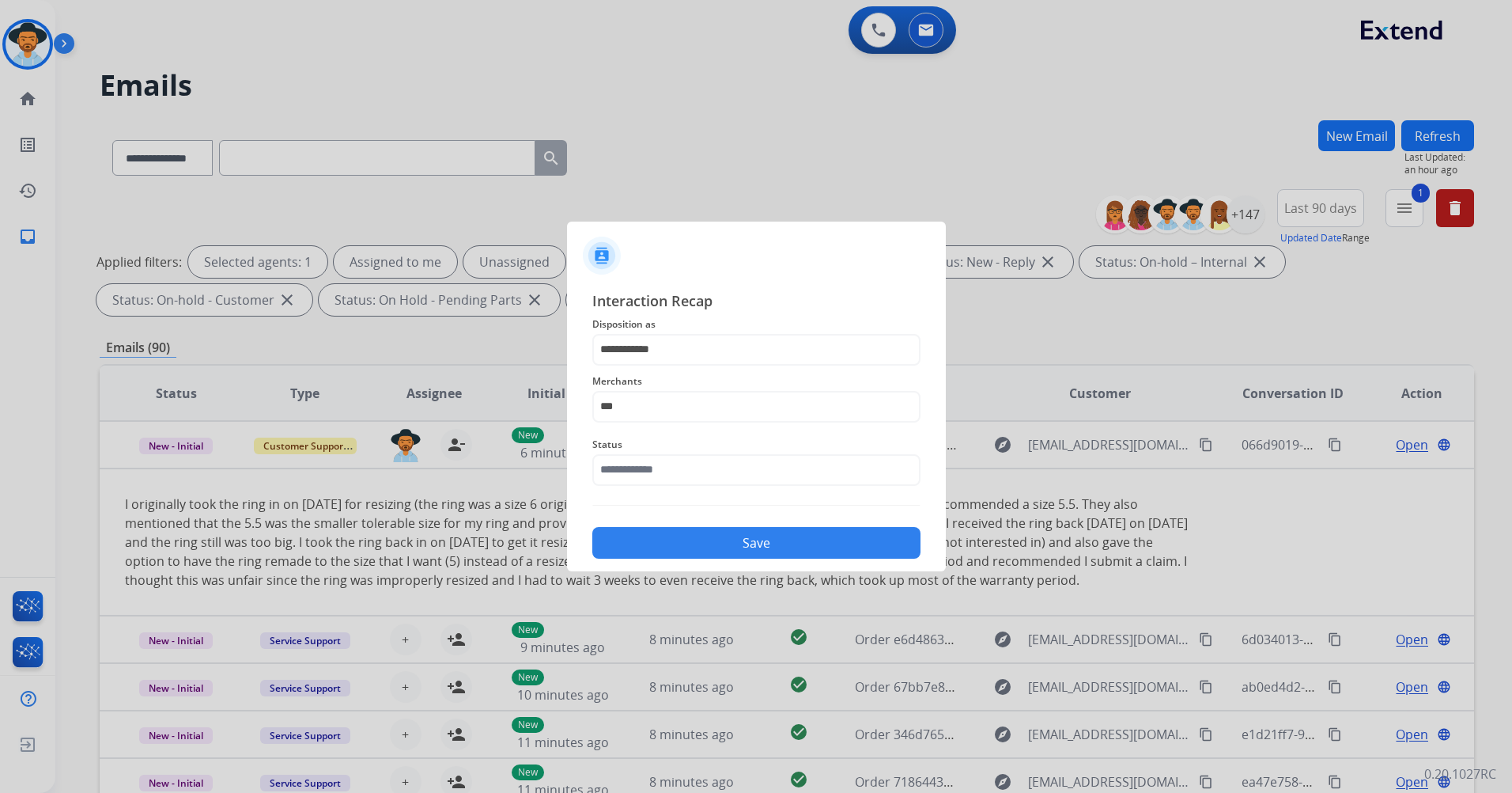
type input "**********"
click at [675, 494] on div "**********" at bounding box center [756, 424] width 328 height 270
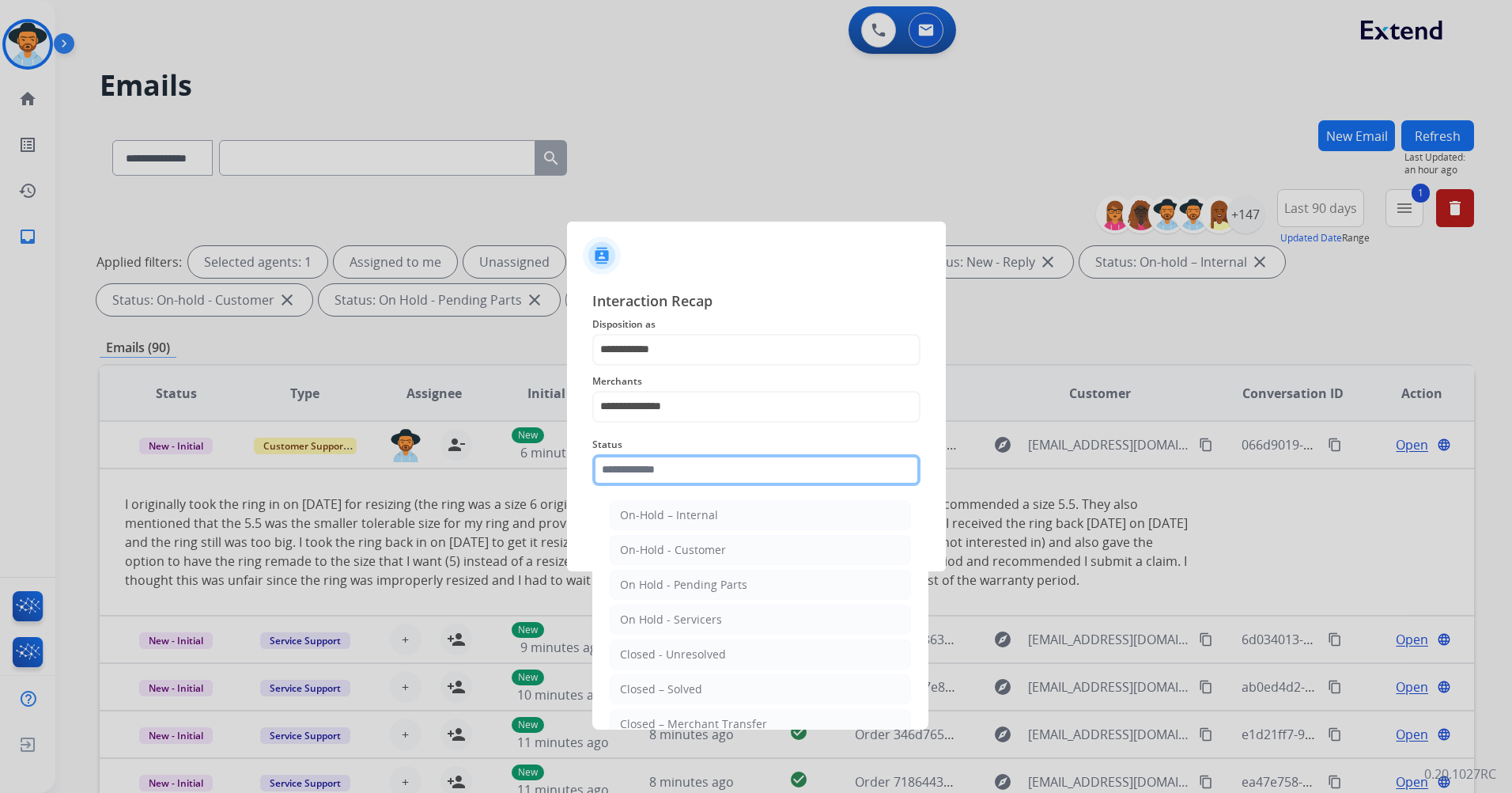
click at [674, 463] on input "text" at bounding box center [756, 470] width 328 height 31
click at [695, 683] on div "Closed – Solved" at bounding box center [661, 688] width 82 height 16
type input "**********"
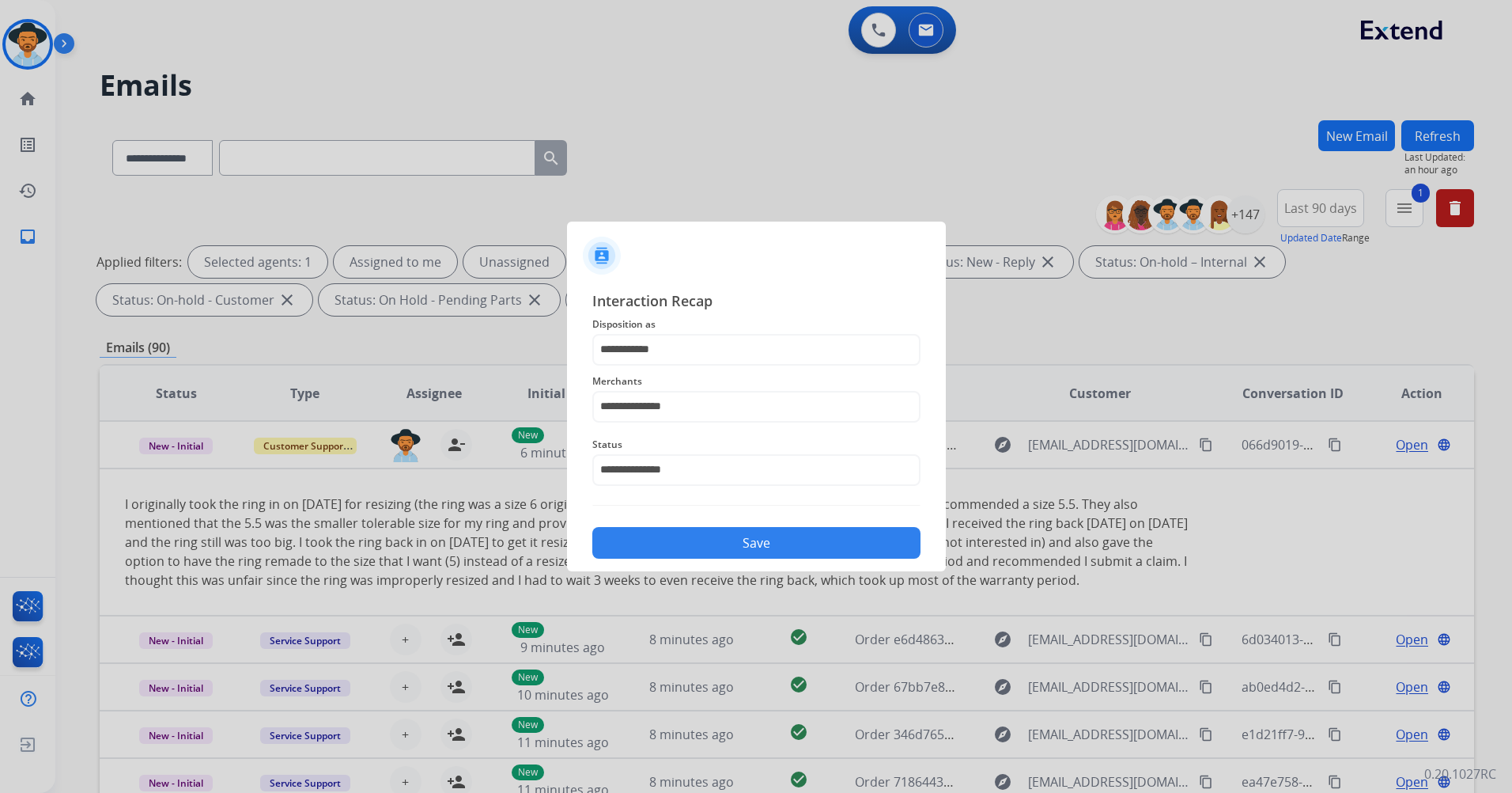
click at [790, 545] on button "Save" at bounding box center [756, 543] width 328 height 31
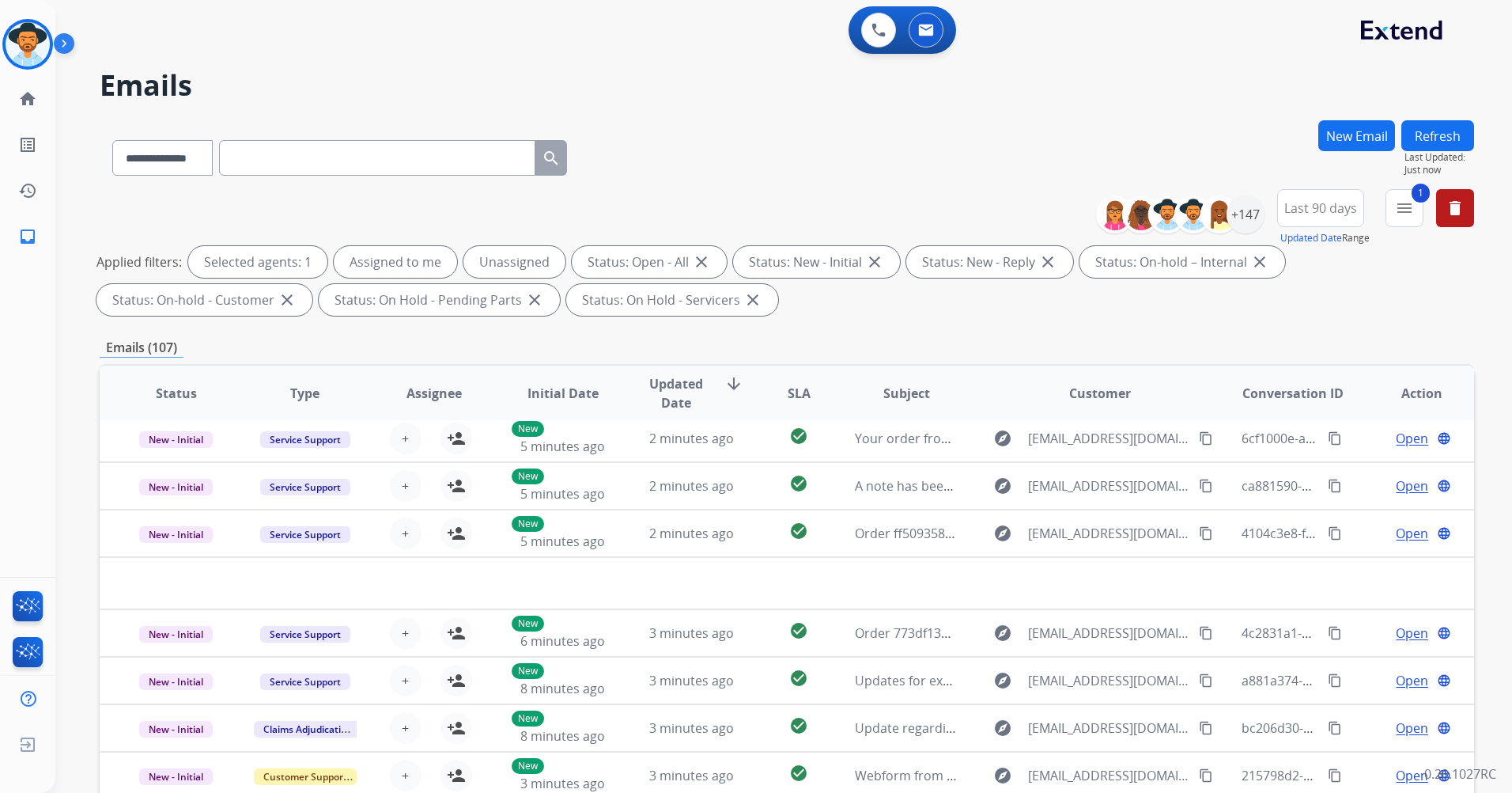
scroll to position [54, 0]
click at [1264, 216] on div "**********" at bounding box center [1290, 217] width 366 height 57
click at [1262, 216] on div "+147" at bounding box center [1185, 214] width 156 height 38
drag, startPoint x: 1262, startPoint y: 216, endPoint x: 1243, endPoint y: 220, distance: 19.4
click at [1243, 220] on div "+147" at bounding box center [1244, 214] width 38 height 38
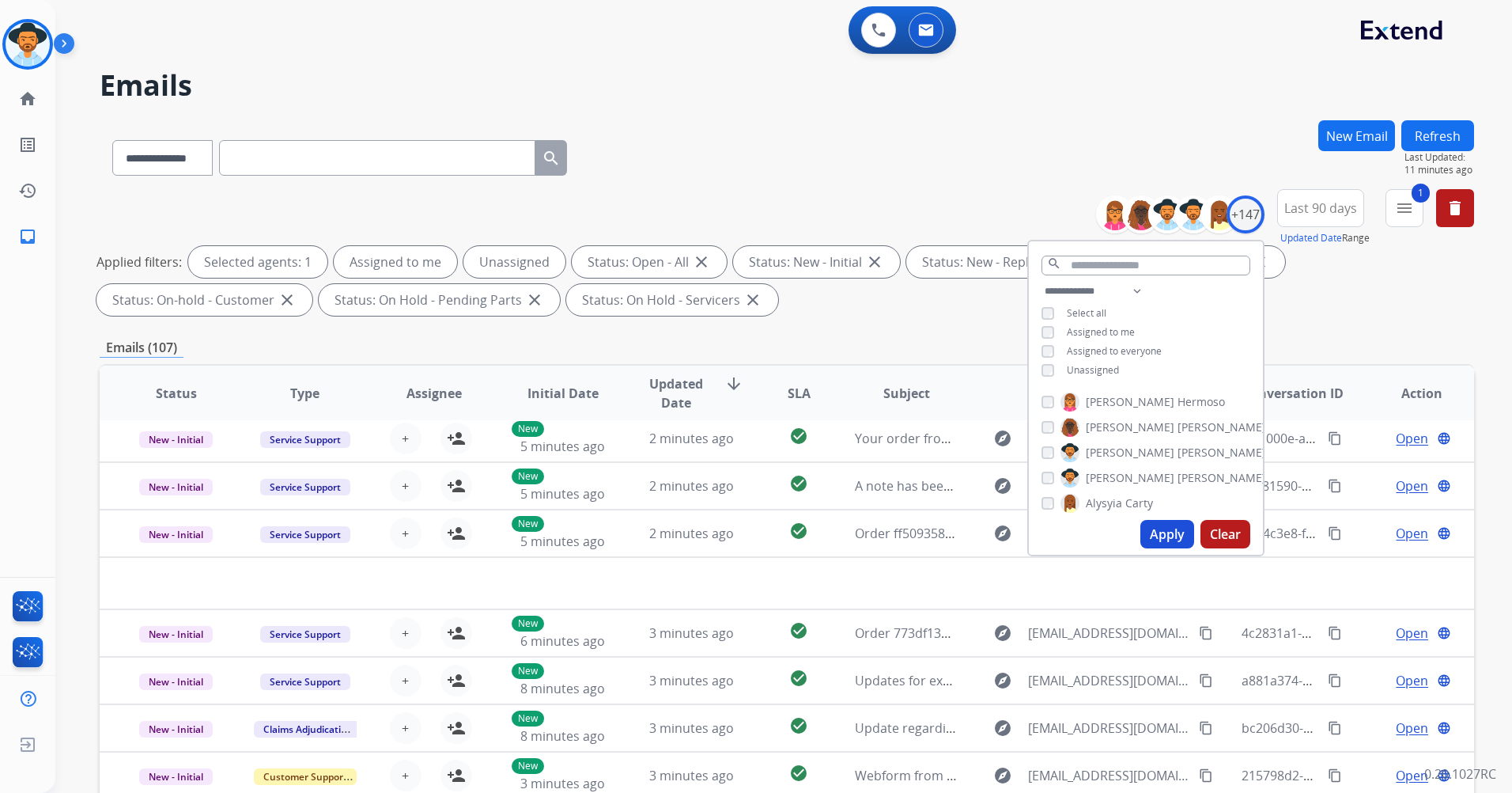
click at [1169, 529] on button "Apply" at bounding box center [1167, 534] width 54 height 29
click at [782, 196] on div "**********" at bounding box center [787, 255] width 1374 height 132
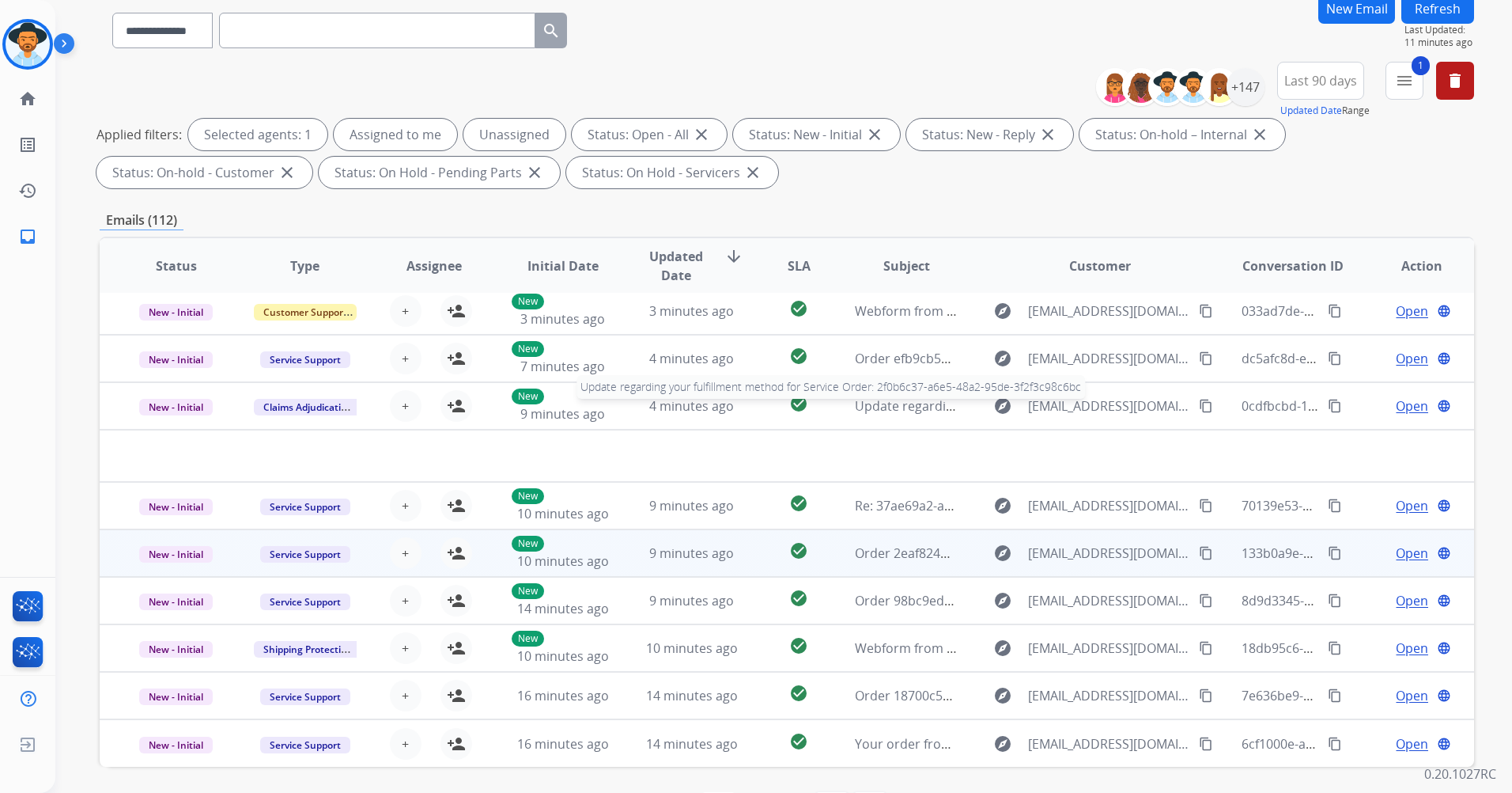
scroll to position [183, 0]
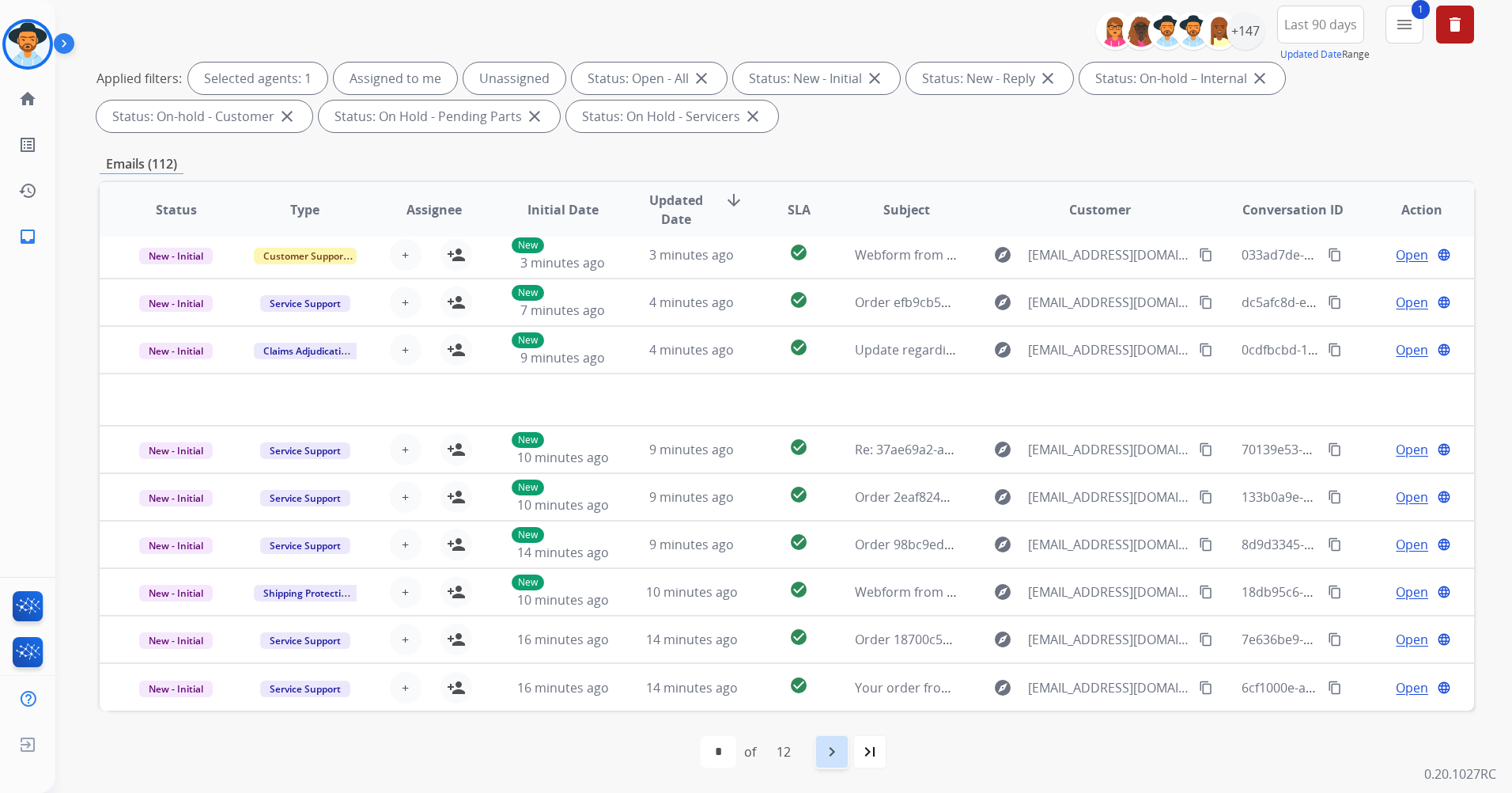
click at [837, 747] on mat-icon "navigate_next" at bounding box center [831, 751] width 19 height 19
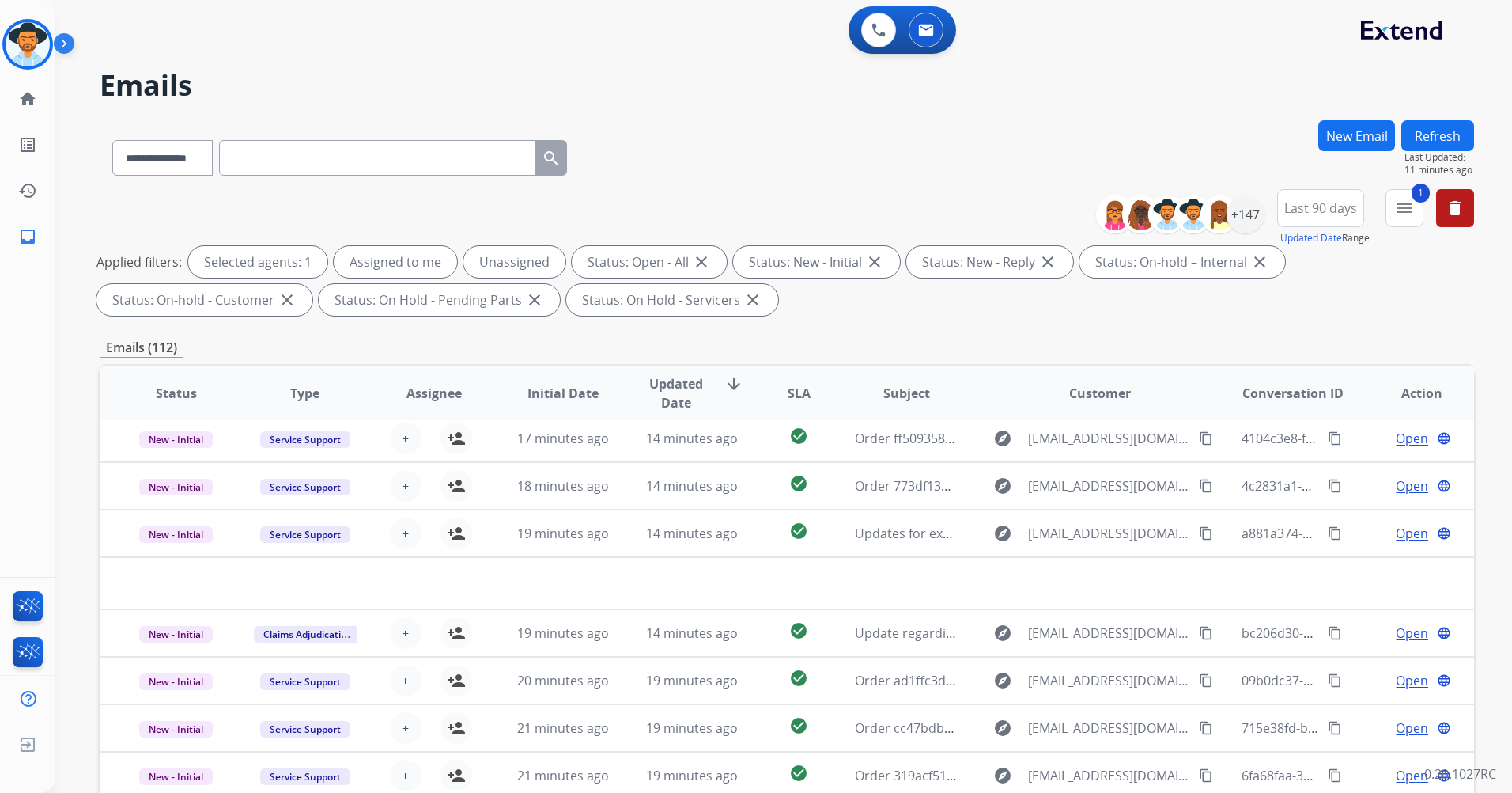
scroll to position [0, 0]
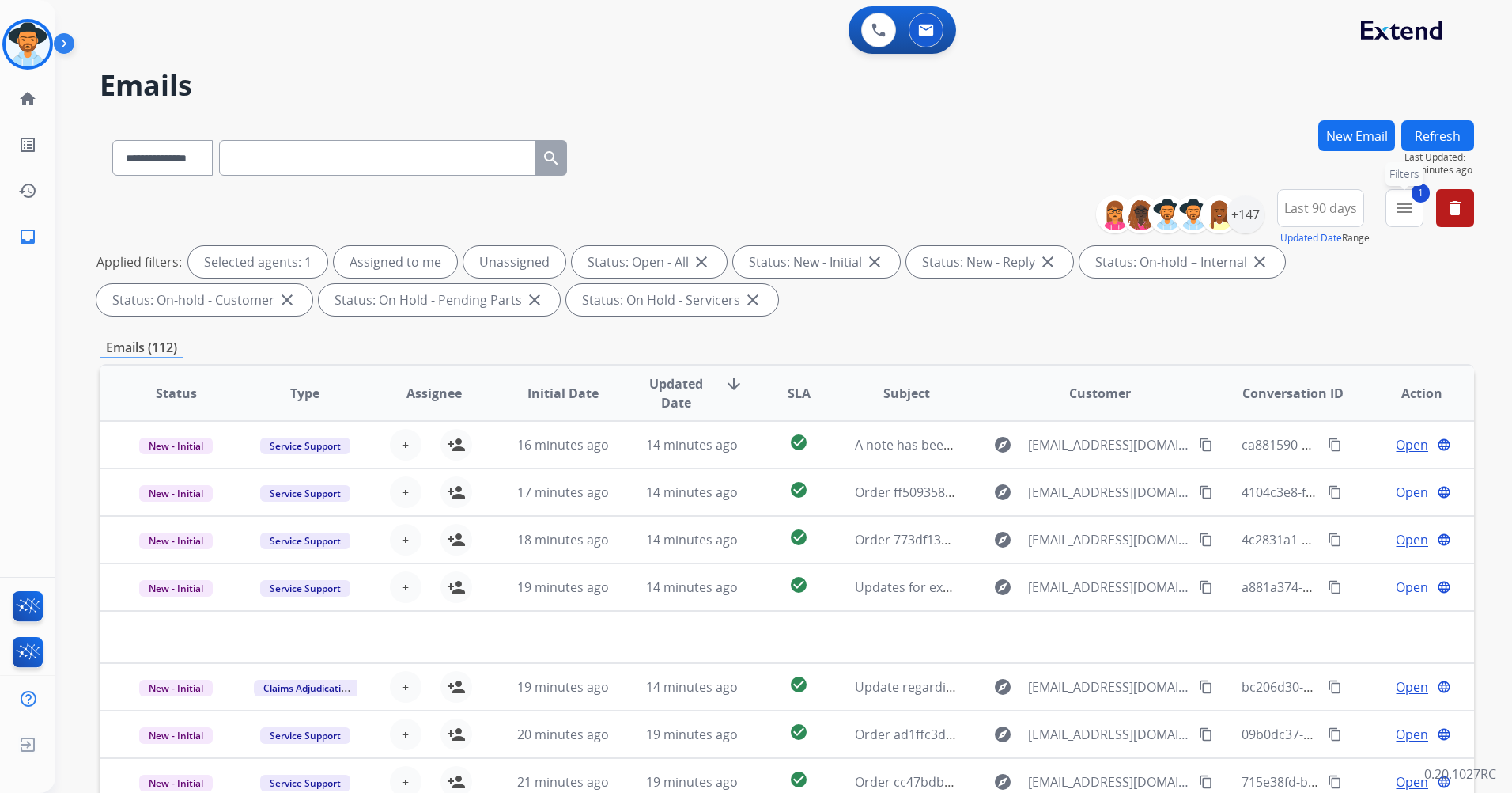
click at [1408, 212] on mat-icon "menu" at bounding box center [1404, 208] width 19 height 19
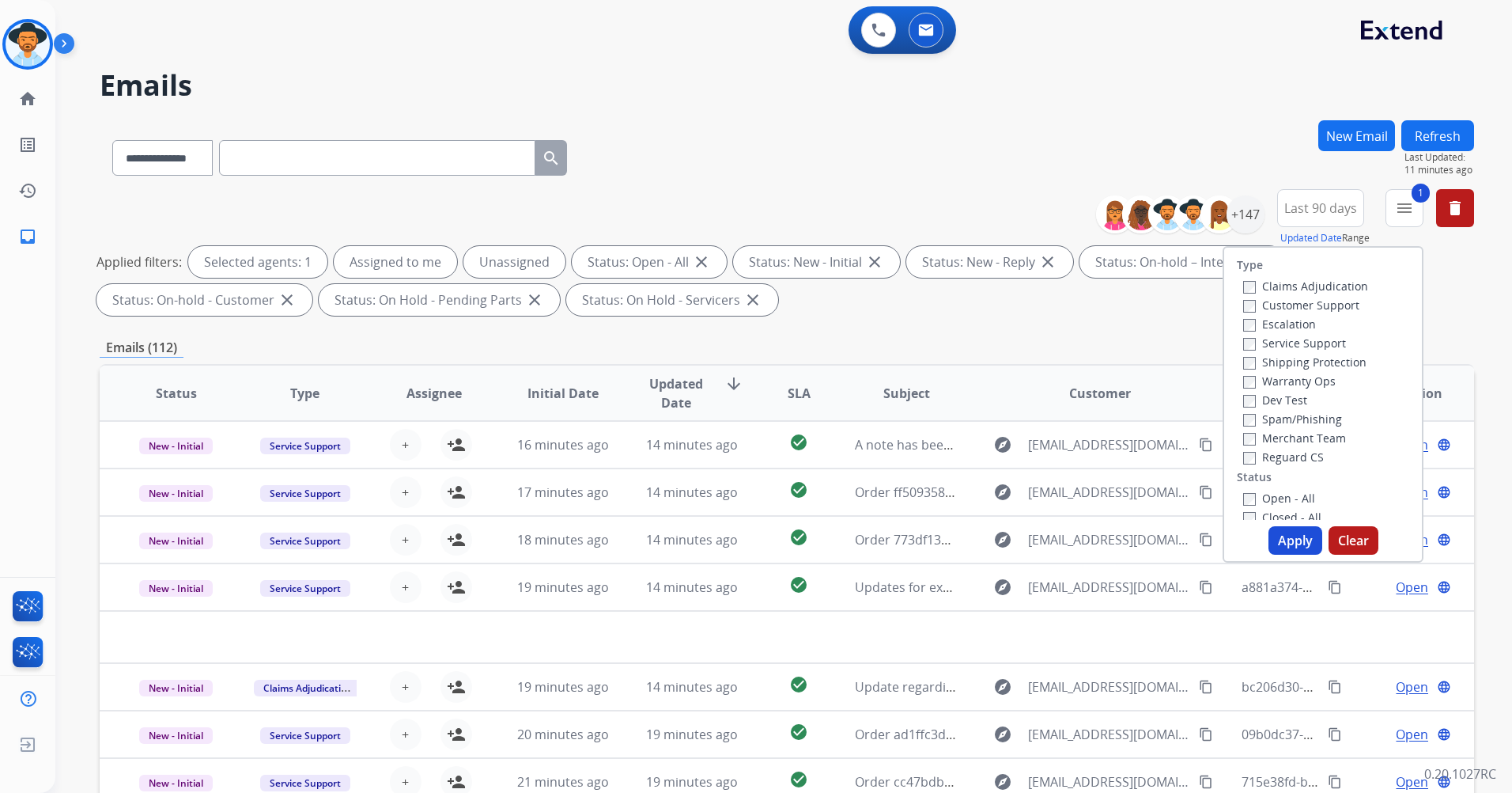
click at [1256, 308] on label "Customer Support" at bounding box center [1301, 305] width 117 height 15
click at [1270, 366] on label "Shipping Protection" at bounding box center [1304, 362] width 123 height 15
click at [1256, 457] on label "Reguard CS" at bounding box center [1282, 457] width 81 height 15
click at [1281, 545] on button "Apply" at bounding box center [1295, 540] width 54 height 29
select select "*"
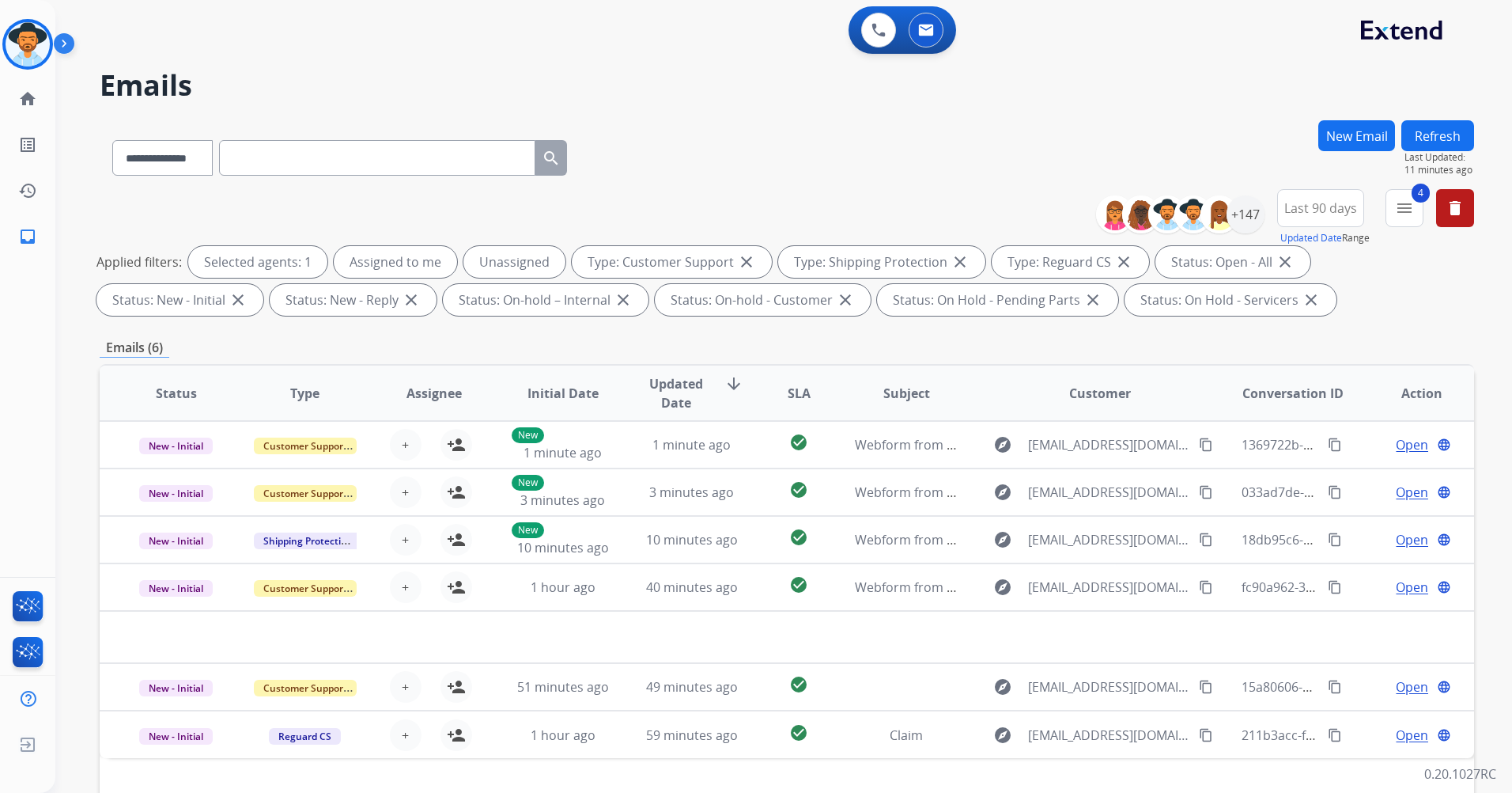
click at [132, 790] on div "Status Type Assignee Initial Date Updated Date arrow_downward SLA Subject Custo…" at bounding box center [787, 629] width 1374 height 530
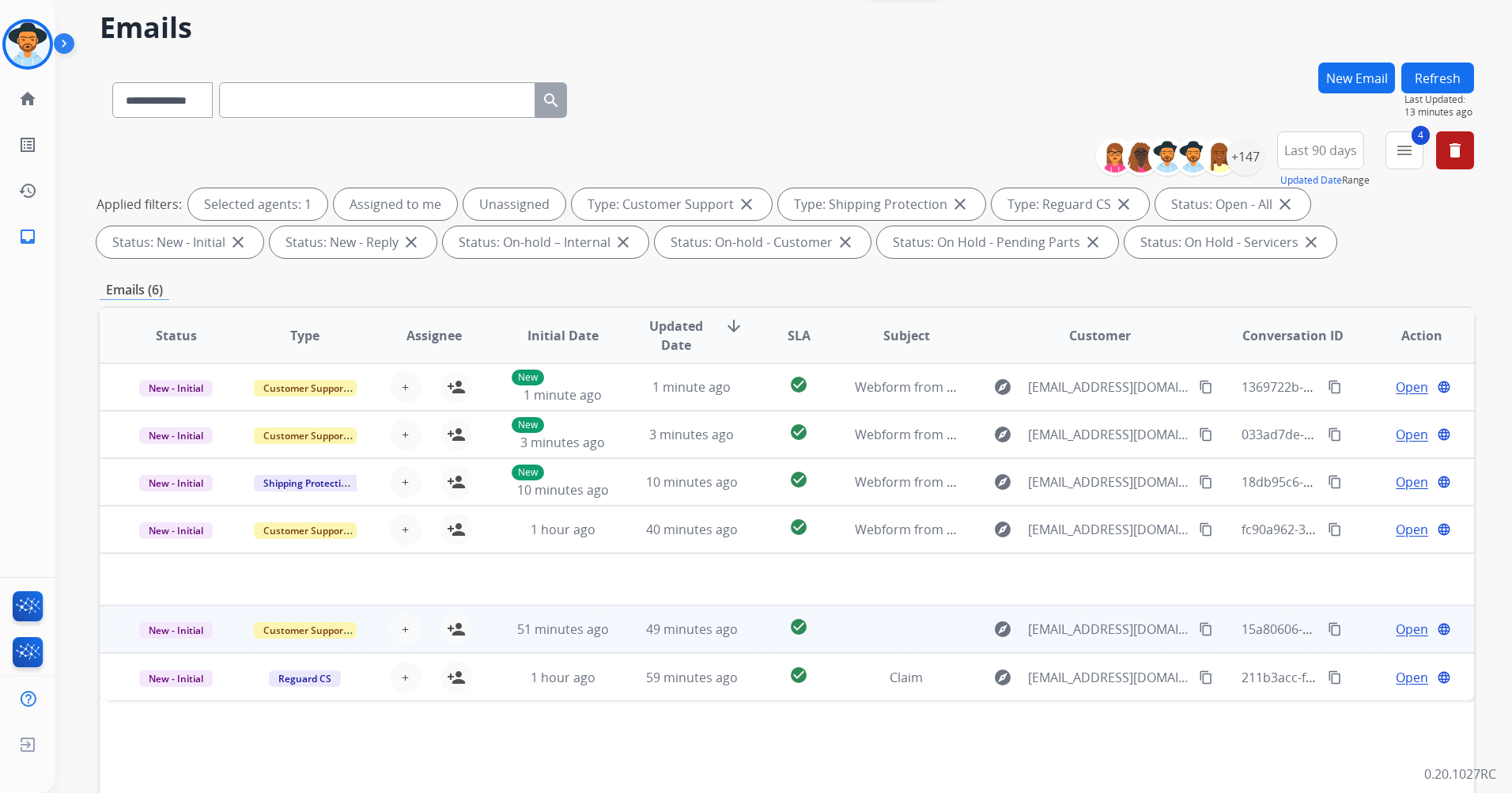
scroll to position [158, 0]
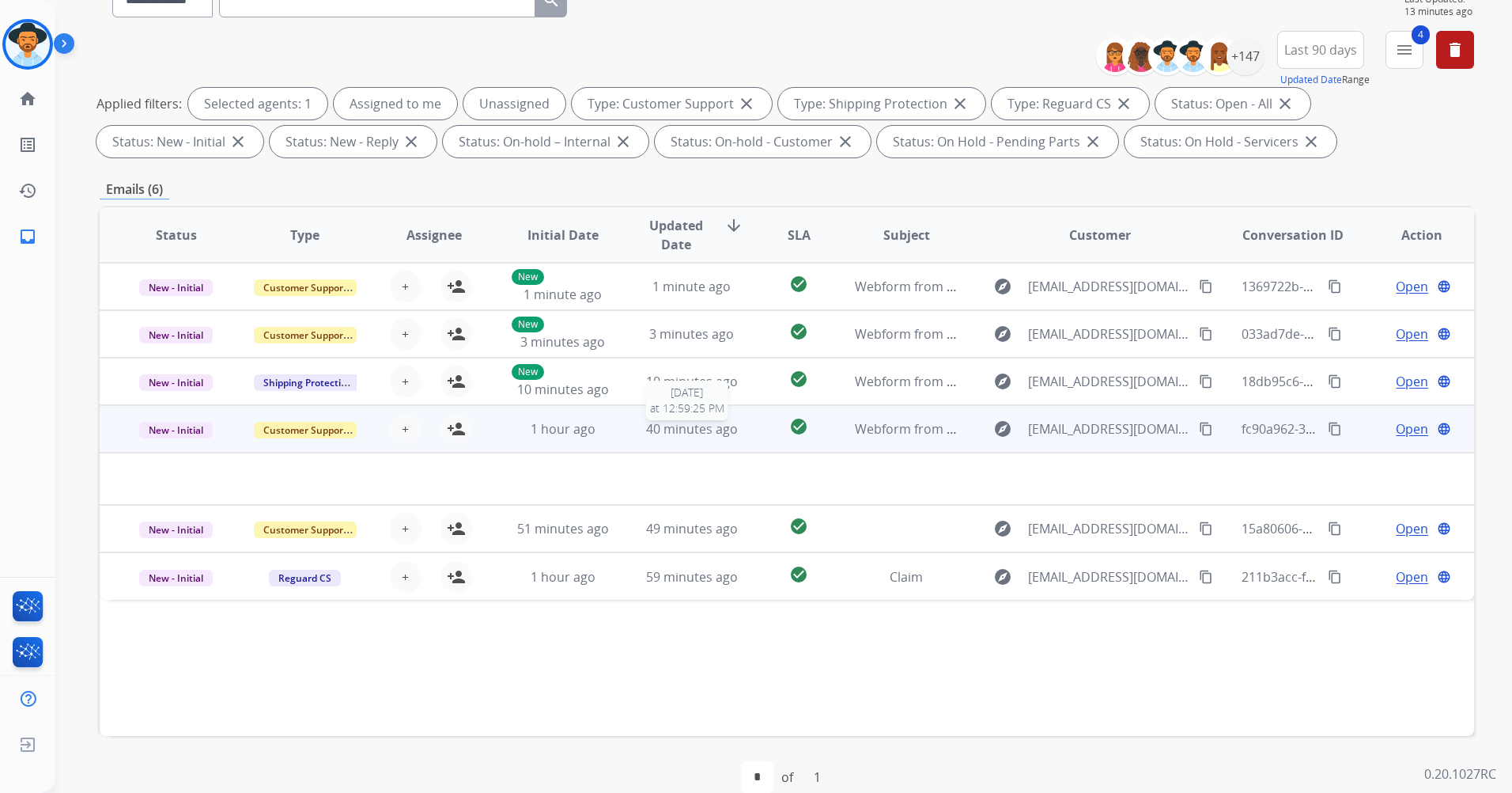
click at [706, 434] on span "40 minutes ago" at bounding box center [692, 428] width 92 height 18
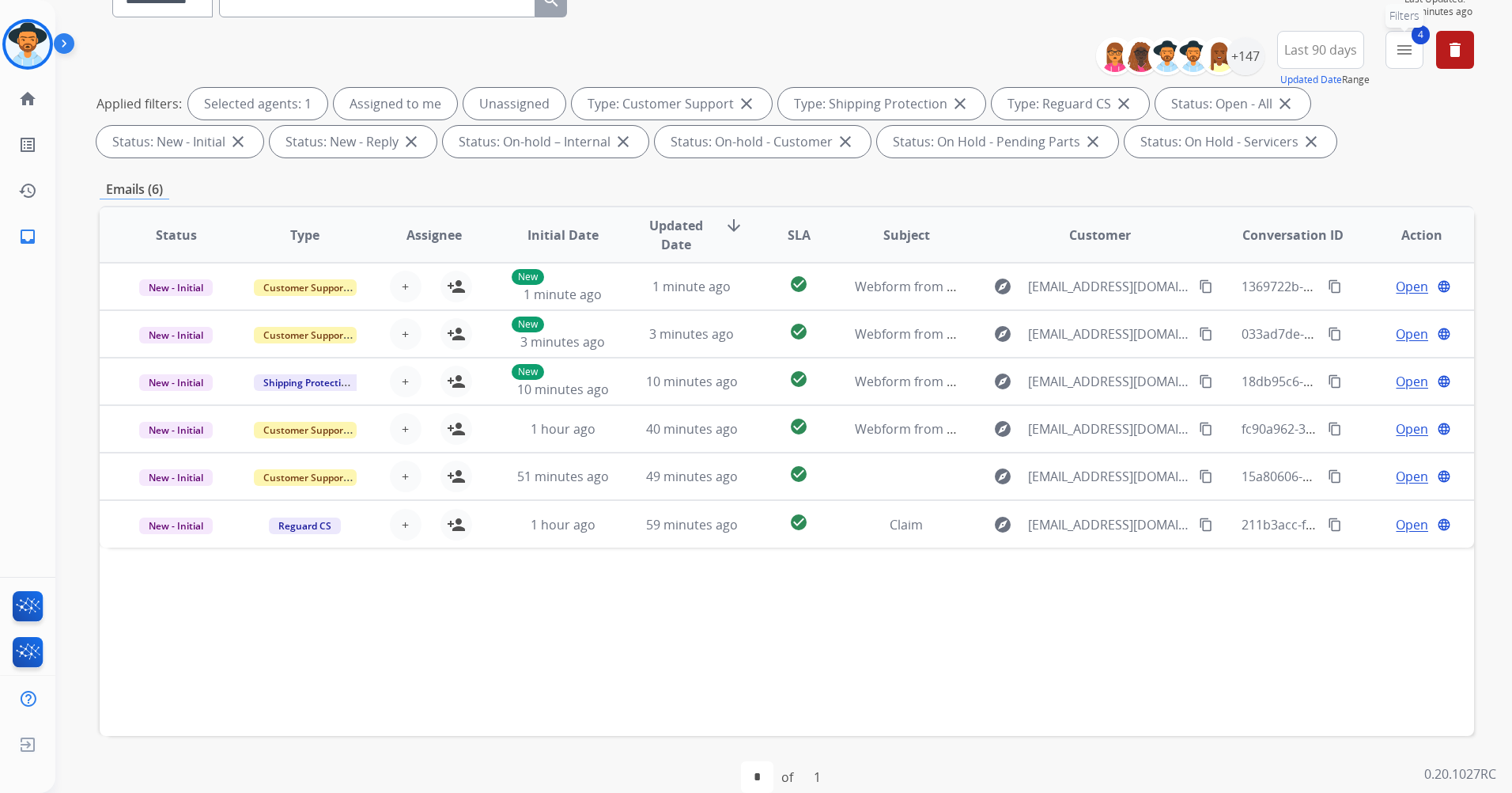
click at [1417, 46] on button "4 menu Filters" at bounding box center [1404, 49] width 38 height 38
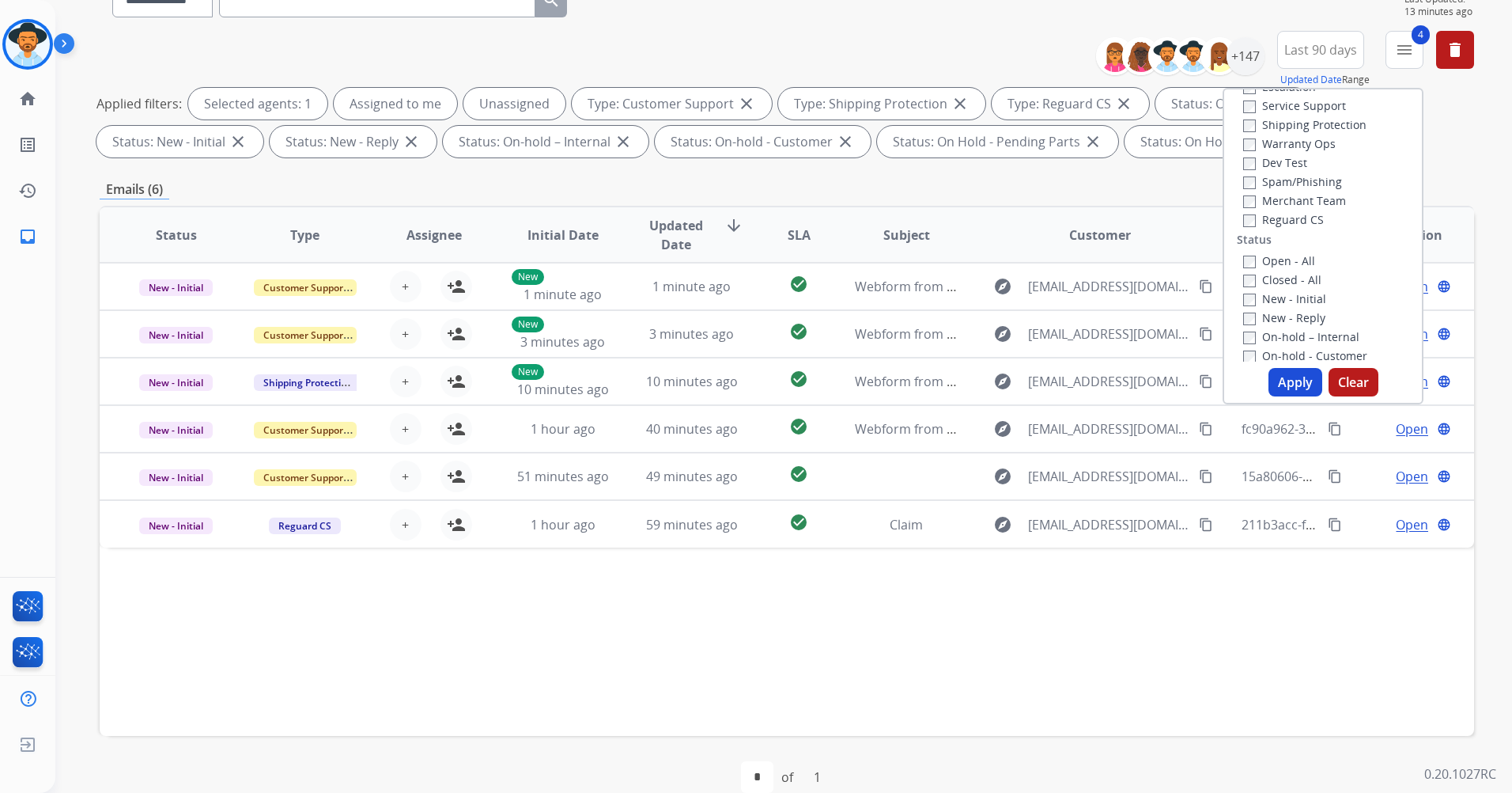
scroll to position [0, 0]
click at [1032, 206] on div "Status Type Assignee Initial Date Updated Date arrow_downward SLA Subject Custo…" at bounding box center [787, 471] width 1374 height 530
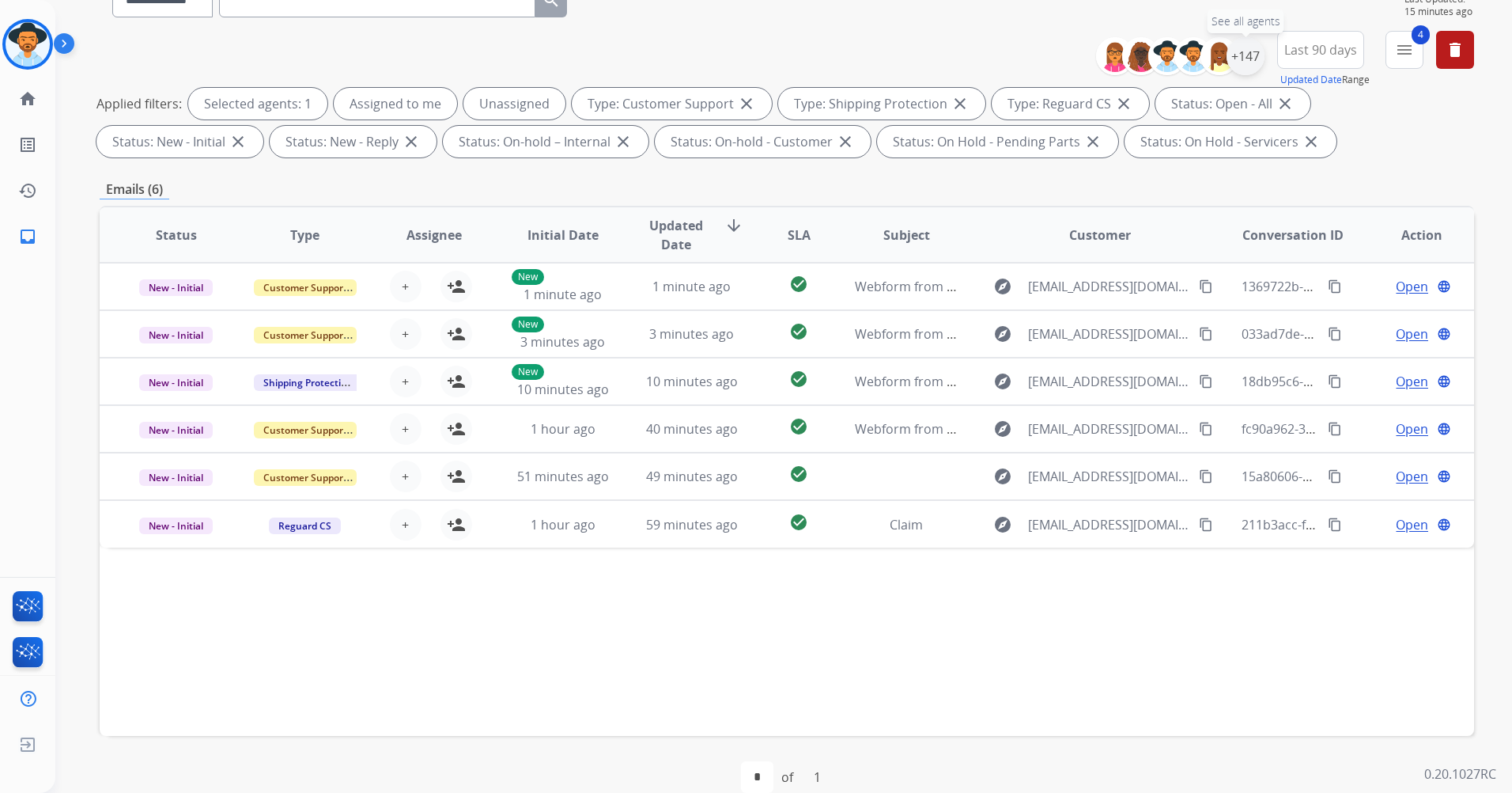
click at [1250, 58] on div "+147" at bounding box center [1244, 56] width 38 height 38
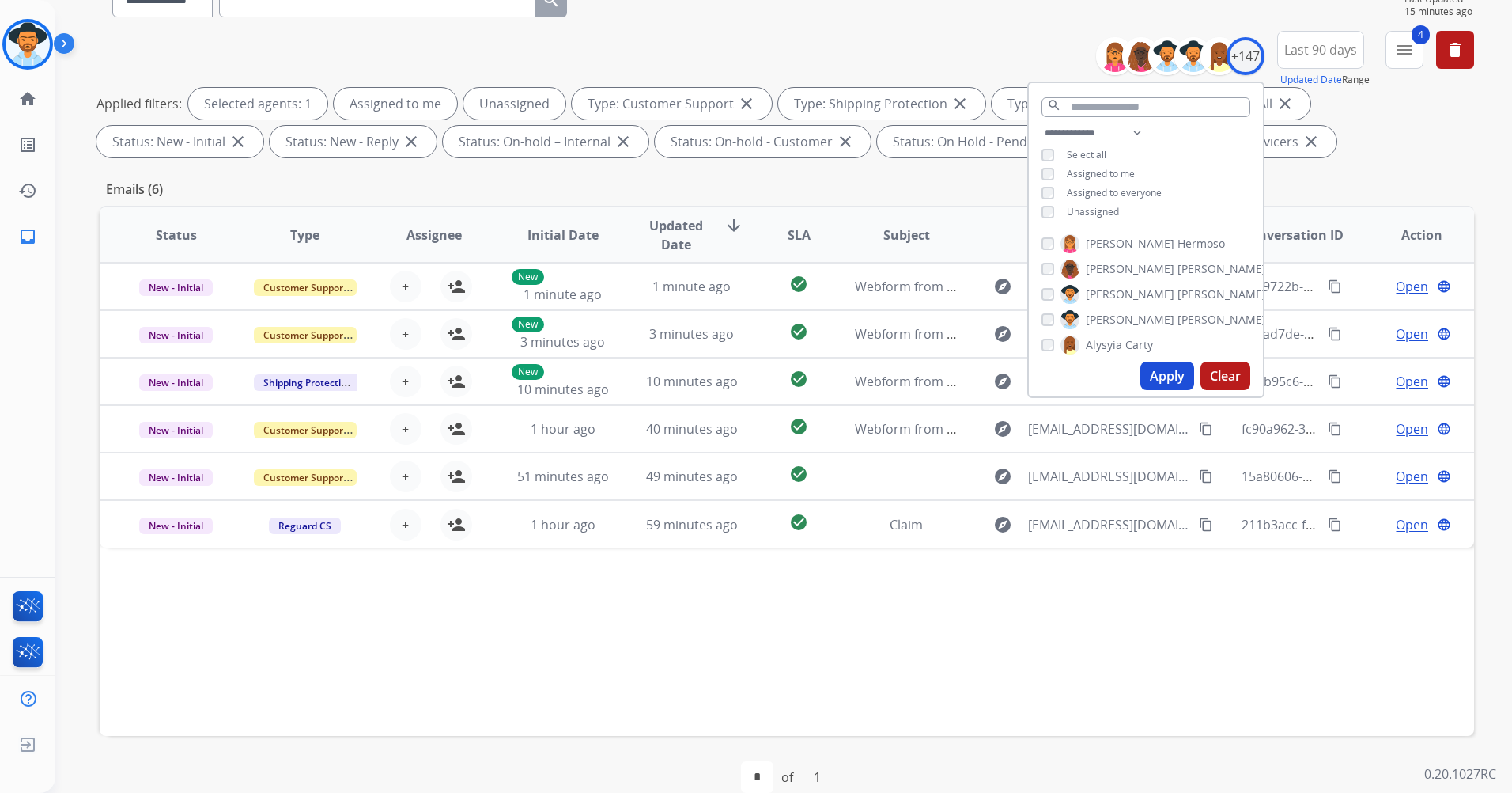
click at [1162, 376] on button "Apply" at bounding box center [1167, 375] width 54 height 29
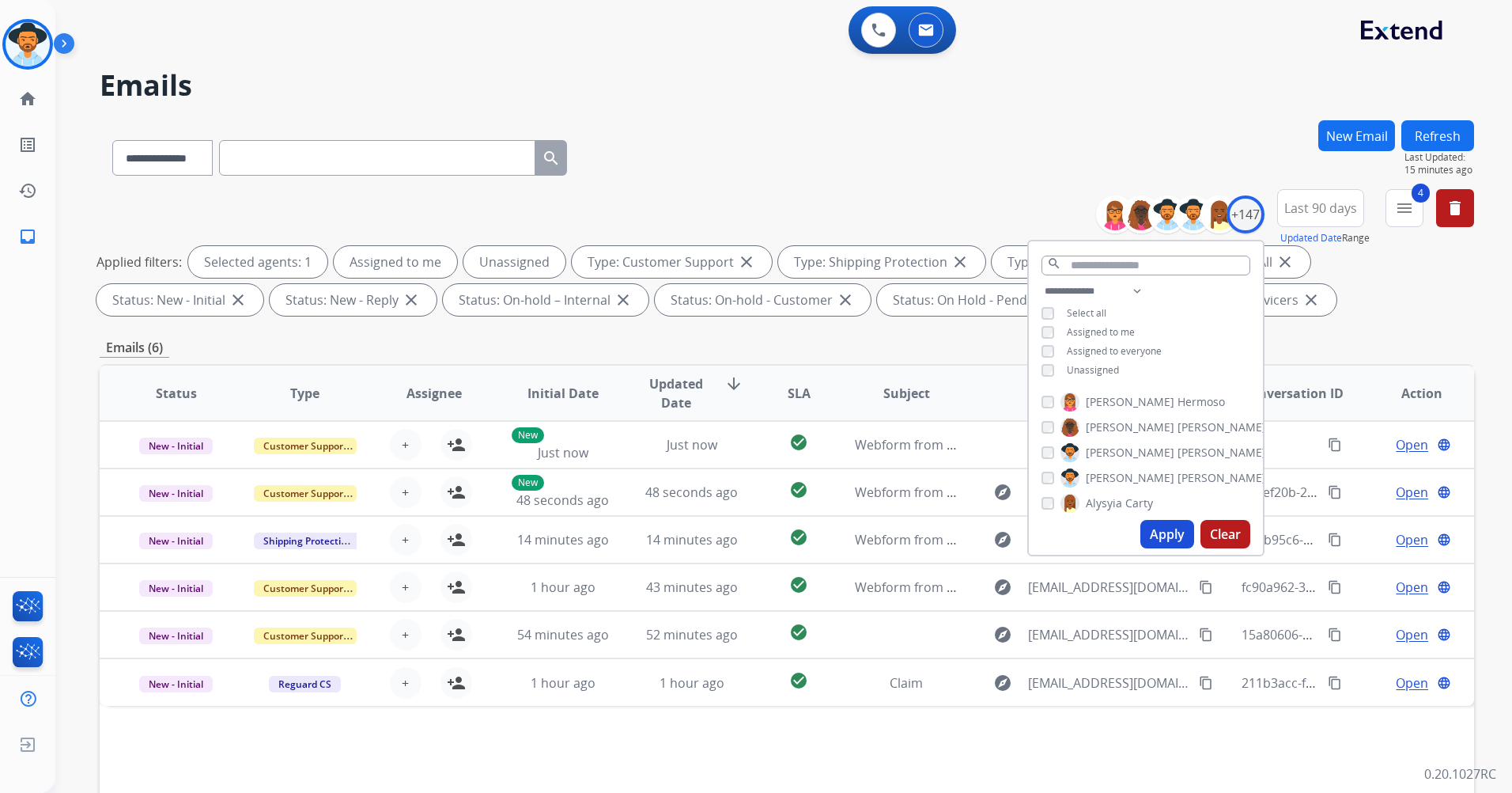
scroll to position [79, 0]
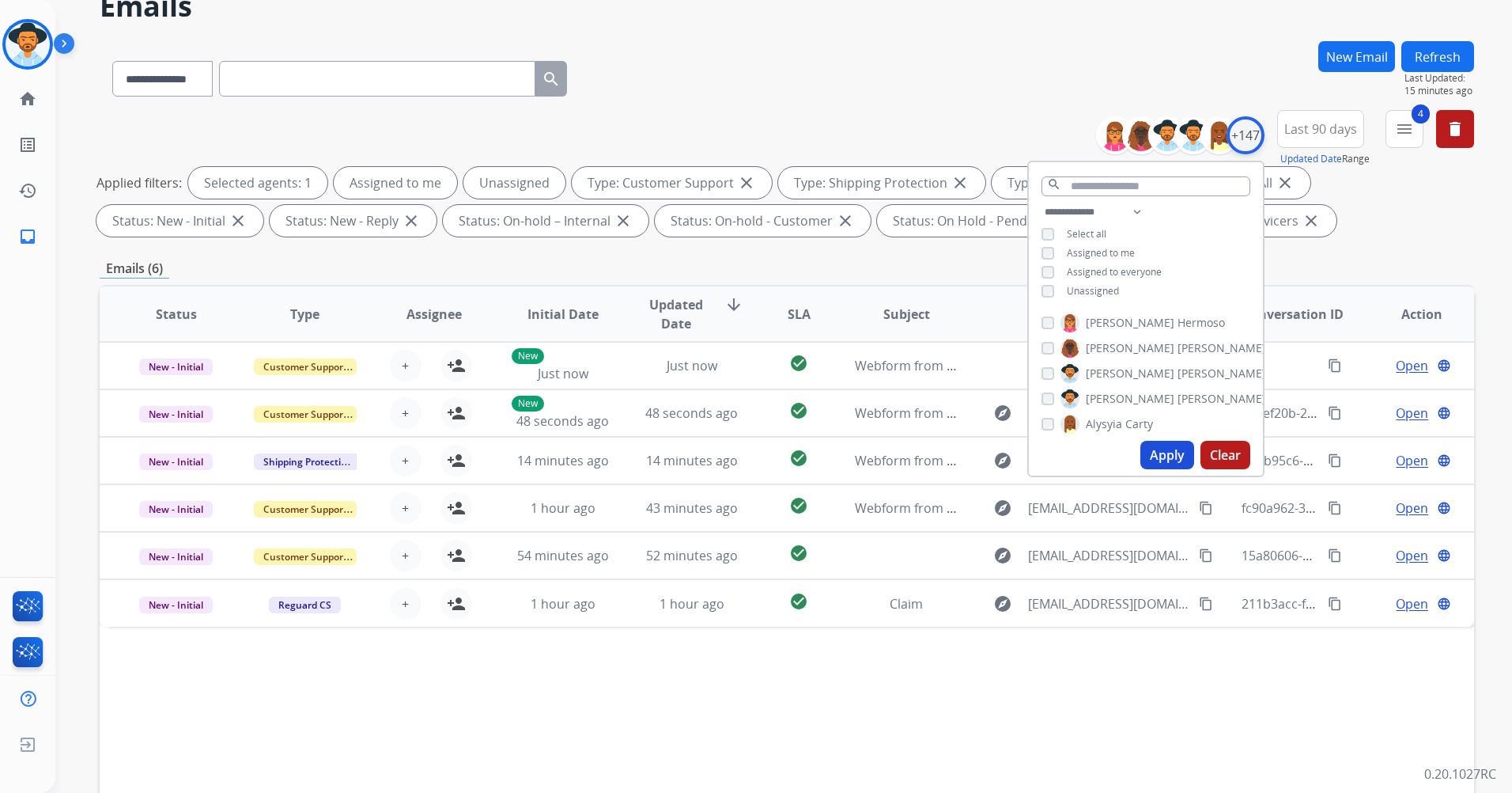
click at [1256, 127] on div "+147" at bounding box center [1244, 135] width 38 height 38
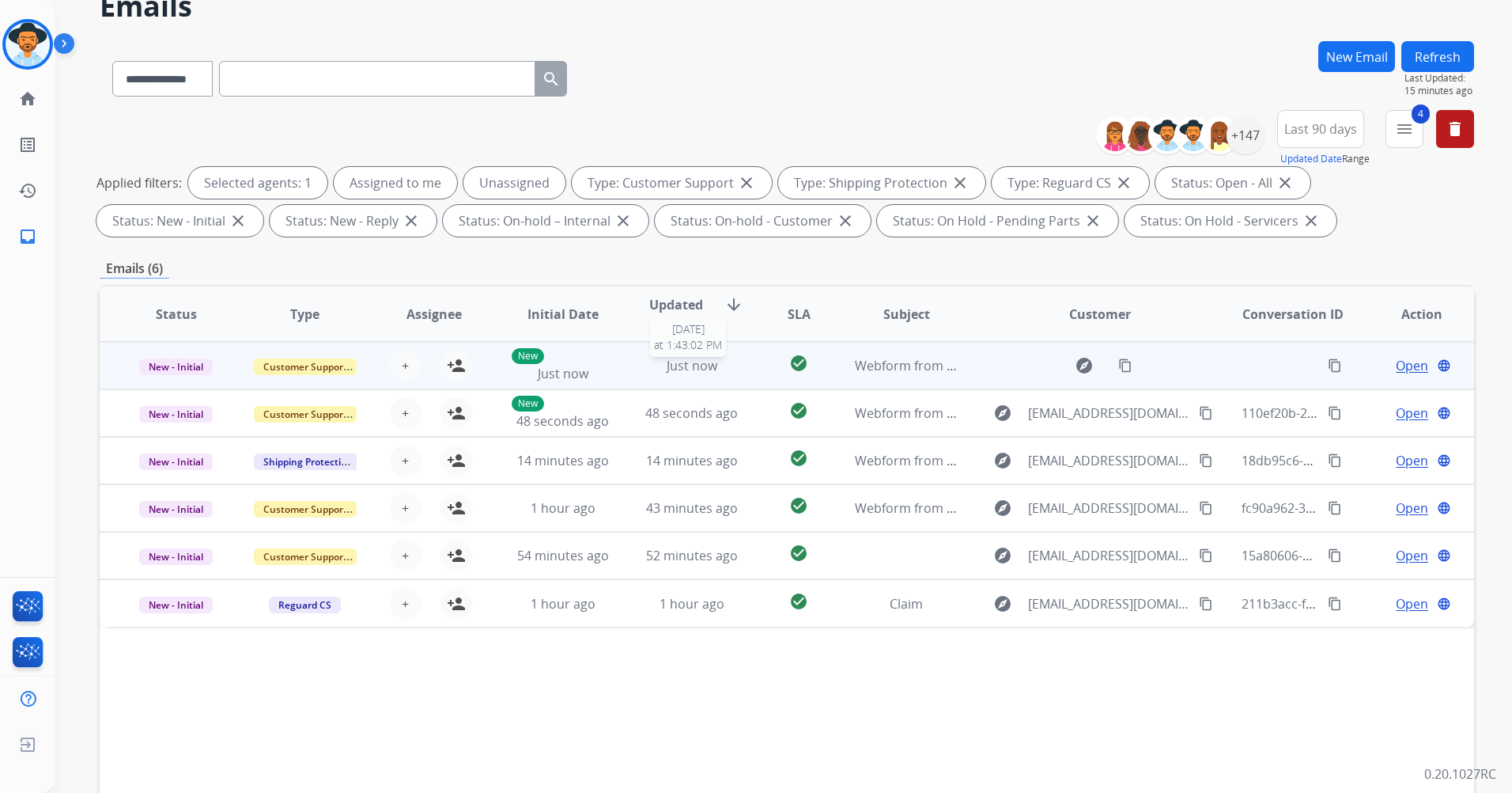
click at [667, 371] on span "Just now" at bounding box center [692, 365] width 51 height 18
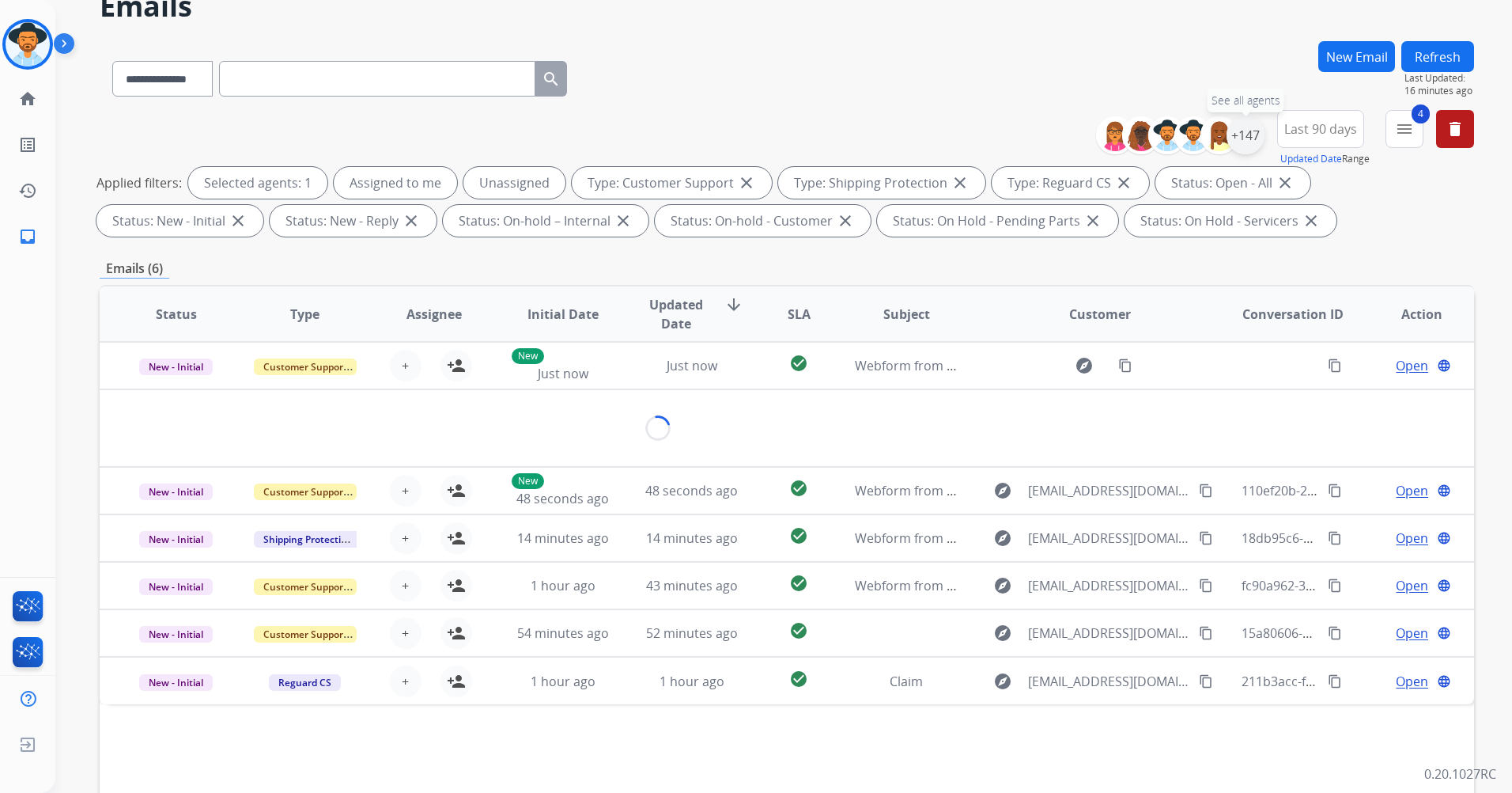
click at [1237, 148] on div "+147" at bounding box center [1244, 135] width 38 height 38
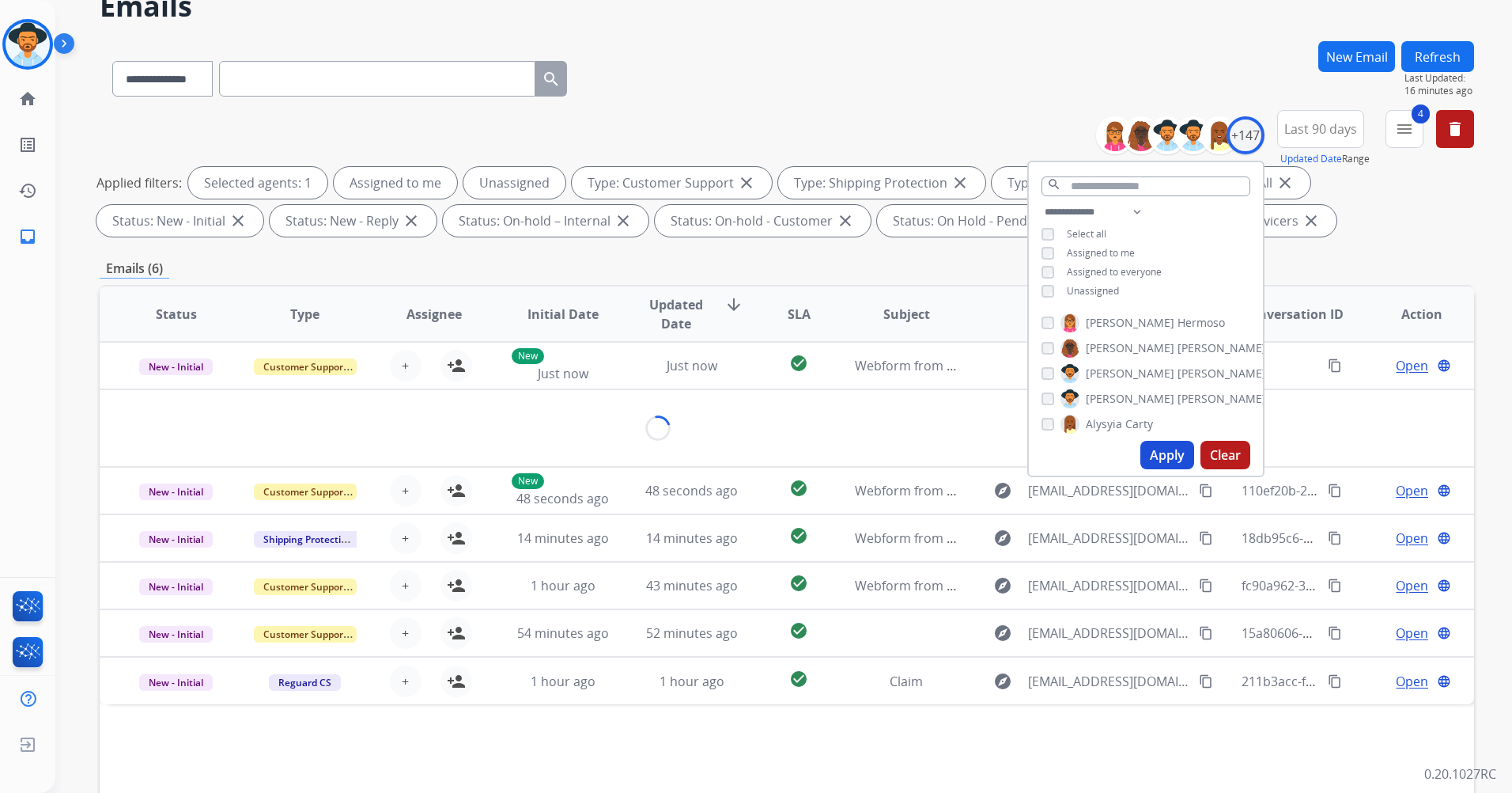
click at [1167, 454] on button "Apply" at bounding box center [1167, 455] width 54 height 29
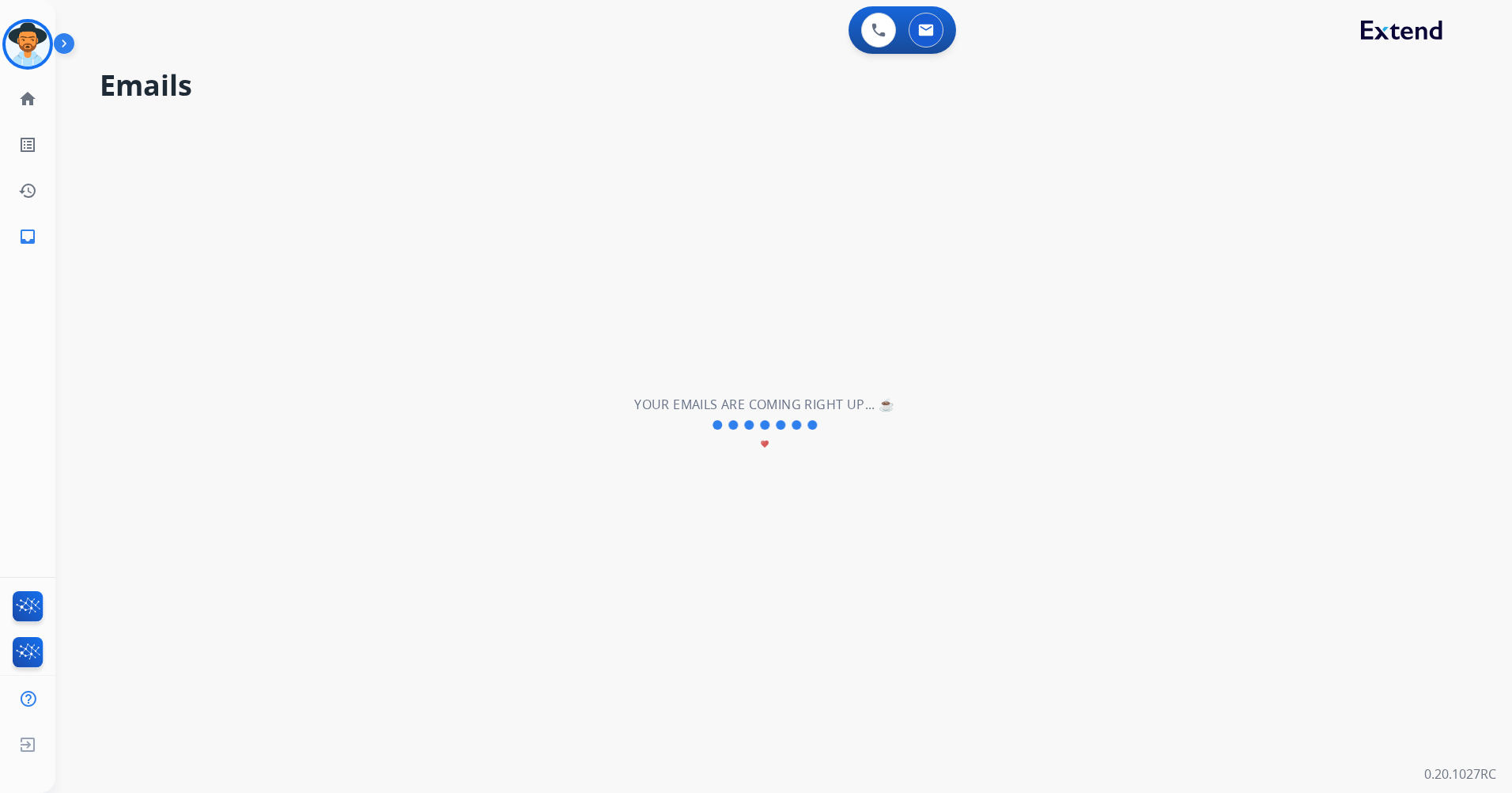
scroll to position [0, 0]
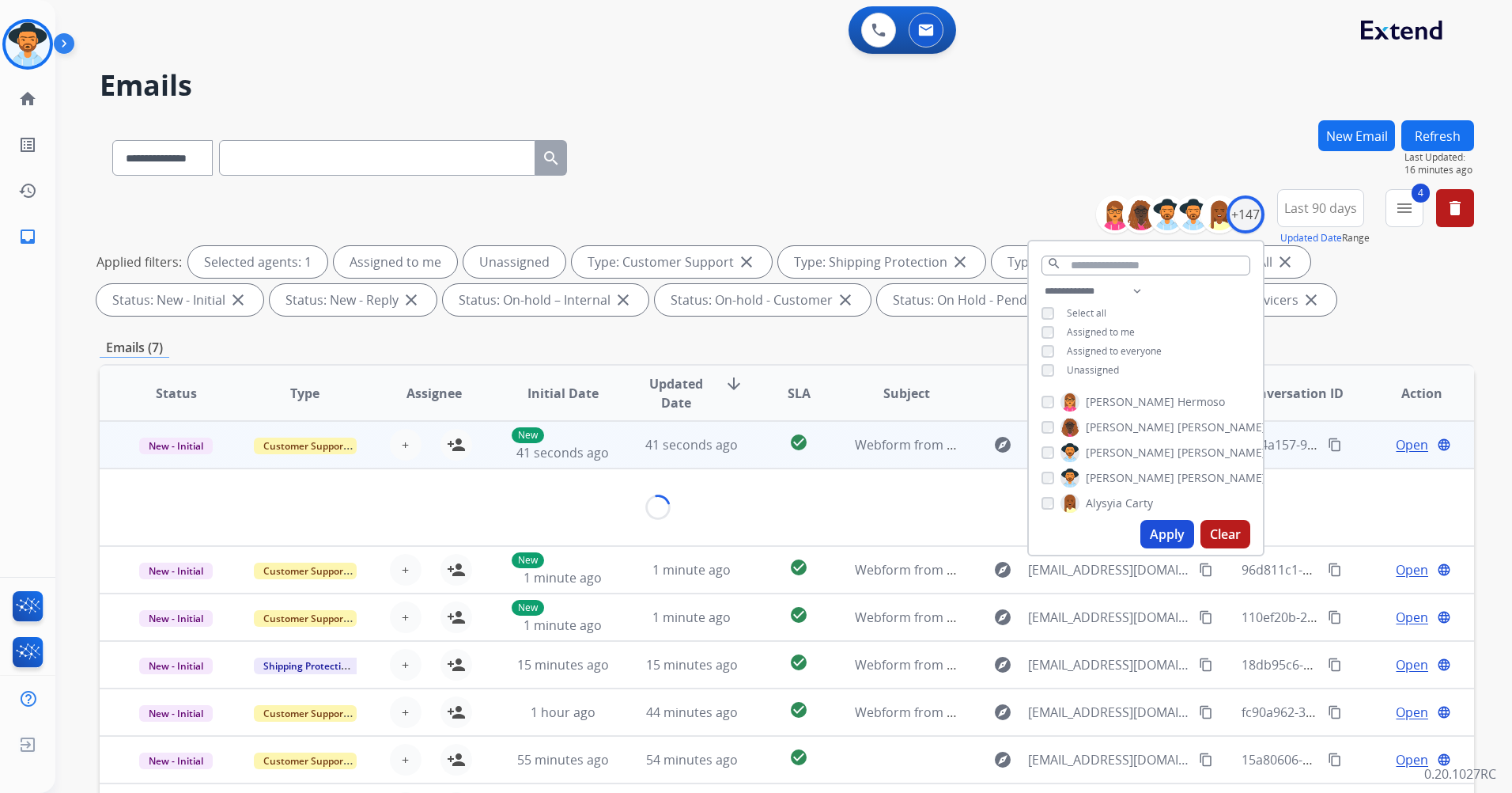
click at [744, 442] on td "check_circle" at bounding box center [787, 444] width 86 height 47
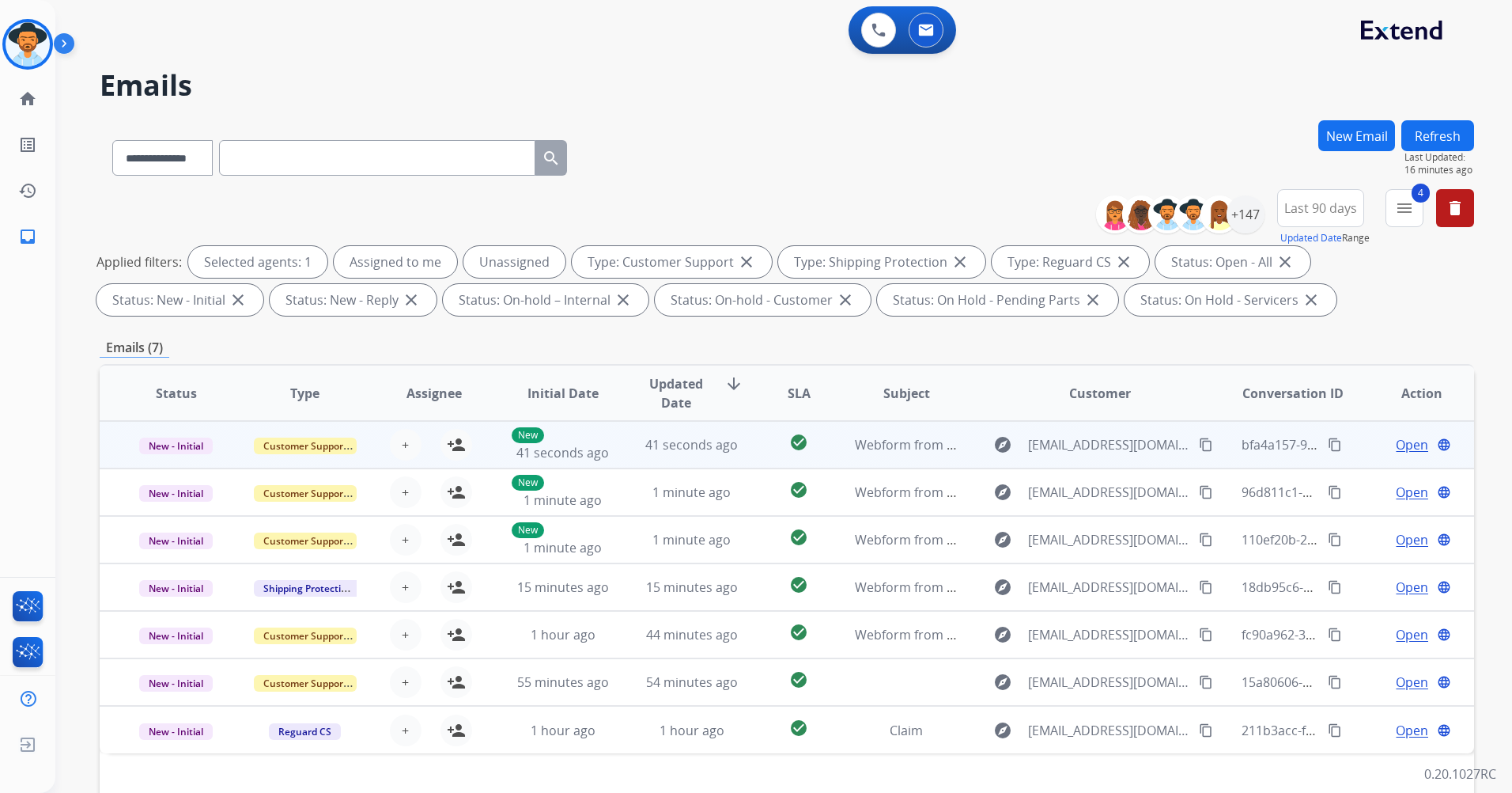
click at [744, 442] on td "check_circle" at bounding box center [787, 444] width 86 height 47
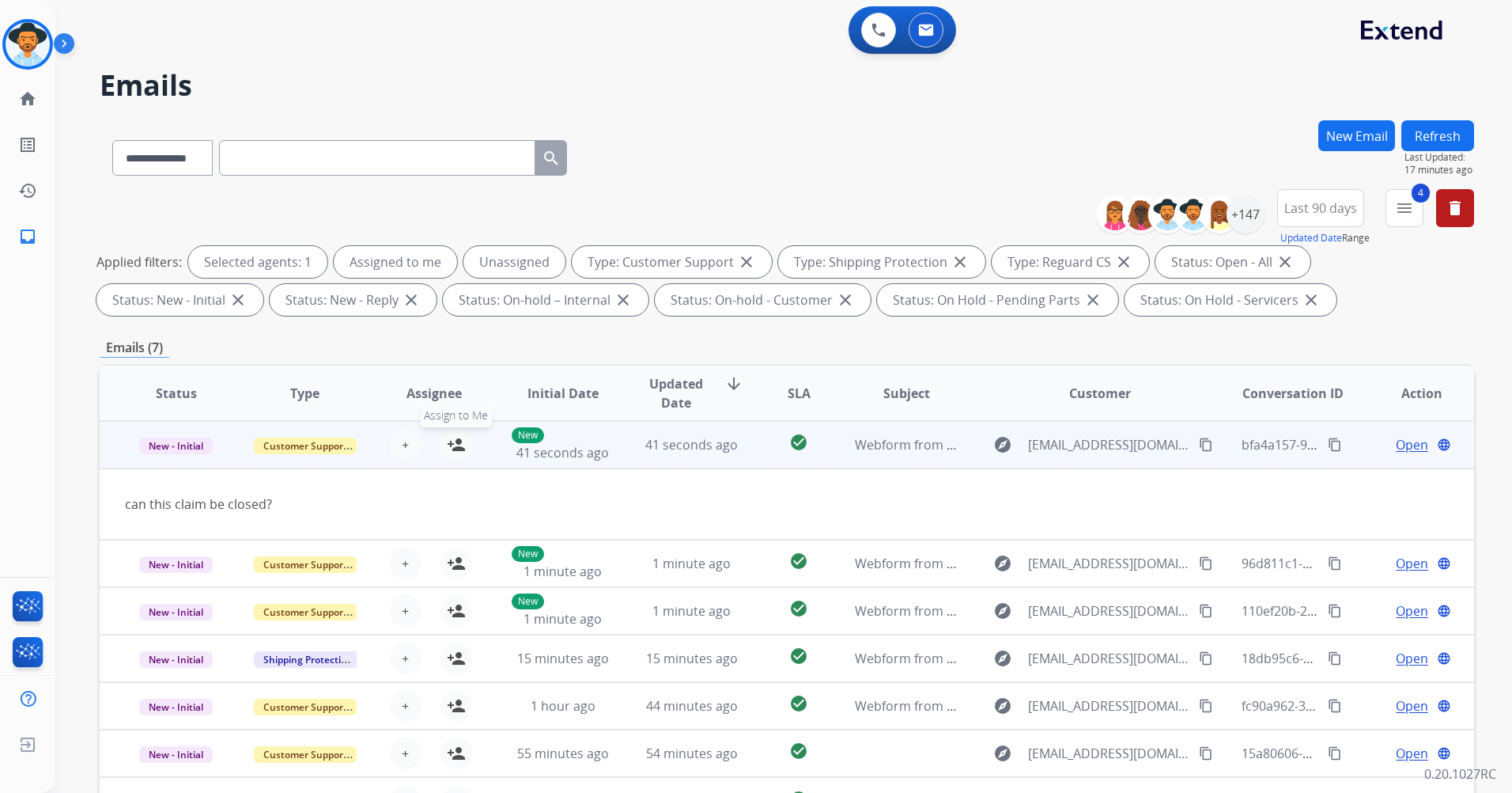
click at [441, 455] on div "+ Select agent person_add Assign to Me" at bounding box center [421, 445] width 101 height 31
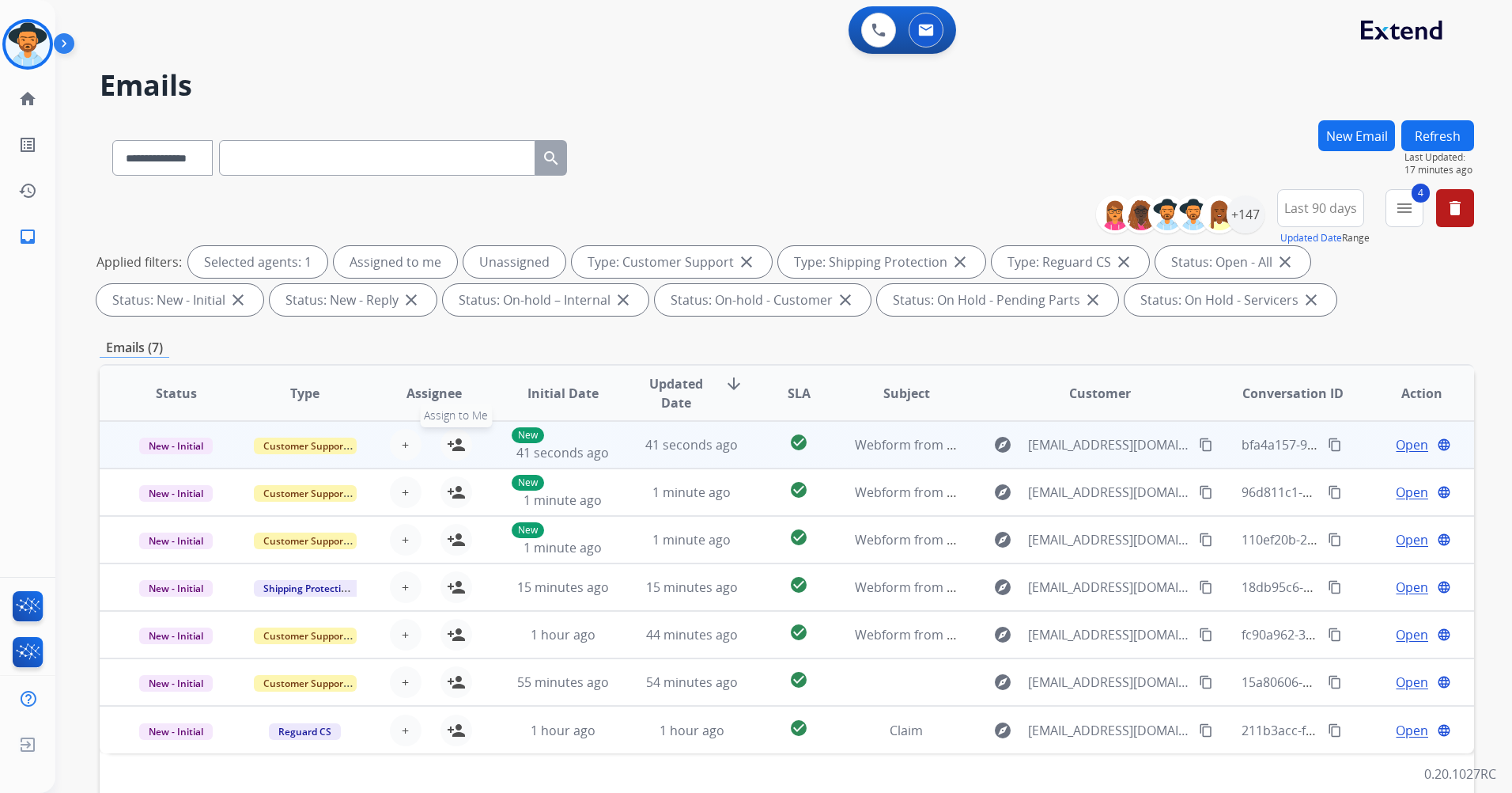
click at [458, 450] on mat-icon "person_add" at bounding box center [456, 445] width 19 height 19
click at [1199, 444] on mat-icon "content_copy" at bounding box center [1206, 444] width 14 height 14
click at [1410, 450] on span "Open" at bounding box center [1411, 445] width 32 height 19
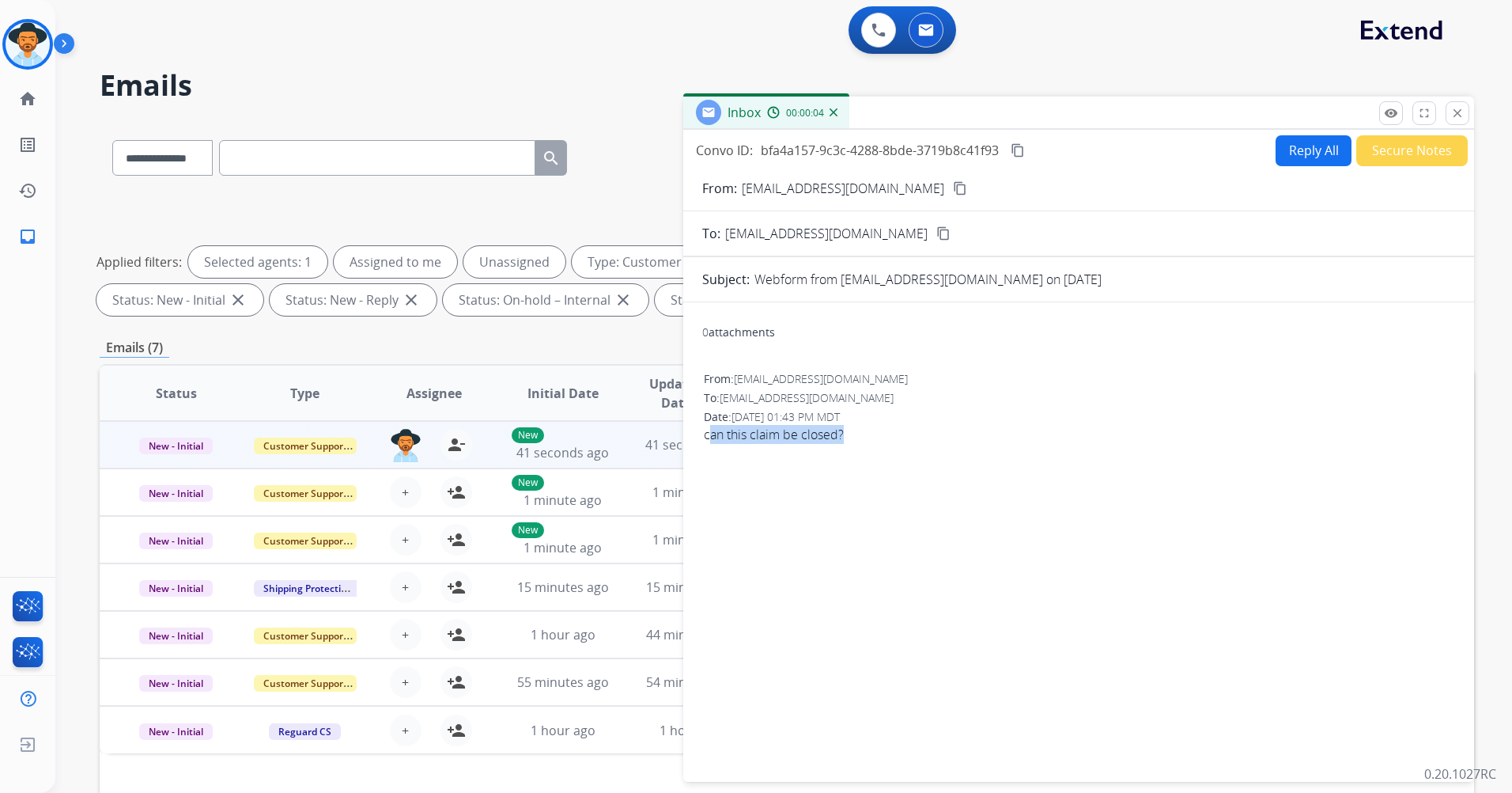
drag, startPoint x: 869, startPoint y: 436, endPoint x: 712, endPoint y: 434, distance: 157.0
click at [712, 434] on span "can this claim be closed?" at bounding box center [1079, 434] width 750 height 19
drag, startPoint x: 712, startPoint y: 434, endPoint x: 1078, endPoint y: 458, distance: 366.8
click at [1075, 462] on div "0 attachments From: [EMAIL_ADDRESS][DOMAIN_NAME] To: [EMAIL_ADDRESS][DOMAIN_NAM…" at bounding box center [1079, 538] width 791 height 447
drag, startPoint x: 1454, startPoint y: 106, endPoint x: 1436, endPoint y: 111, distance: 18.7
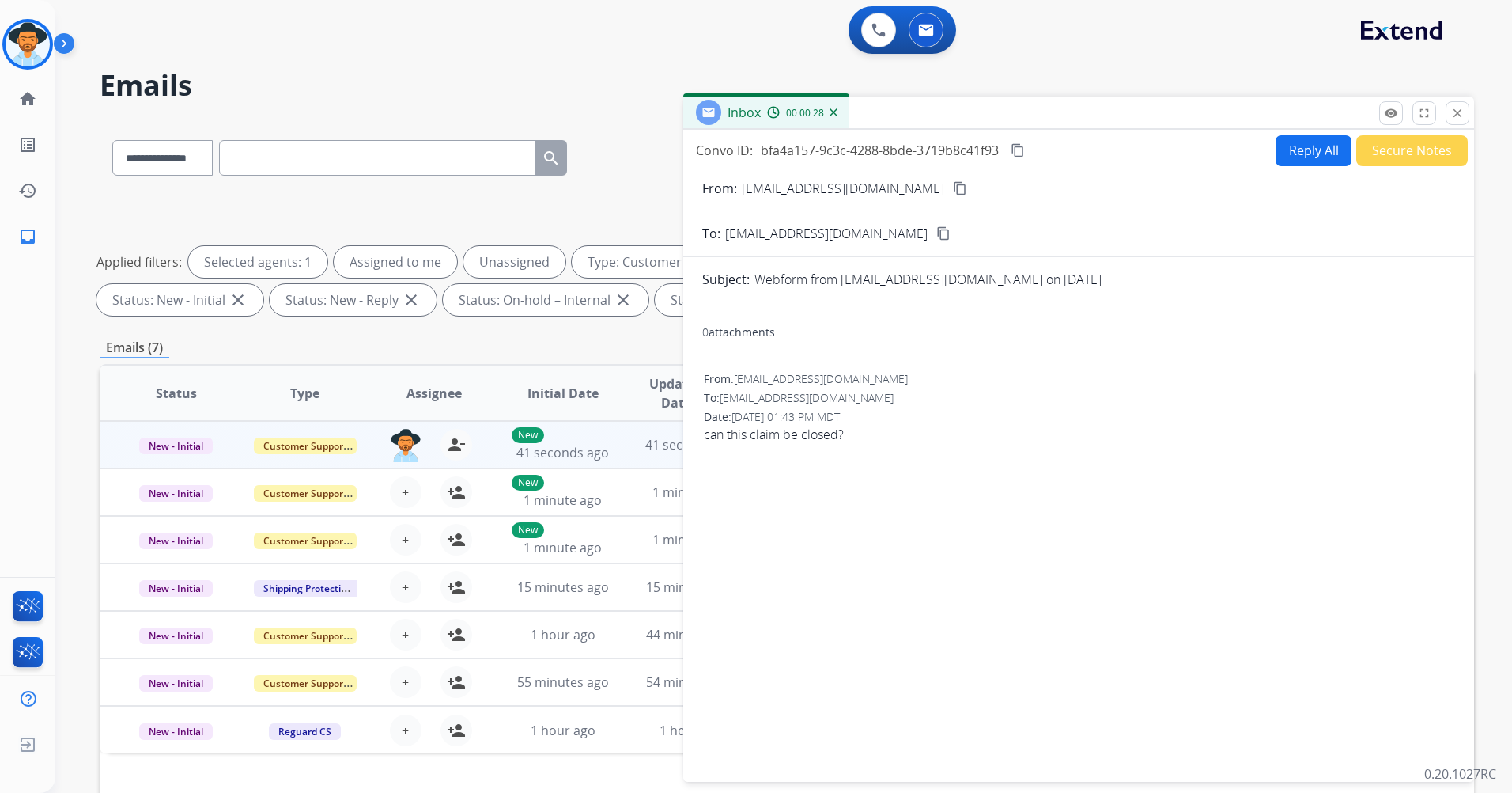
click at [1454, 106] on mat-icon "close" at bounding box center [1456, 112] width 14 height 14
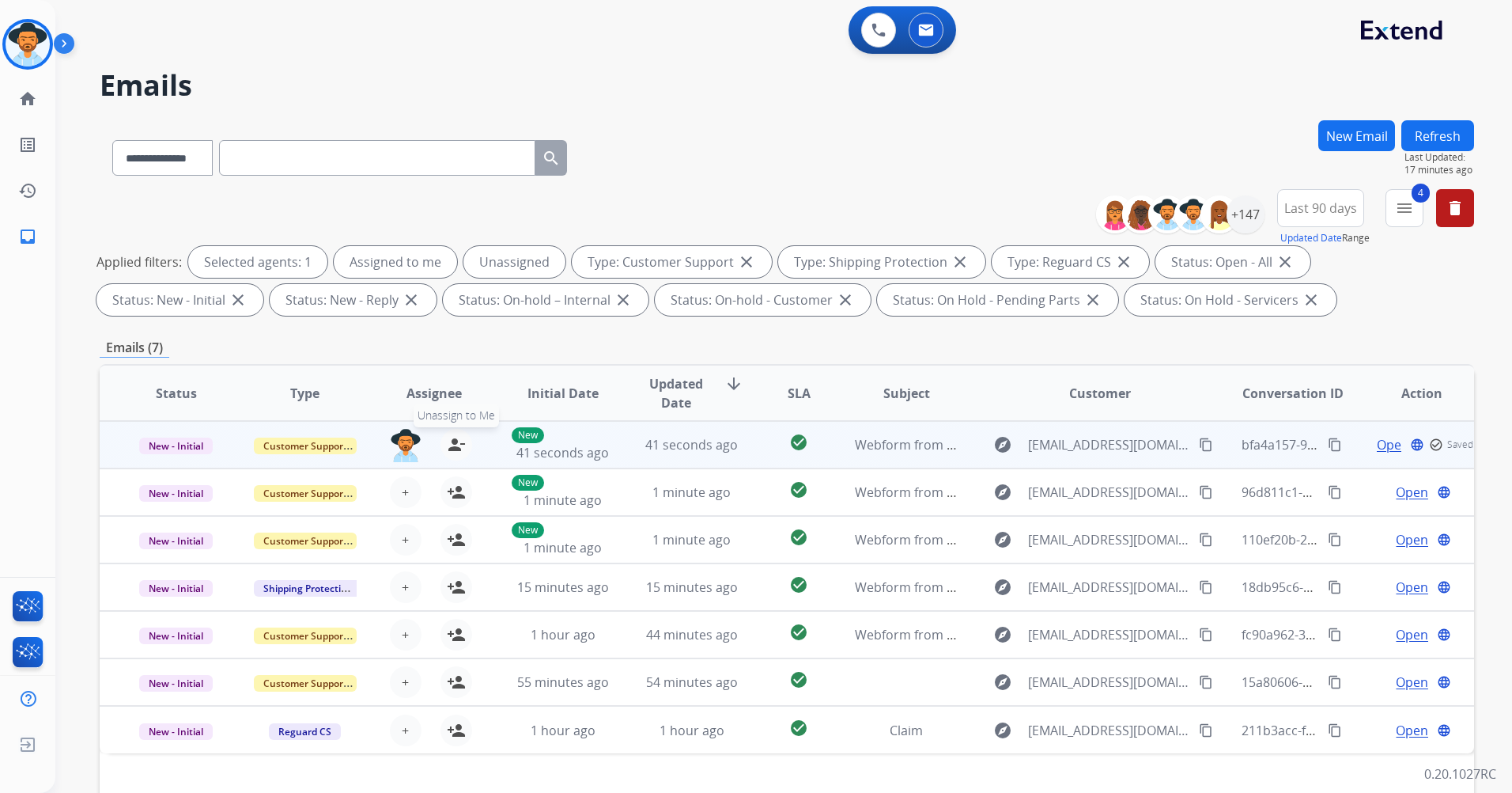
click at [455, 439] on mat-icon "person_remove" at bounding box center [456, 445] width 19 height 19
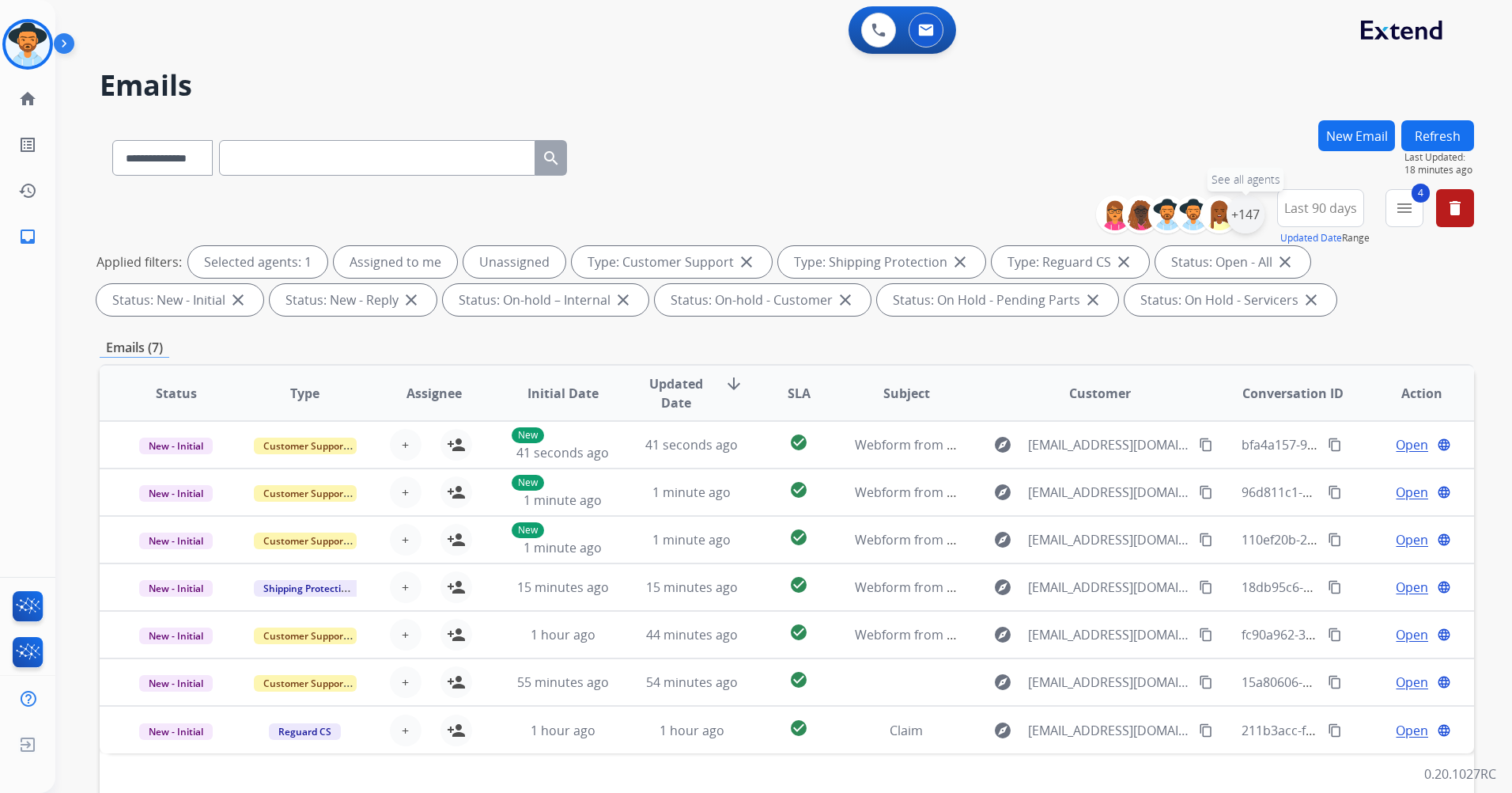
click at [1245, 213] on div "+147" at bounding box center [1244, 214] width 38 height 38
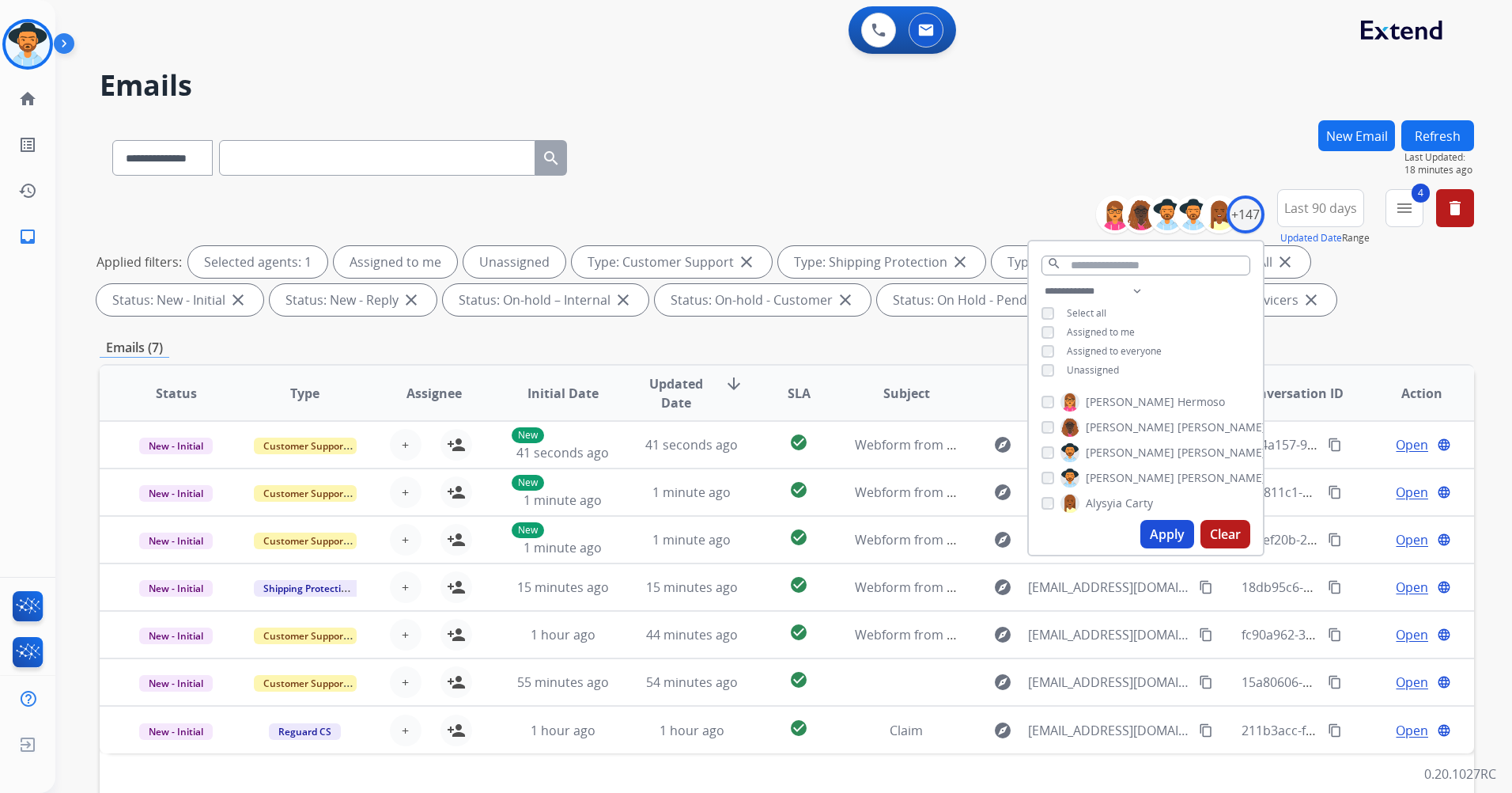
click at [1168, 540] on button "Apply" at bounding box center [1167, 534] width 54 height 29
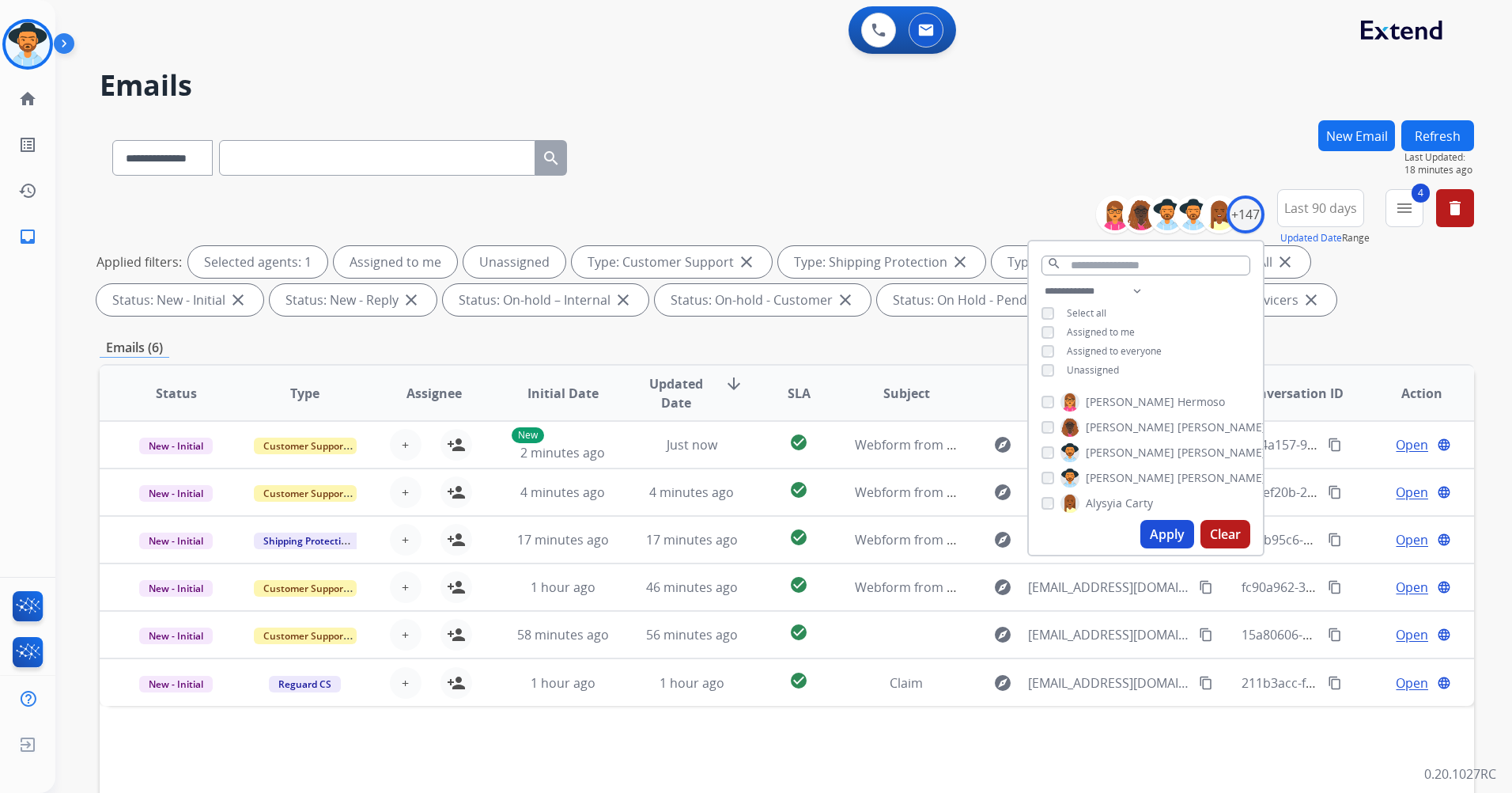
click at [1329, 341] on div "Emails (6)" at bounding box center [787, 347] width 1374 height 19
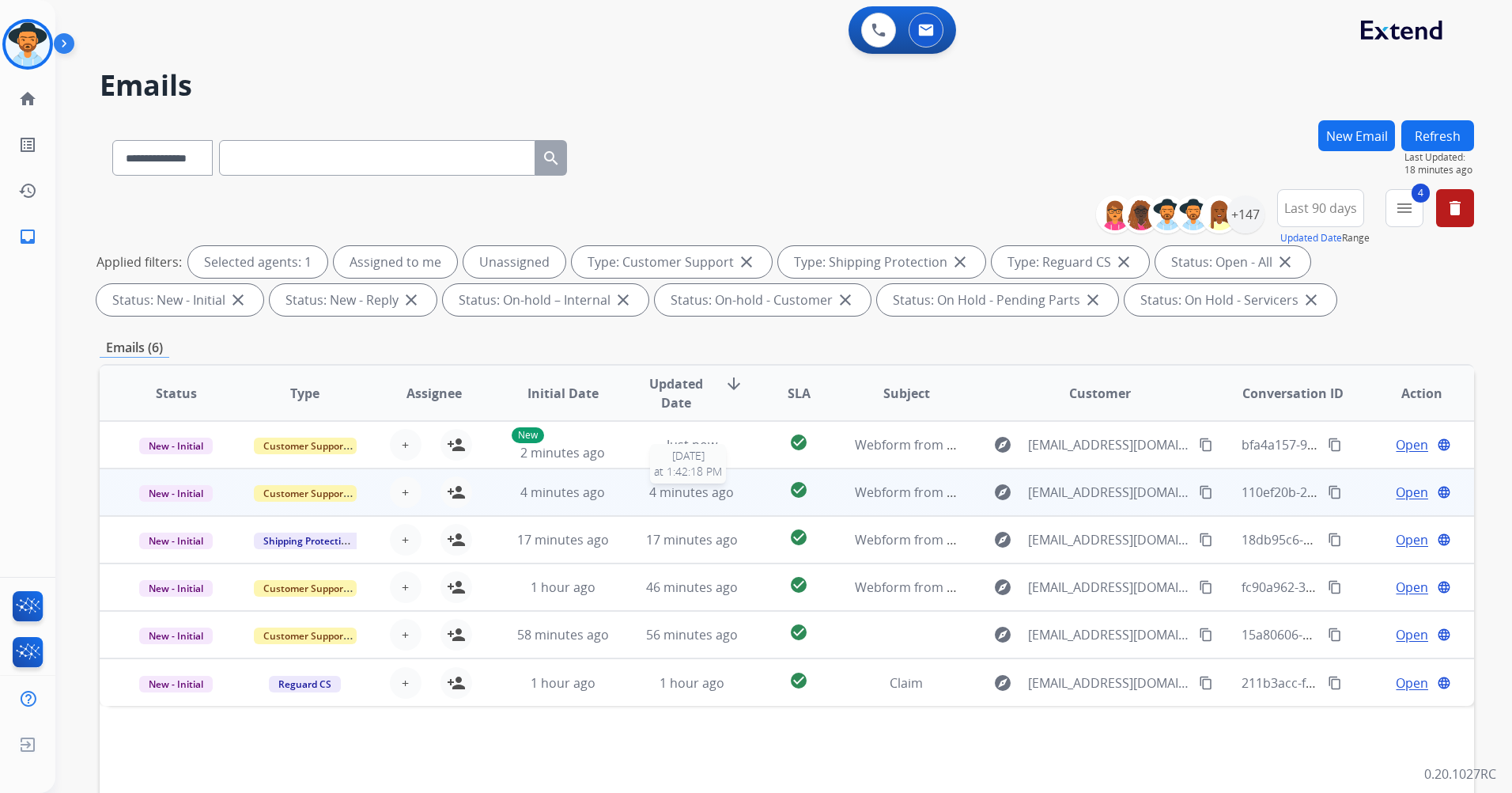
click at [653, 491] on span "4 minutes ago" at bounding box center [691, 492] width 84 height 18
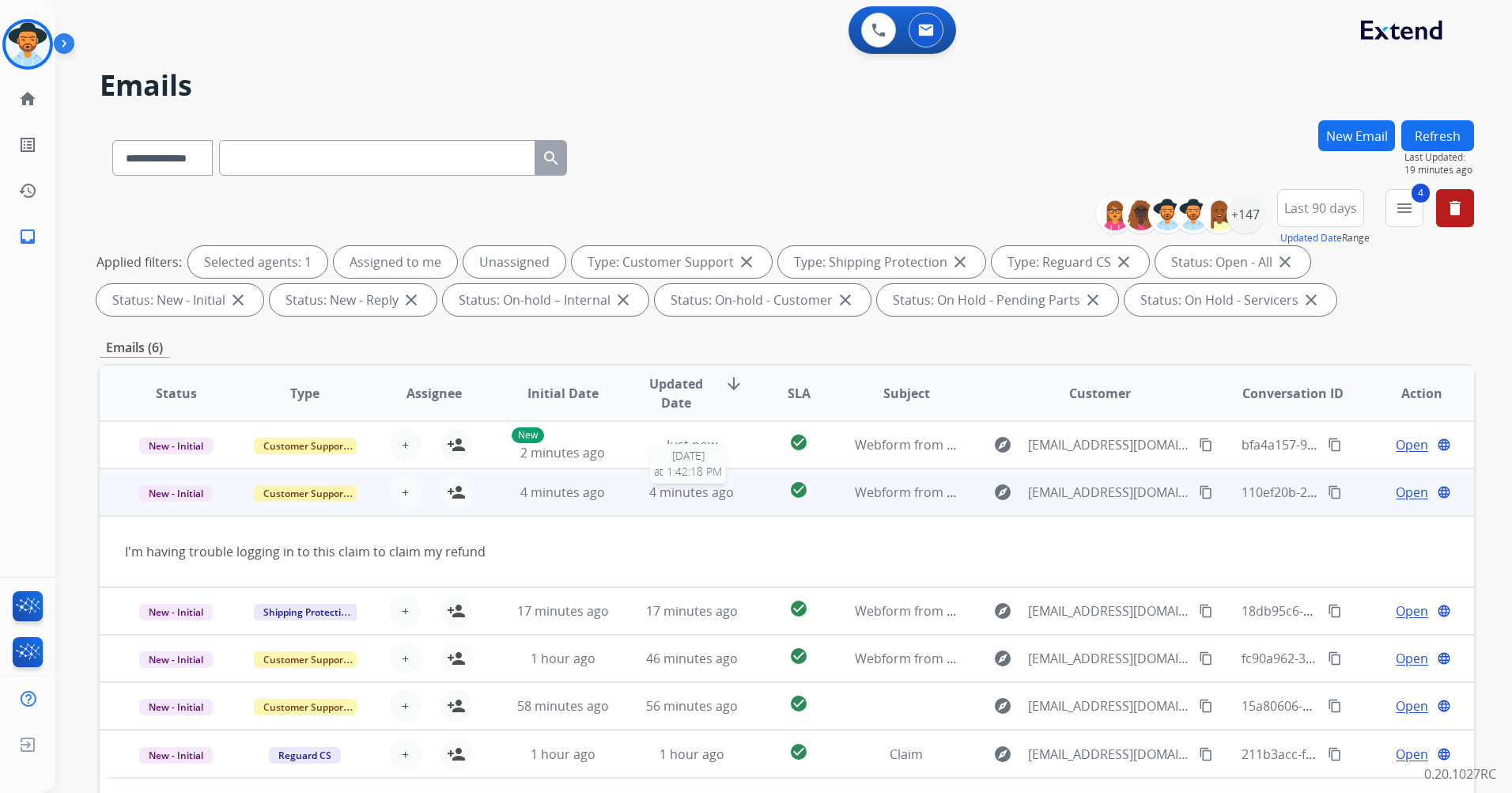
click at [656, 490] on span "4 minutes ago" at bounding box center [691, 492] width 84 height 18
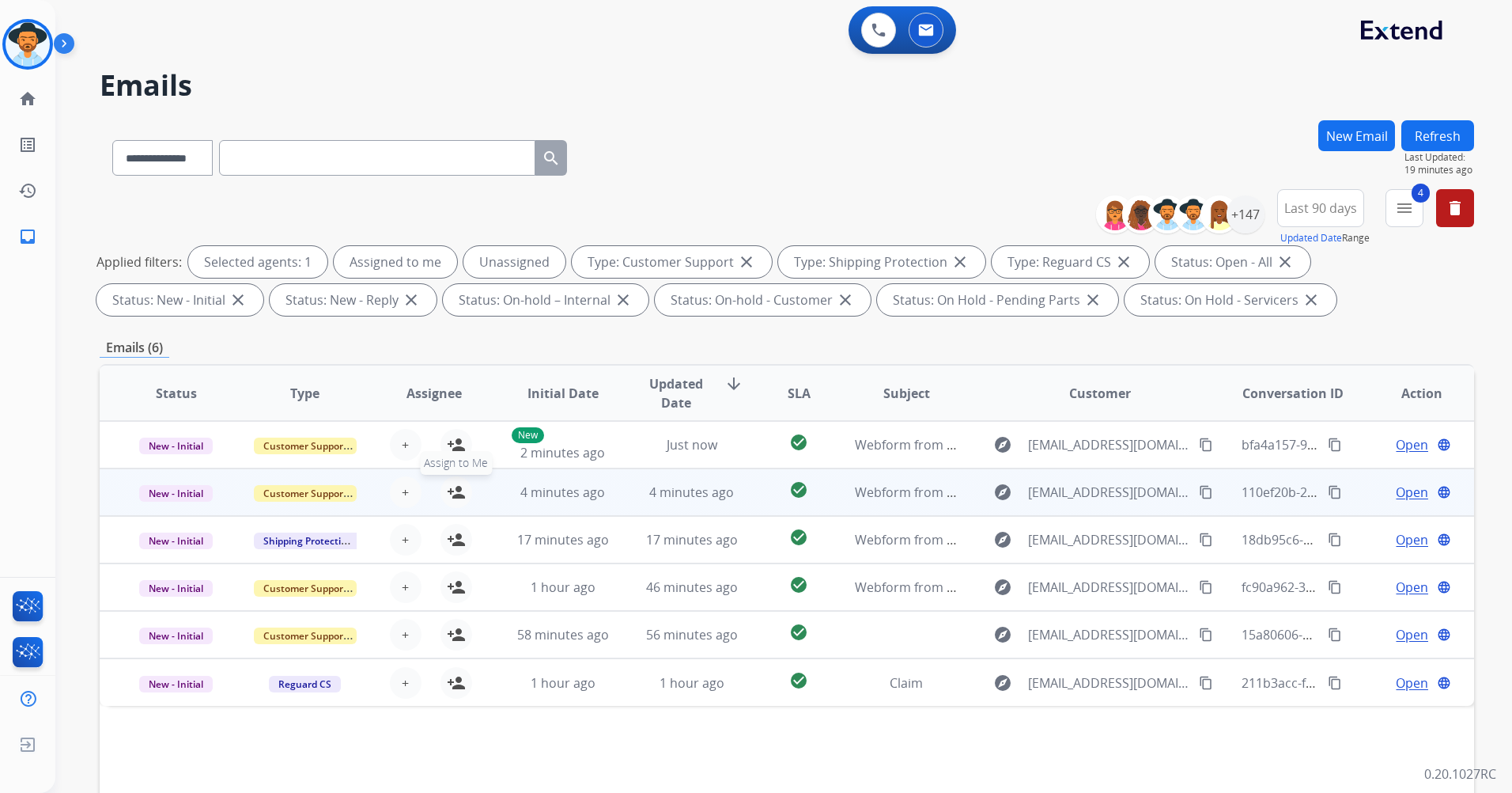
click at [446, 493] on mat-icon "person_add" at bounding box center [456, 492] width 19 height 19
click at [1199, 495] on mat-icon "content_copy" at bounding box center [1206, 491] width 14 height 14
click at [1379, 496] on div "Open language" at bounding box center [1421, 492] width 103 height 19
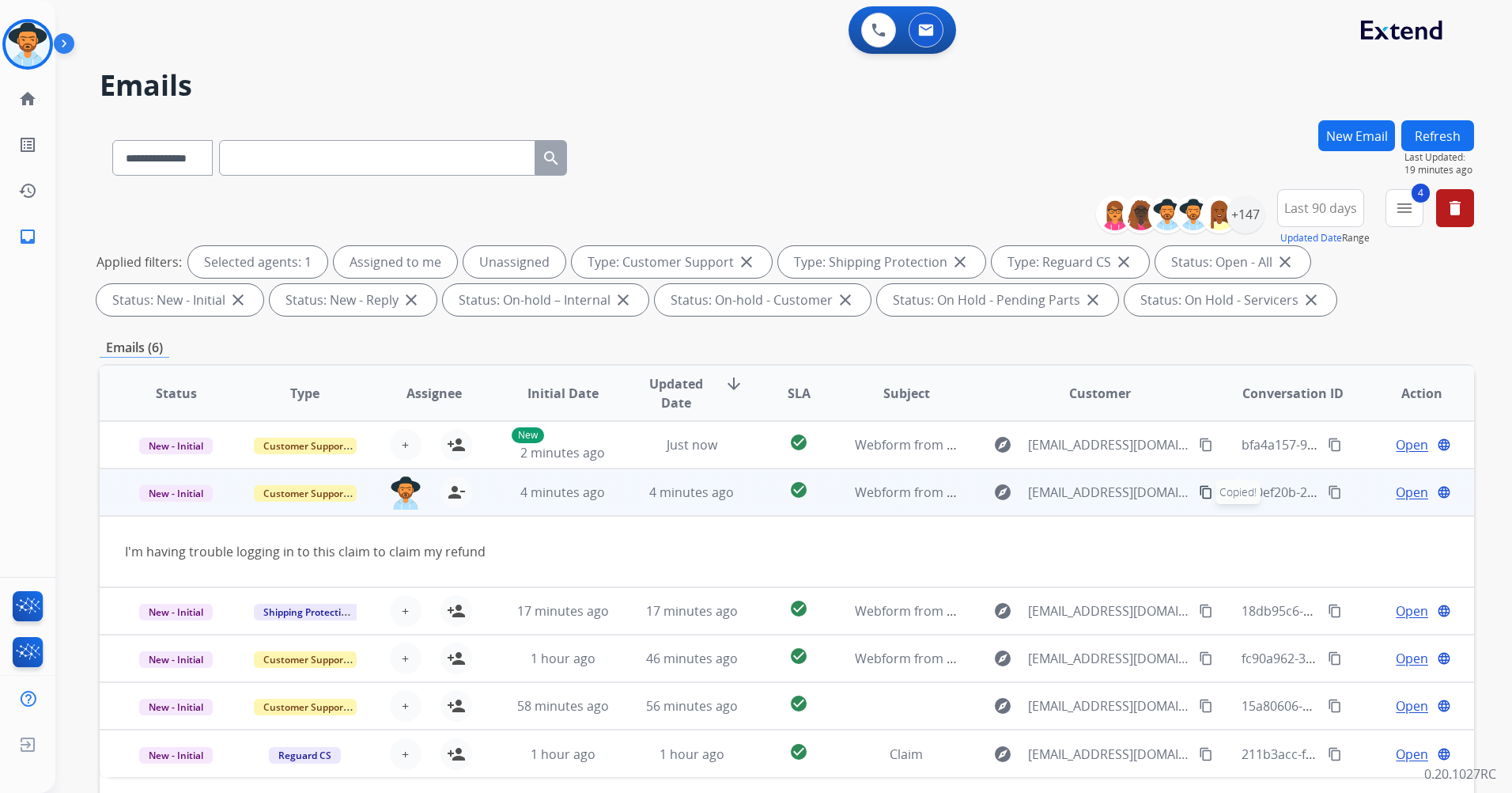
click at [1395, 492] on span "Open" at bounding box center [1411, 492] width 32 height 19
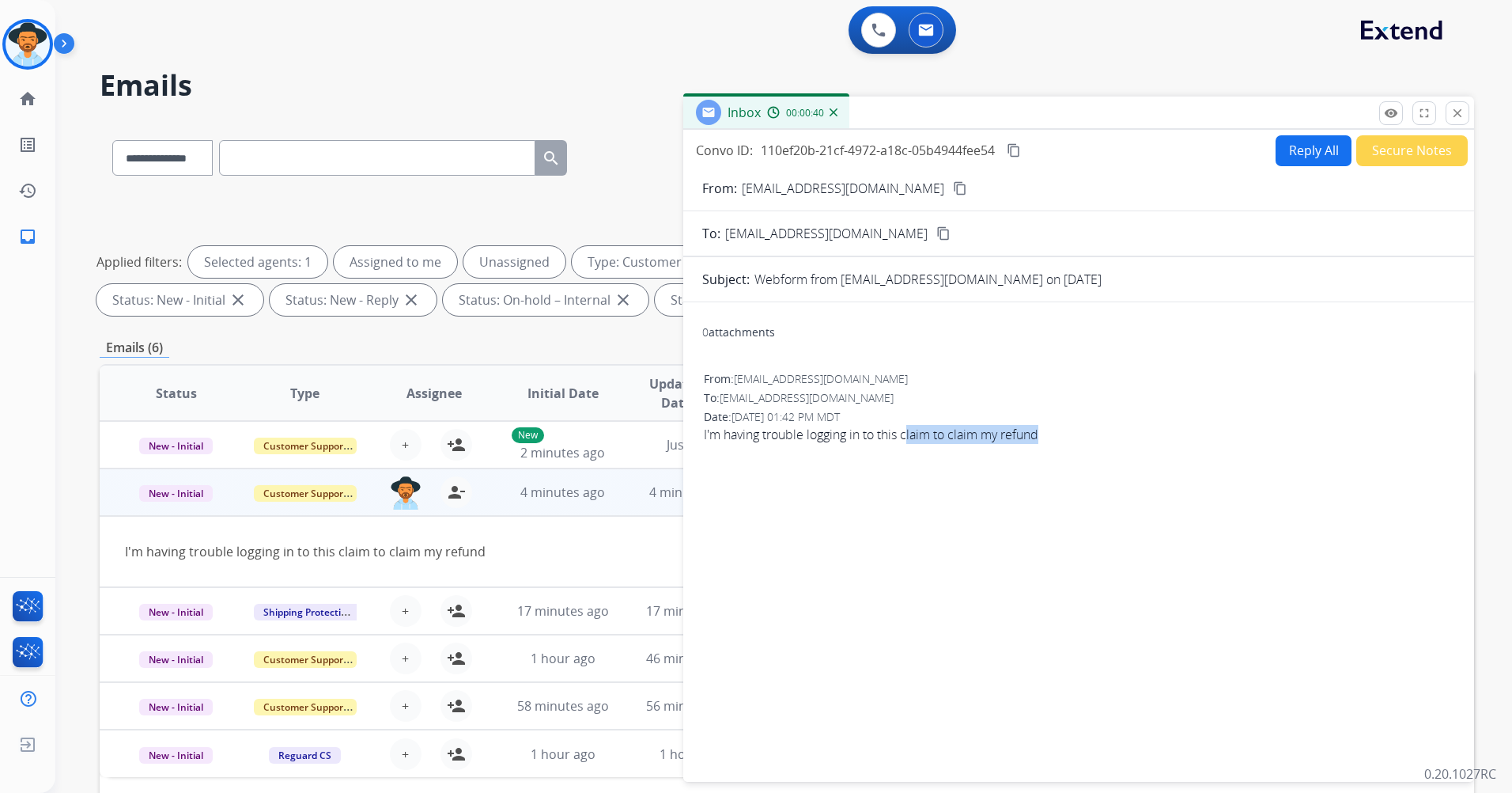
drag, startPoint x: 907, startPoint y: 426, endPoint x: 1047, endPoint y: 440, distance: 140.7
click at [1047, 440] on span "I'm having trouble logging in to this claim to claim my refund" at bounding box center [1079, 434] width 750 height 19
click at [1313, 158] on button "Reply All" at bounding box center [1313, 150] width 76 height 31
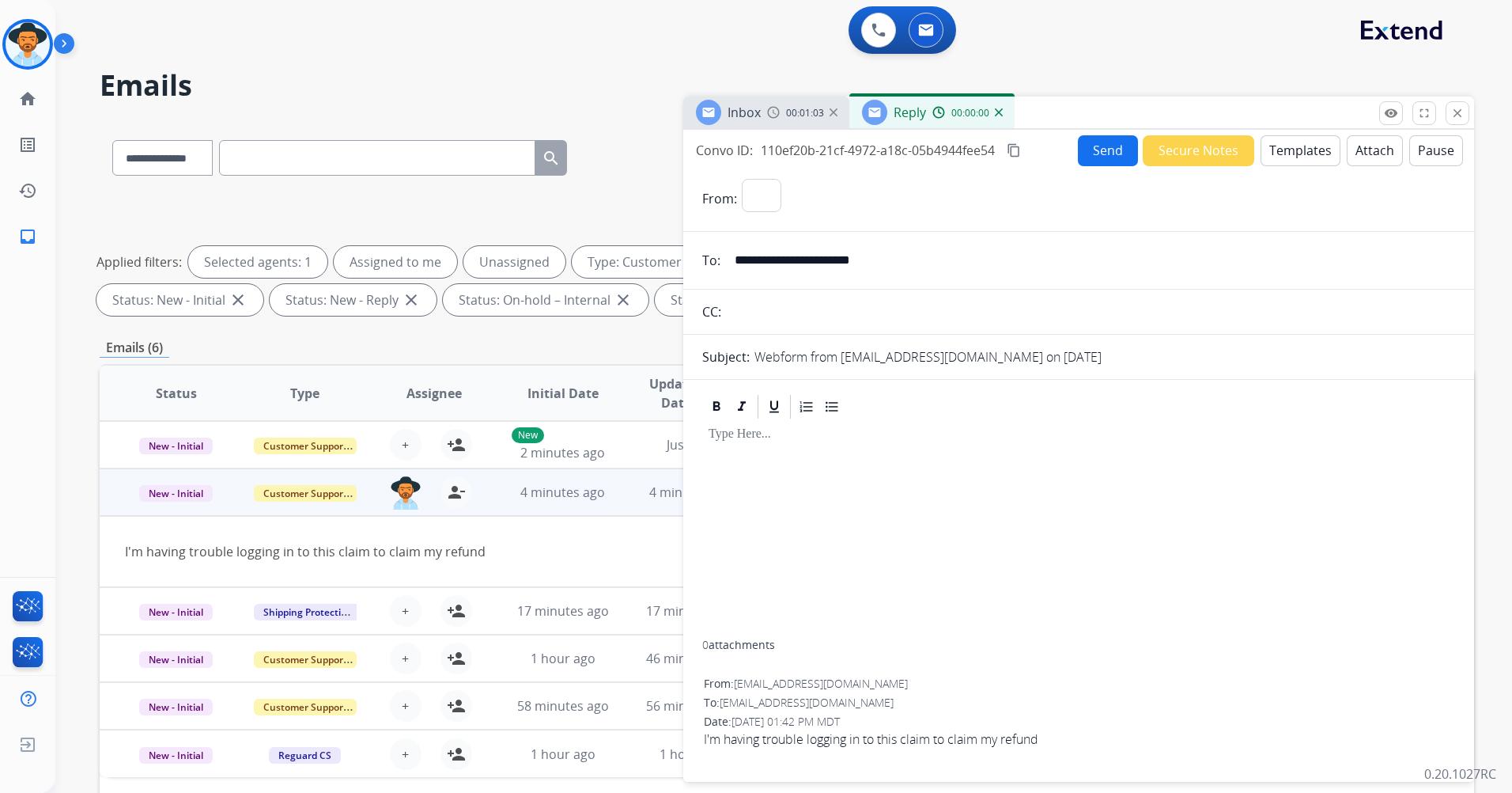
select select "**********"
click at [798, 447] on div at bounding box center [1078, 529] width 753 height 217
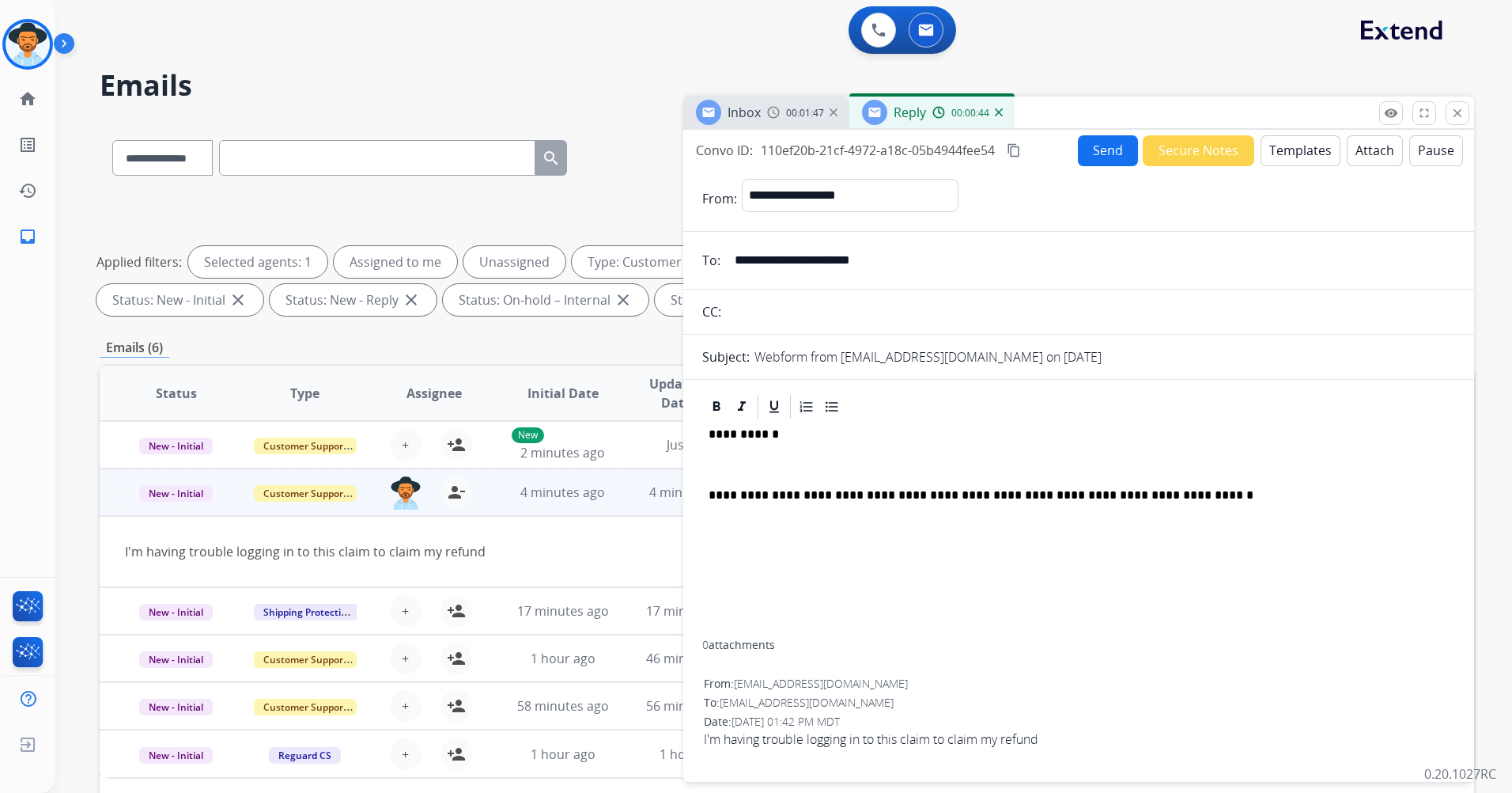
click at [1106, 145] on button "Send" at bounding box center [1107, 150] width 60 height 31
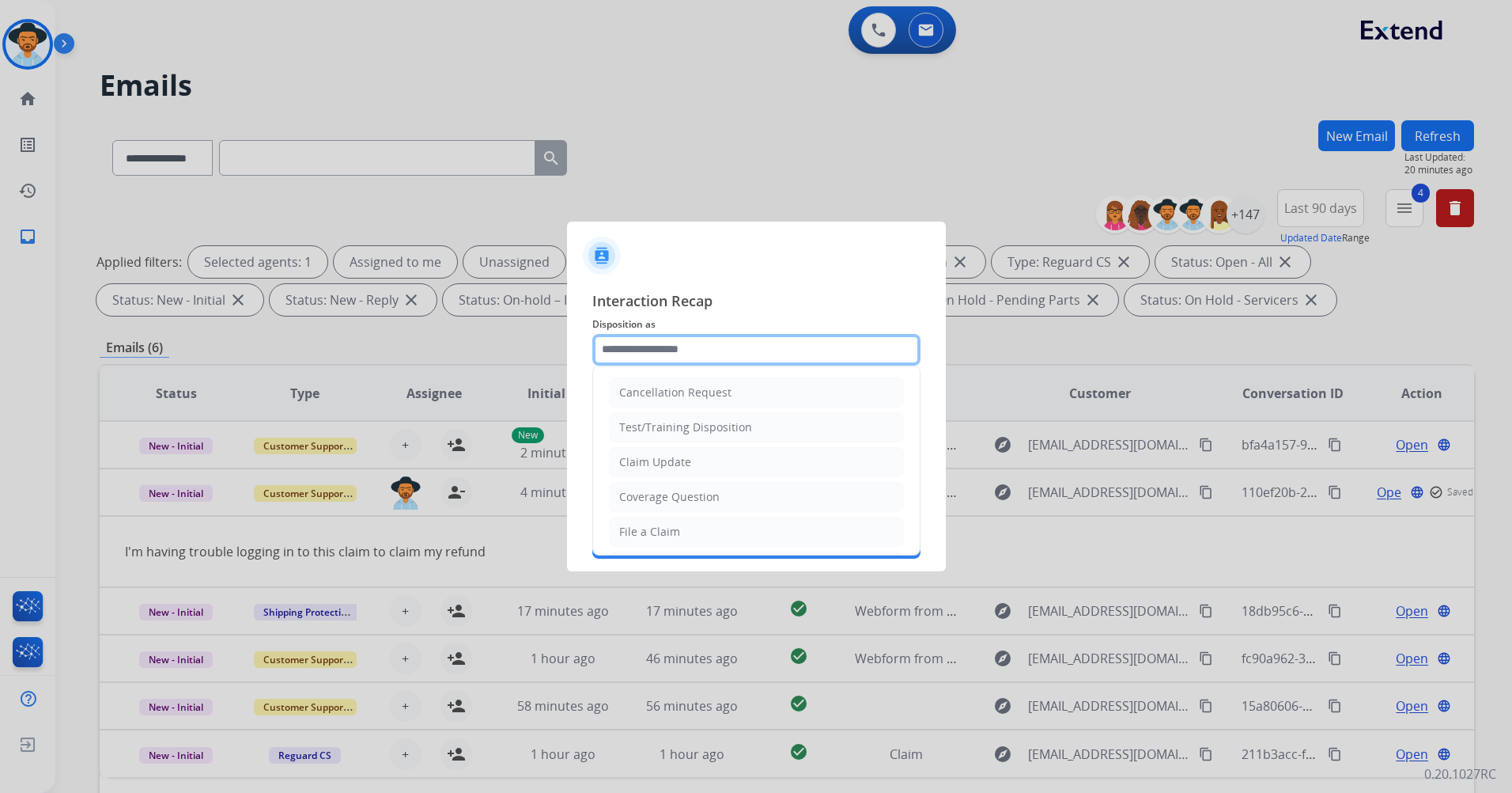
click at [679, 354] on input "text" at bounding box center [756, 349] width 328 height 31
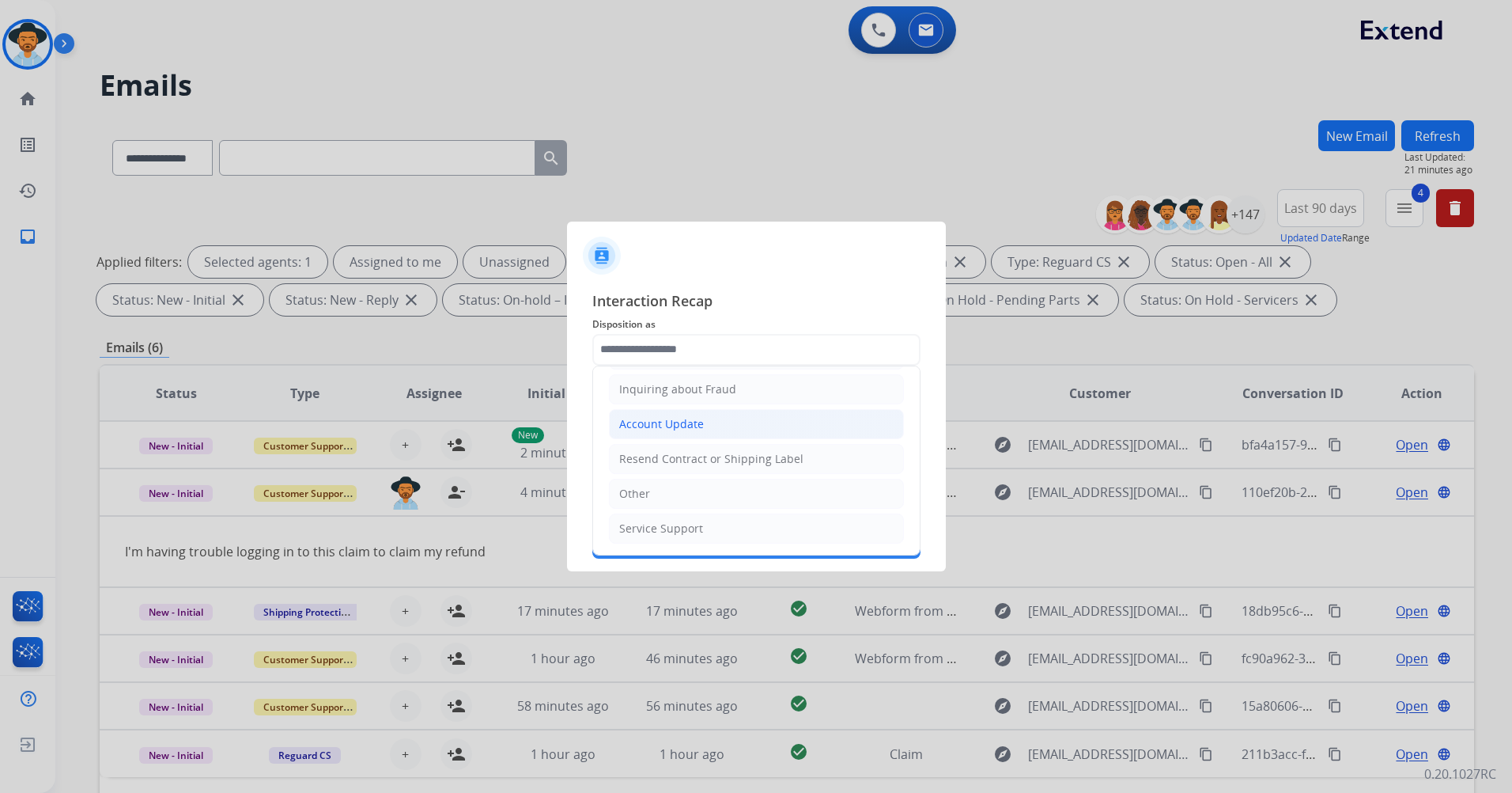
click at [779, 425] on li "Account Update" at bounding box center [756, 423] width 295 height 30
type input "**********"
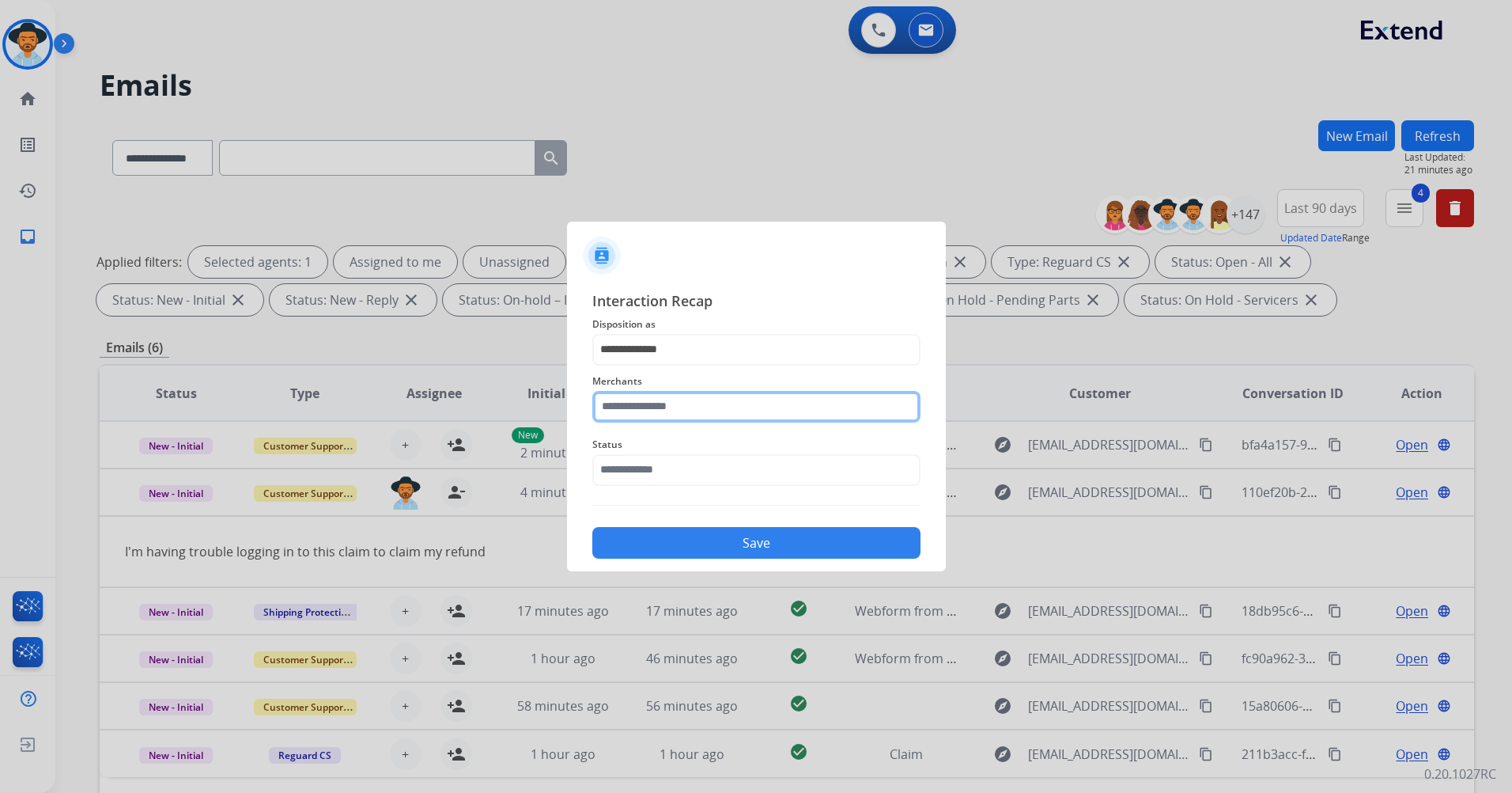
click at [702, 414] on input "text" at bounding box center [756, 407] width 328 height 31
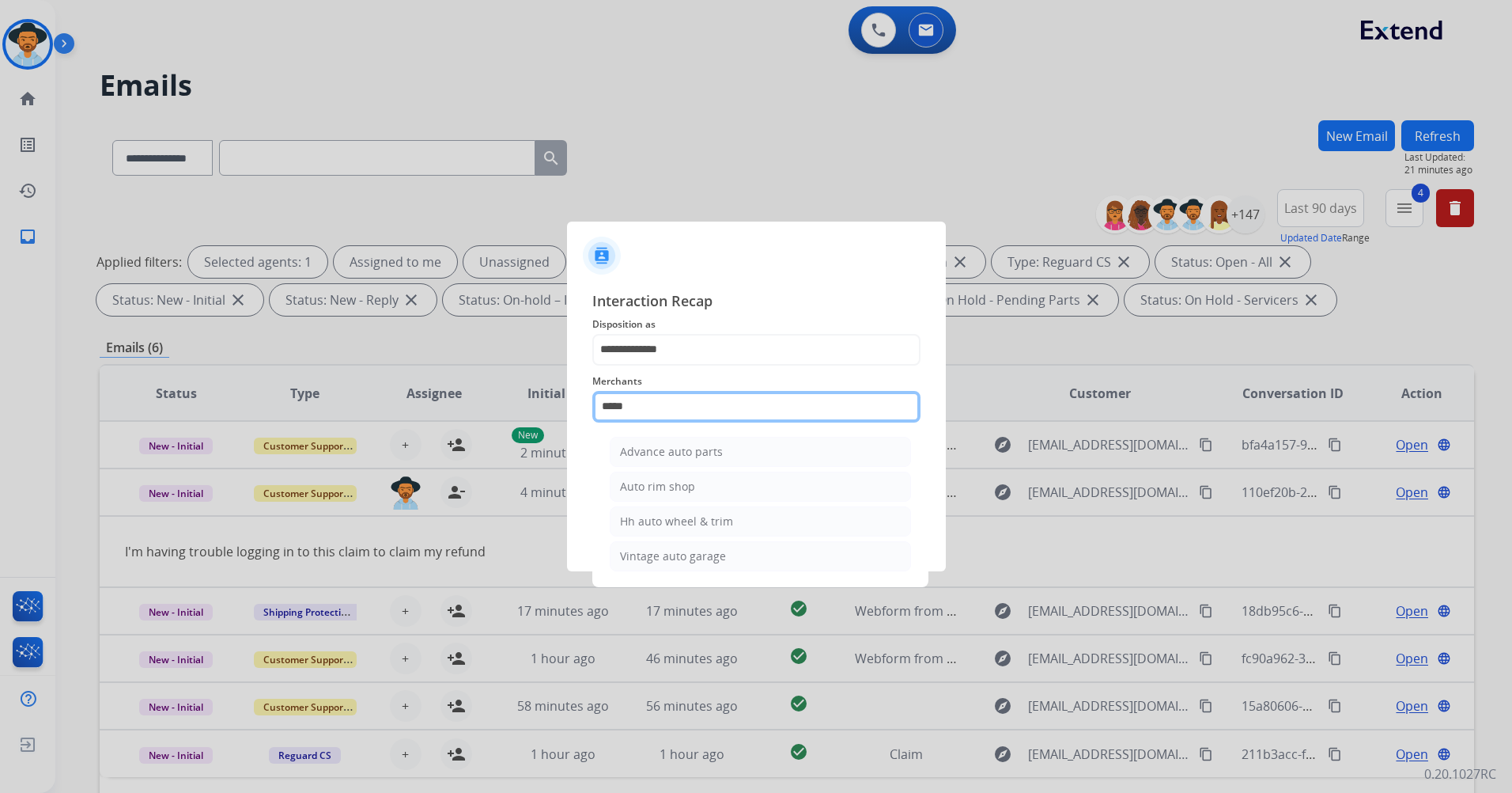
drag, startPoint x: 669, startPoint y: 401, endPoint x: 534, endPoint y: 391, distance: 135.4
click at [0, 394] on app-contact-recap-modal "**********" at bounding box center [0, 396] width 0 height 793
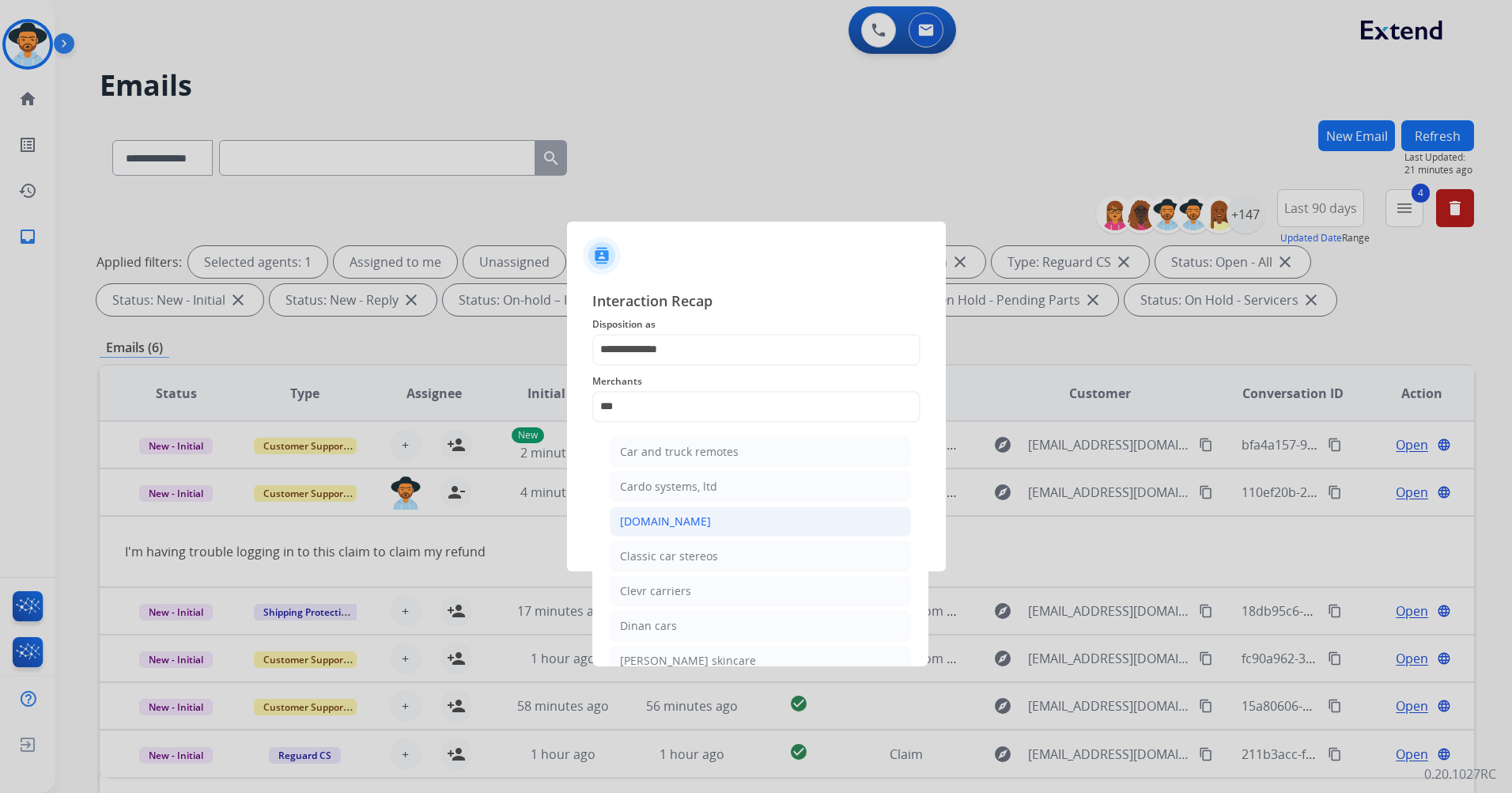
click at [708, 517] on li "[DOMAIN_NAME]" at bounding box center [759, 522] width 301 height 30
type input "**********"
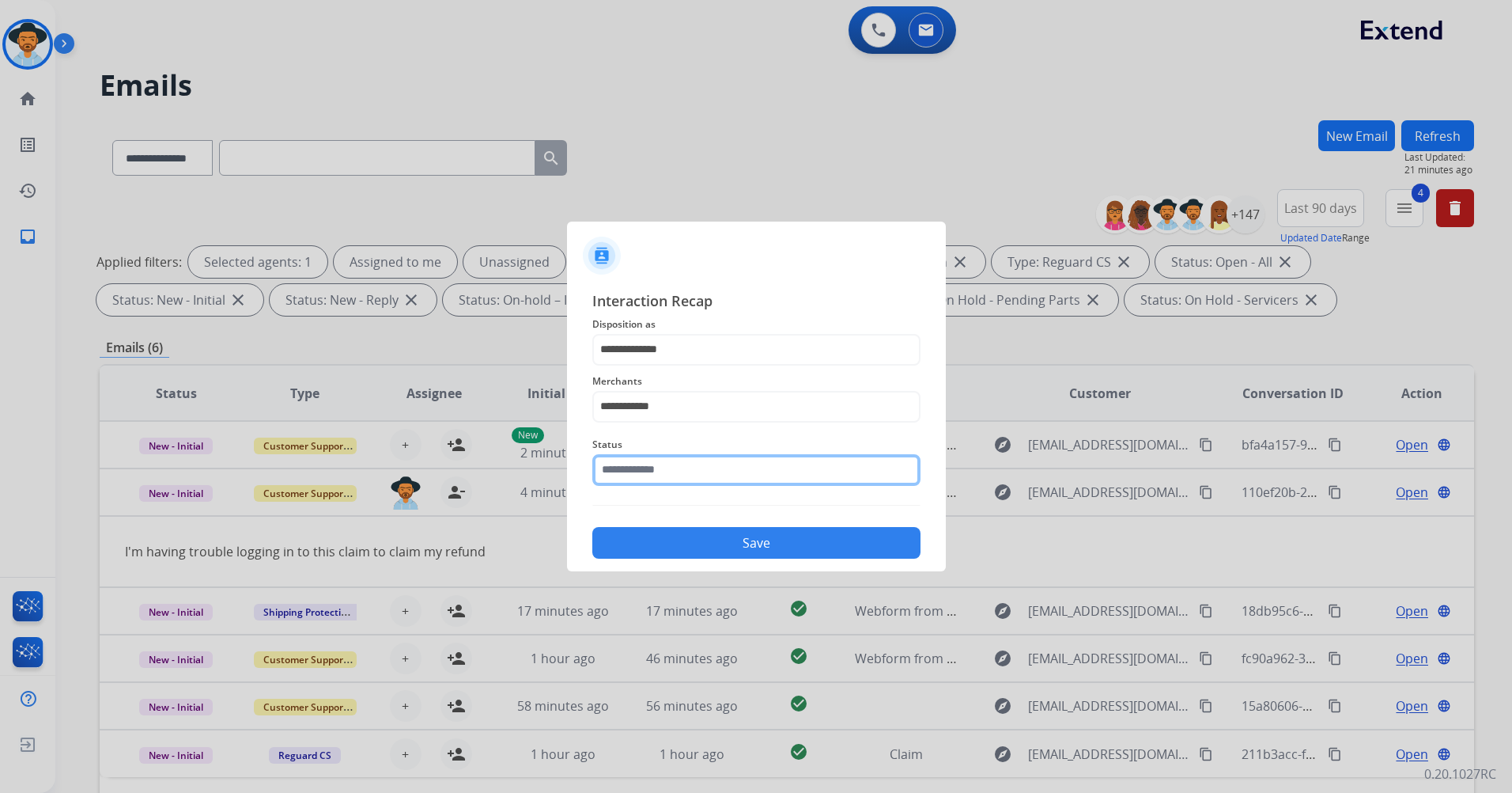
click at [747, 475] on input "text" at bounding box center [756, 470] width 328 height 31
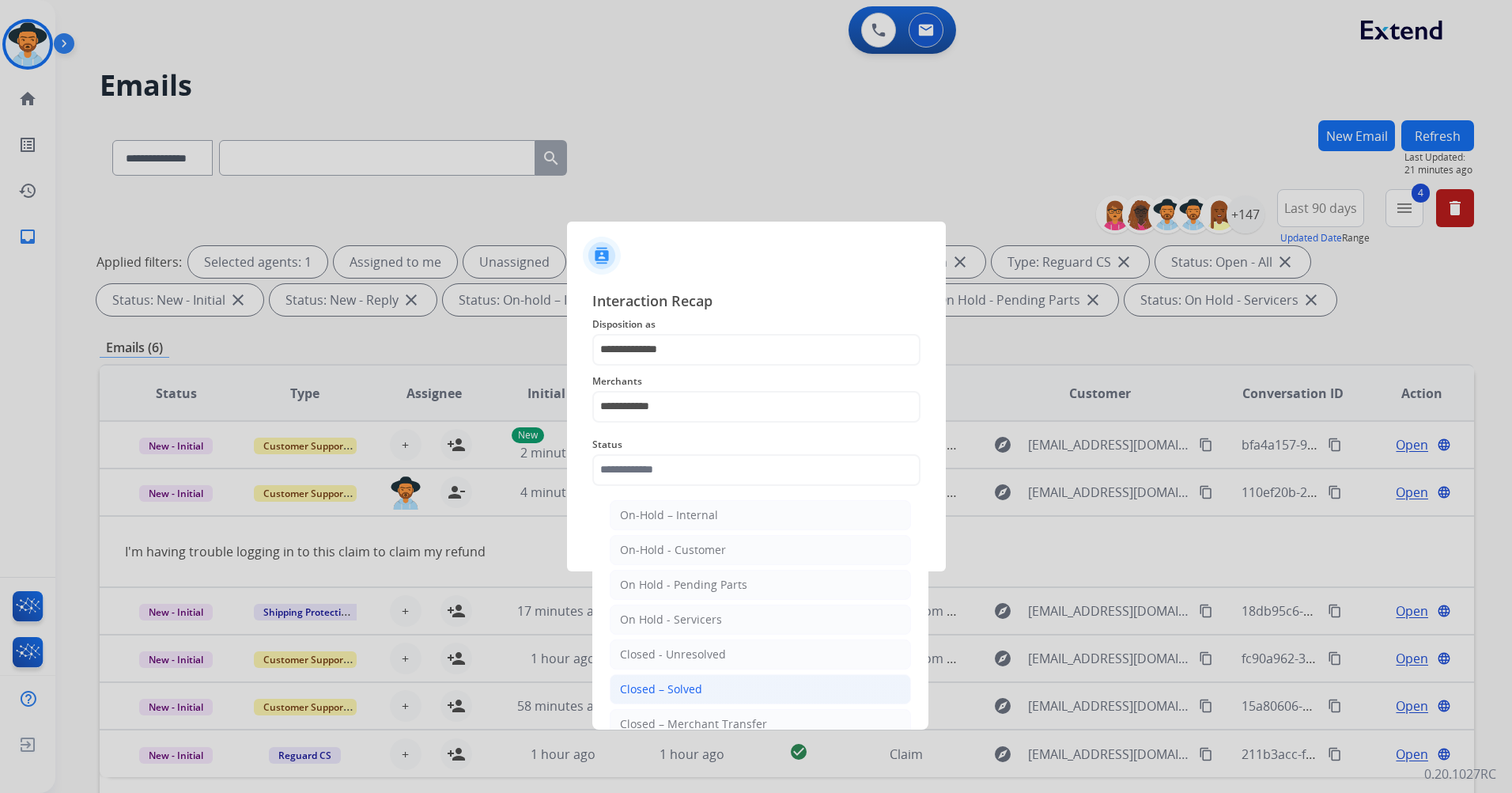
click at [695, 679] on li "Closed – Solved" at bounding box center [759, 689] width 301 height 30
type input "**********"
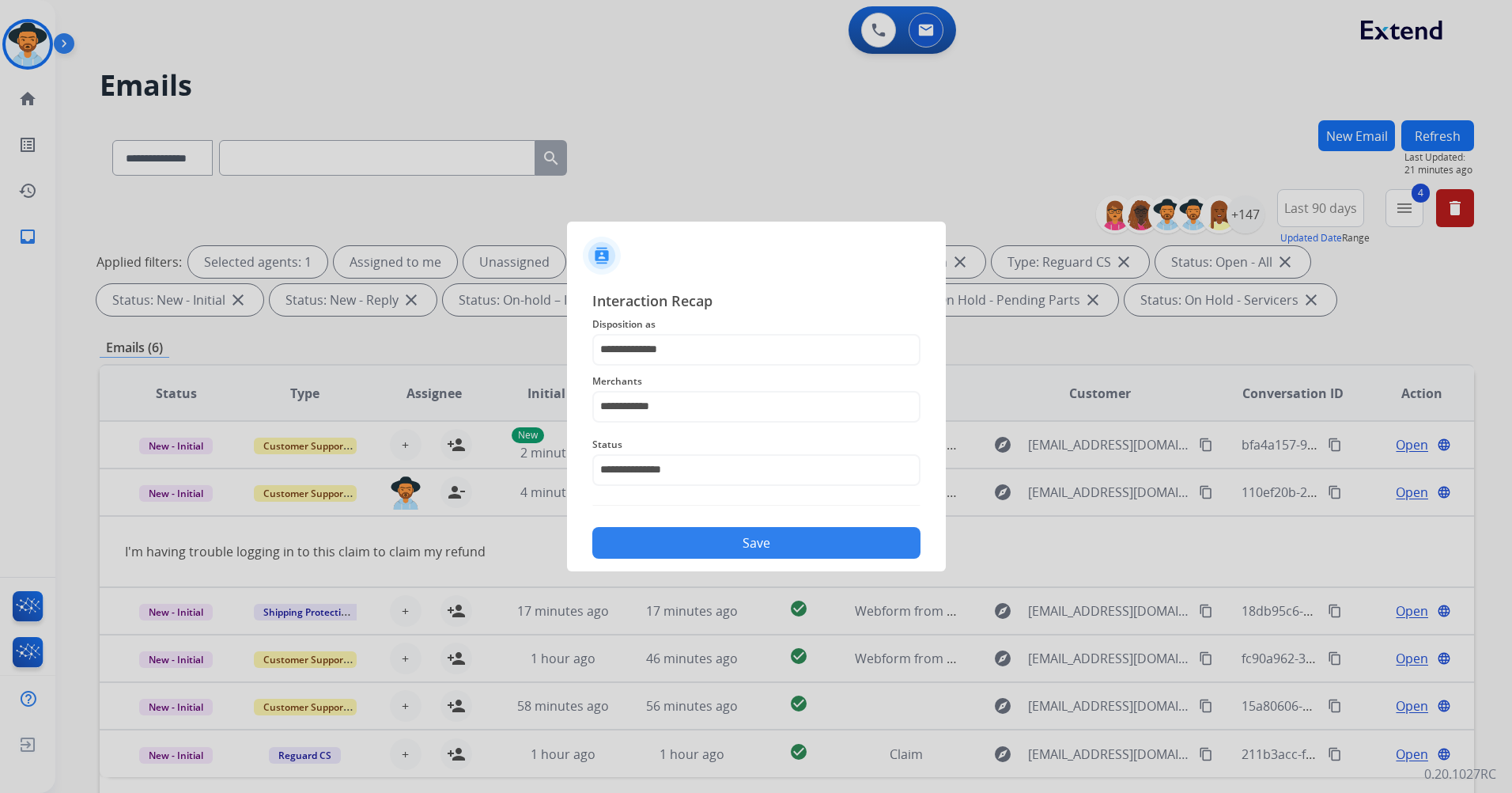
click at [743, 539] on button "Save" at bounding box center [756, 543] width 328 height 31
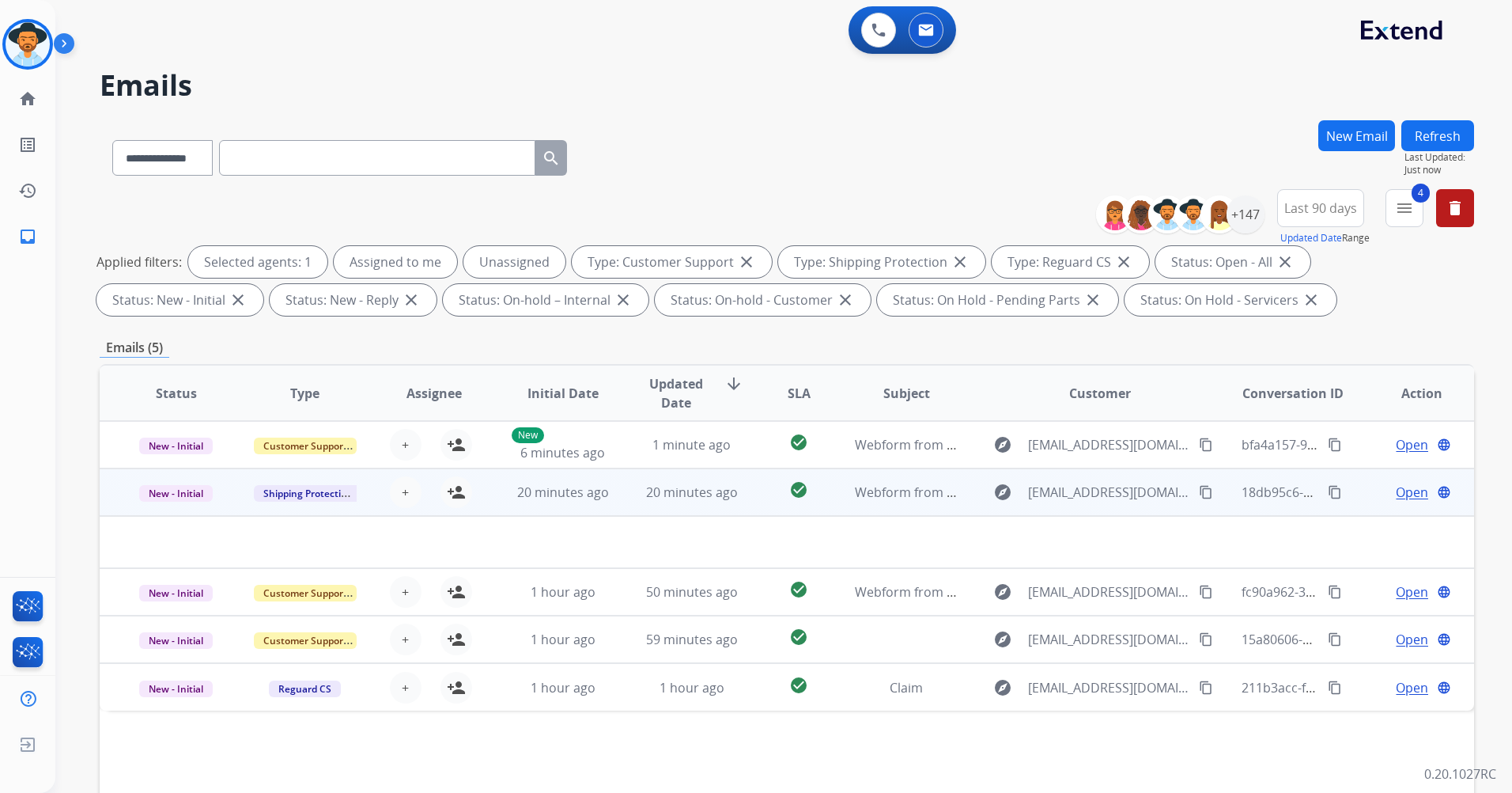
click at [702, 506] on td "20 minutes ago" at bounding box center [679, 492] width 129 height 47
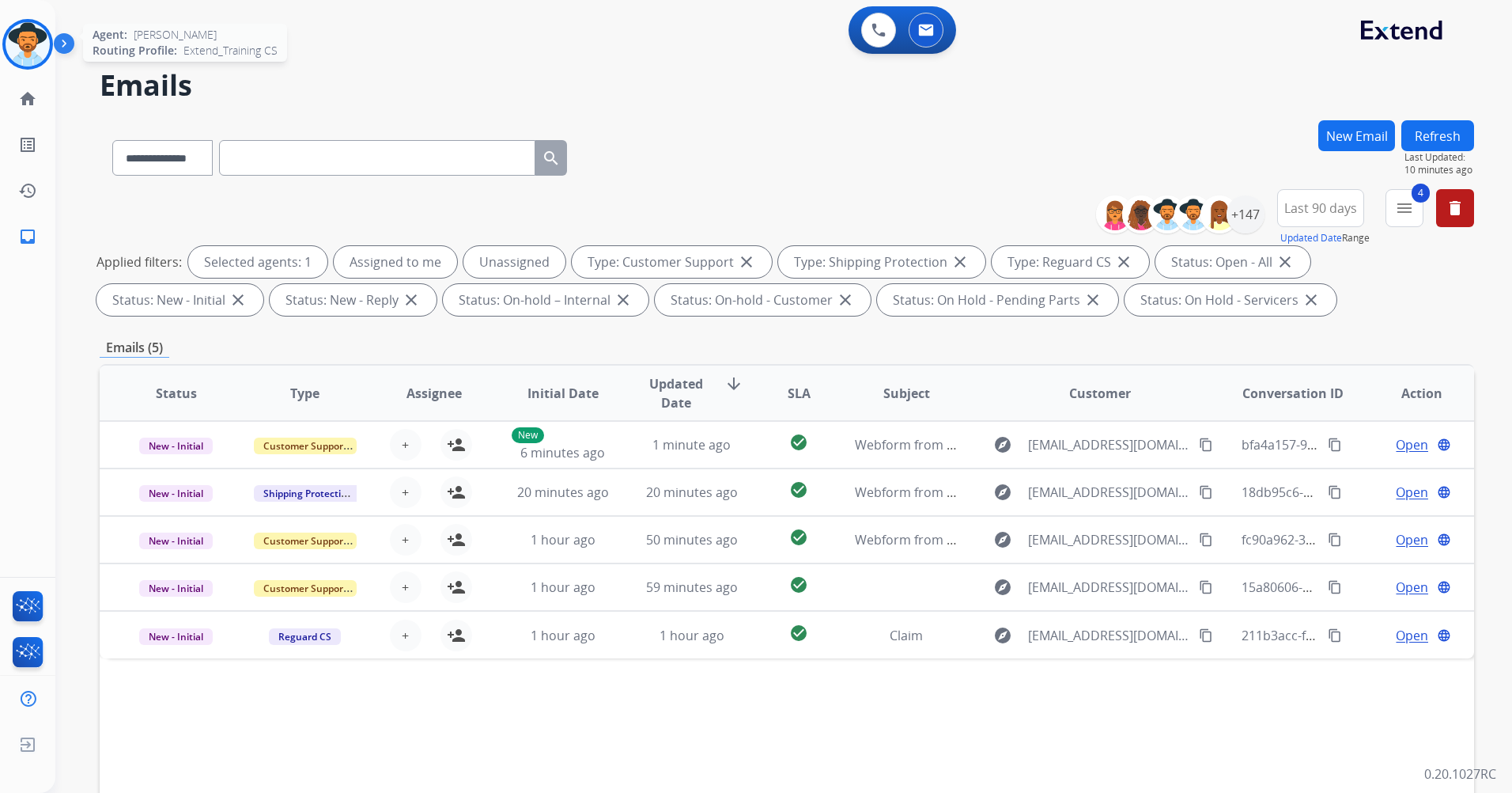
click at [36, 52] on img at bounding box center [28, 44] width 44 height 44
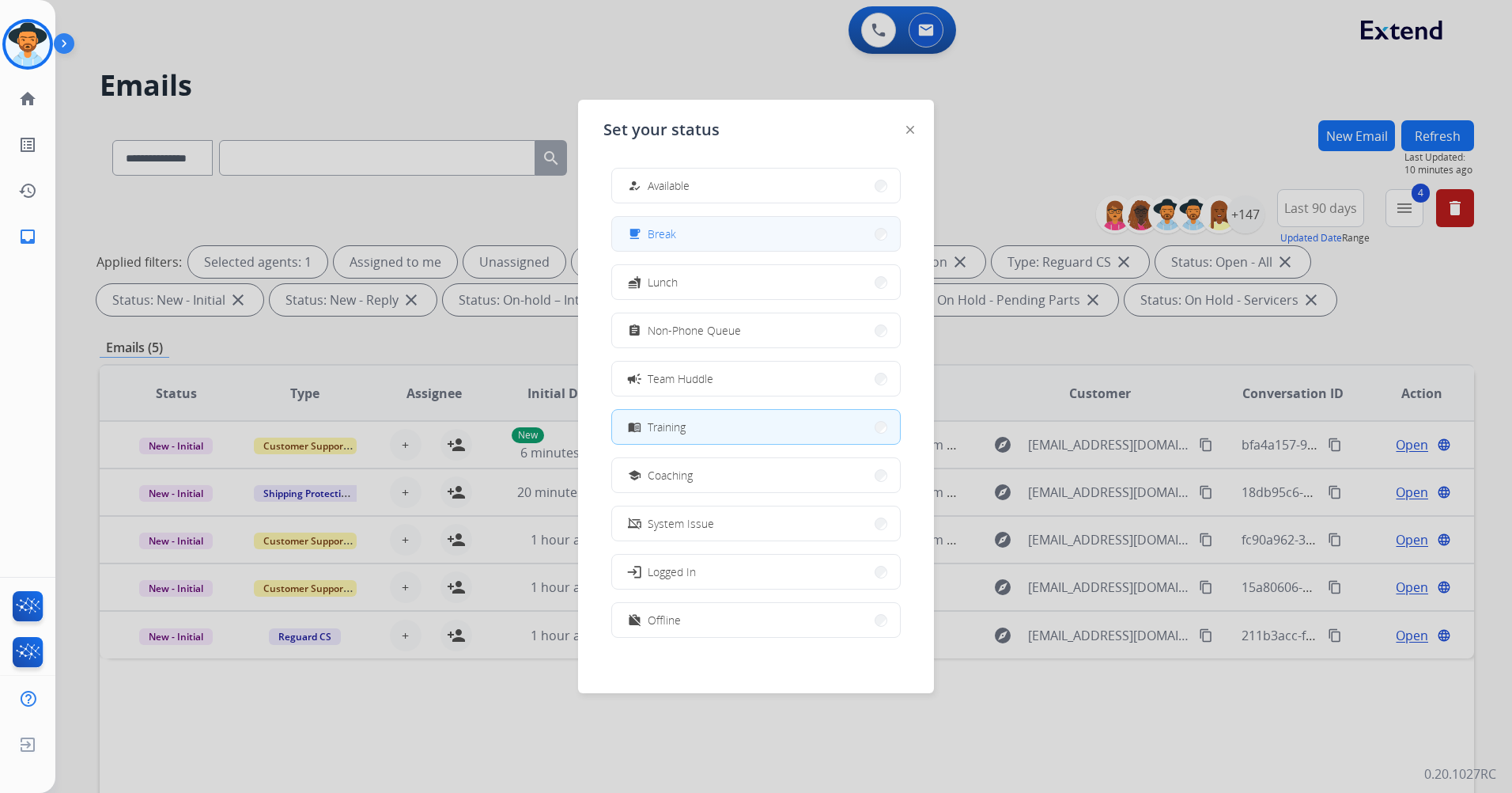
click at [806, 234] on button "free_breakfast Break" at bounding box center [756, 233] width 288 height 34
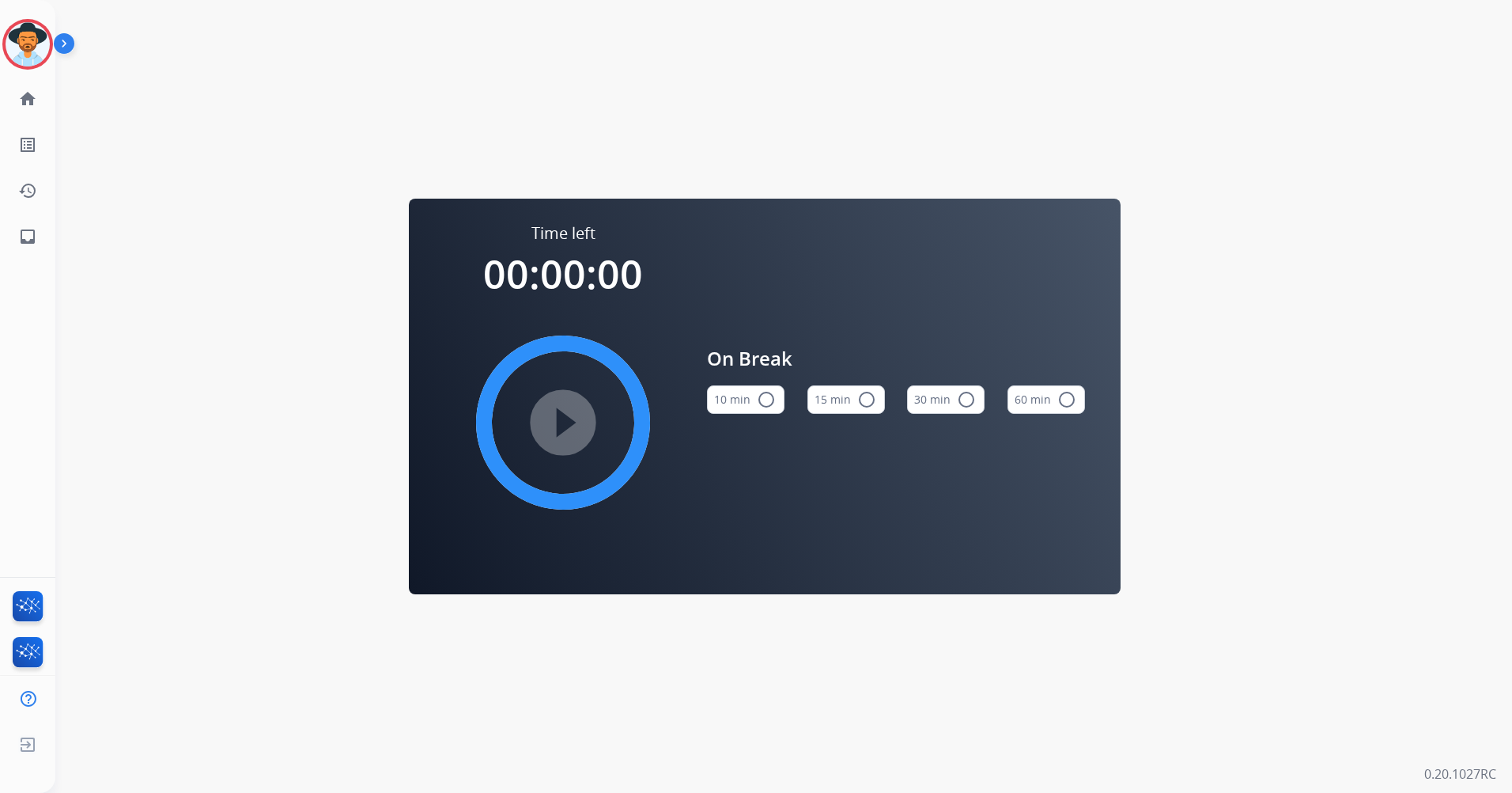
drag, startPoint x: 870, startPoint y: 402, endPoint x: 853, endPoint y: 404, distance: 17.1
click at [858, 403] on mat-icon "radio_button_unchecked" at bounding box center [867, 399] width 19 height 19
click at [572, 421] on mat-icon "play_circle_filled" at bounding box center [563, 422] width 19 height 19
click at [30, 52] on img at bounding box center [28, 44] width 44 height 44
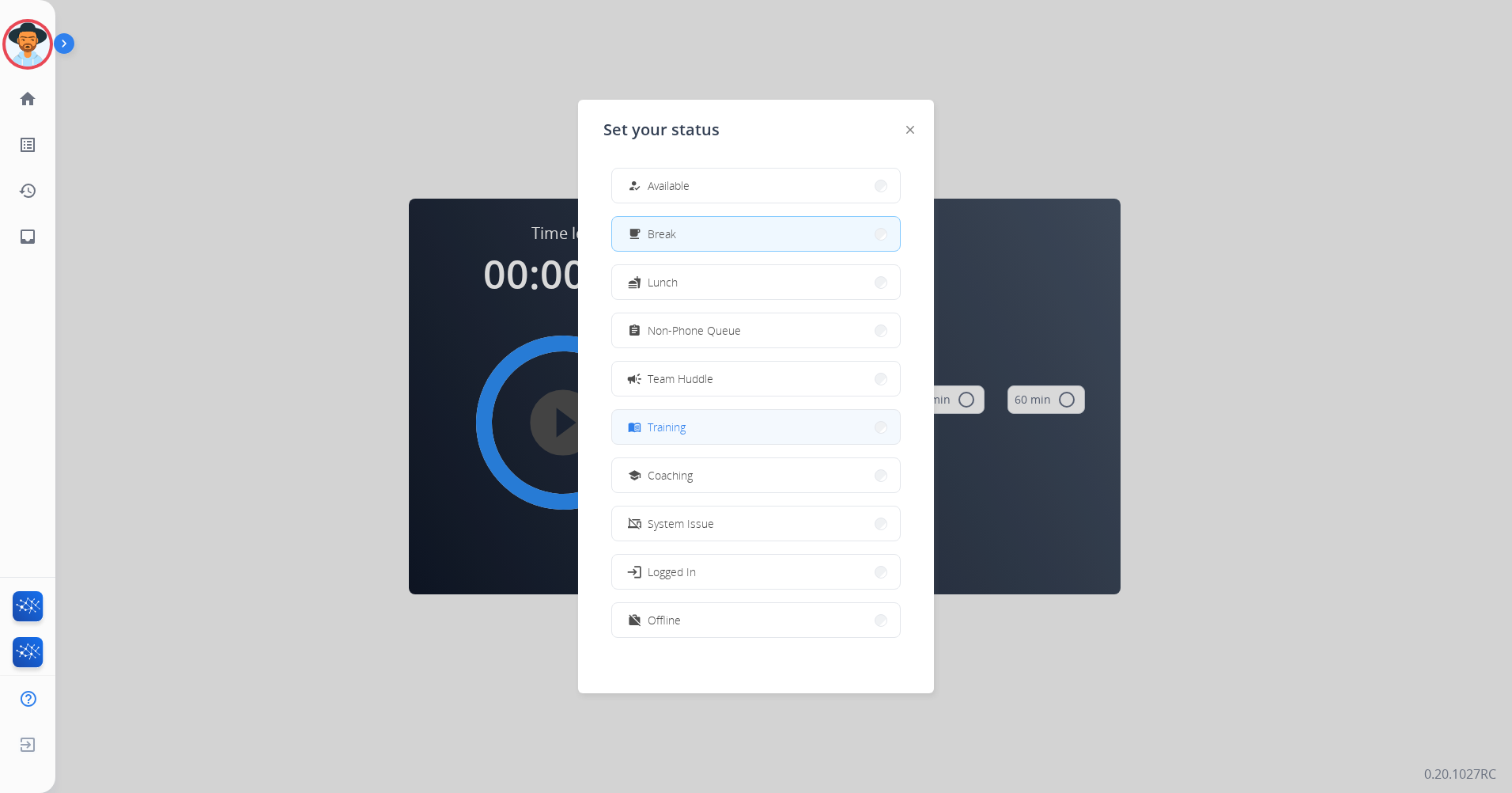
click at [709, 430] on button "menu_book Training" at bounding box center [756, 426] width 288 height 34
